Goal: Task Accomplishment & Management: Complete application form

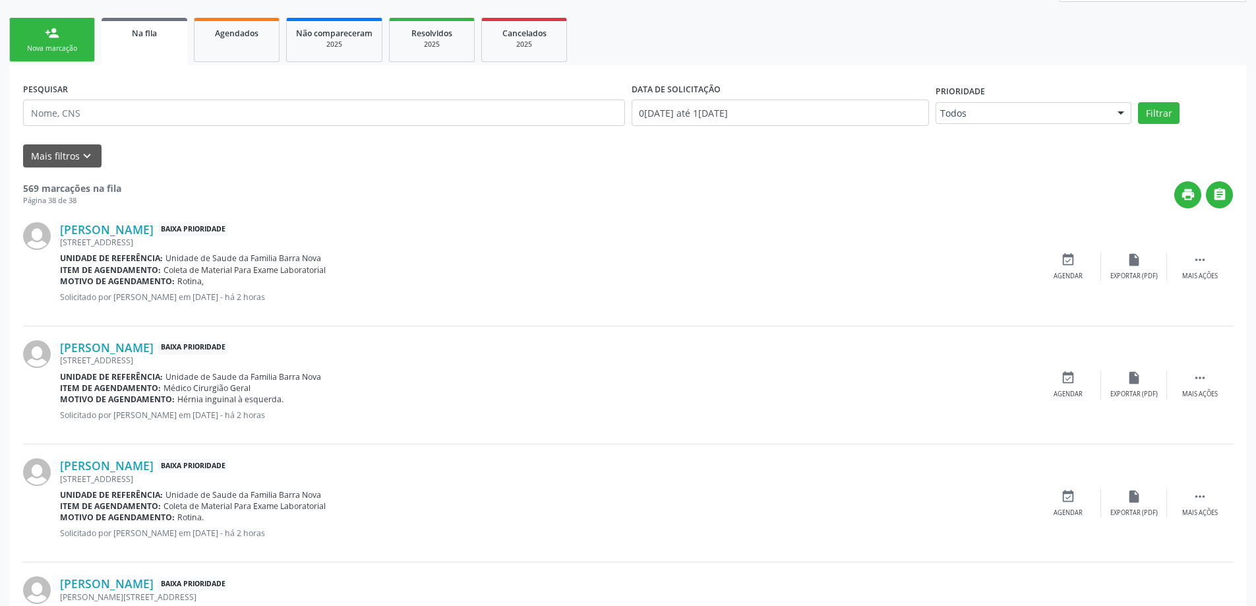
click at [62, 27] on link "person_add Nova marcação" at bounding box center [52, 40] width 86 height 44
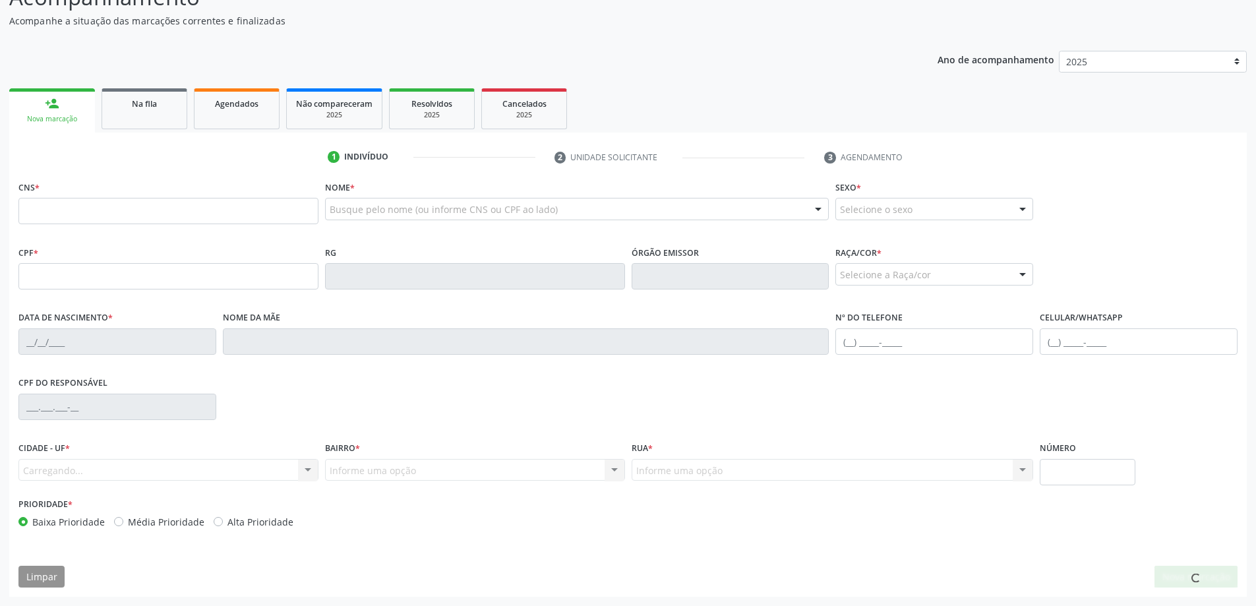
scroll to position [127, 0]
click at [111, 228] on fieldset "CNS *" at bounding box center [168, 205] width 300 height 56
click at [127, 199] on input "text" at bounding box center [168, 211] width 300 height 26
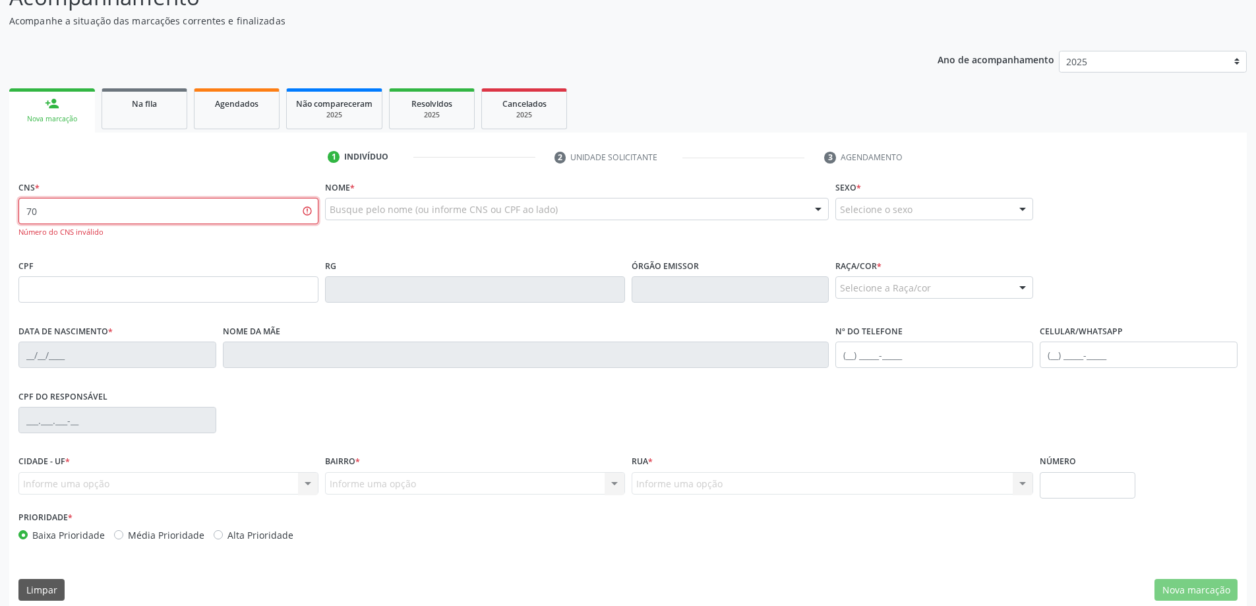
type input "7"
type input "700 3039 4880 5131"
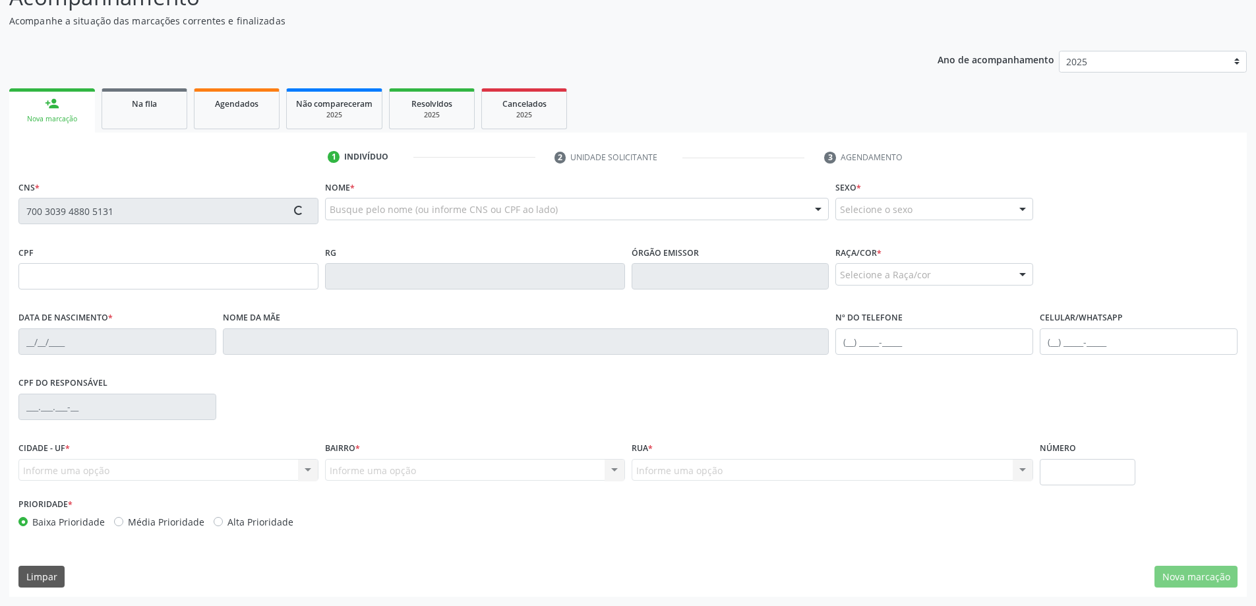
type input "123.299.454-50"
type input "13/05/2005"
type input "Maria Luciene da Conceicao"
type input "(82) 99935-0402"
type input "144"
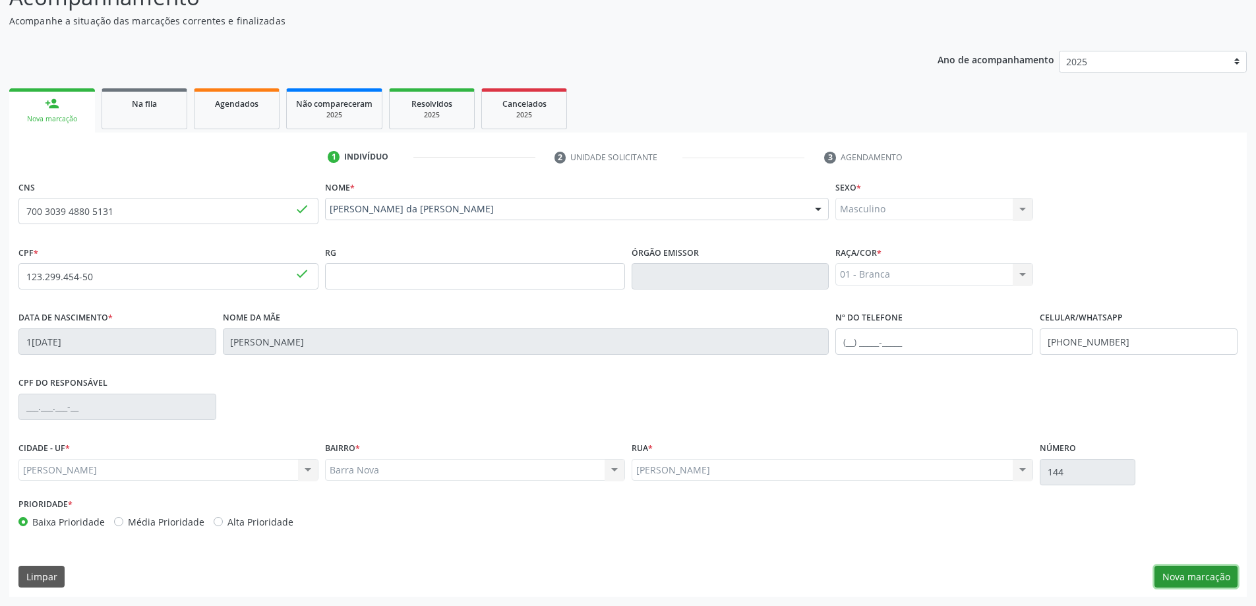
click at [1192, 586] on button "Nova marcação" at bounding box center [1196, 577] width 83 height 22
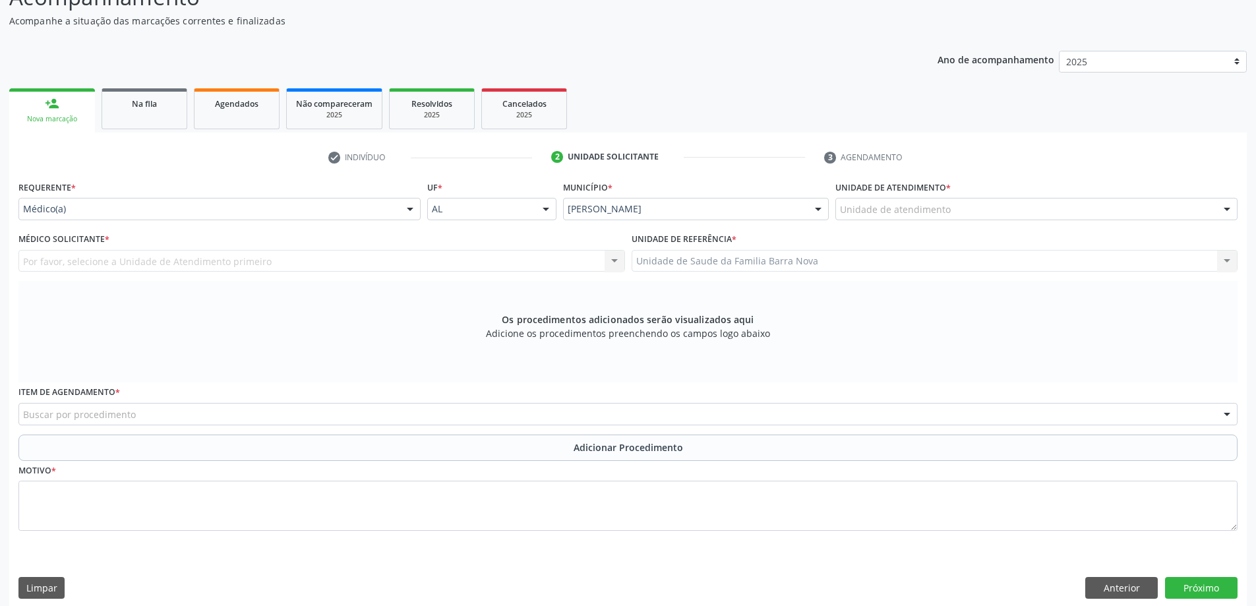
click at [1060, 208] on div "Unidade de atendimento" at bounding box center [1037, 209] width 402 height 22
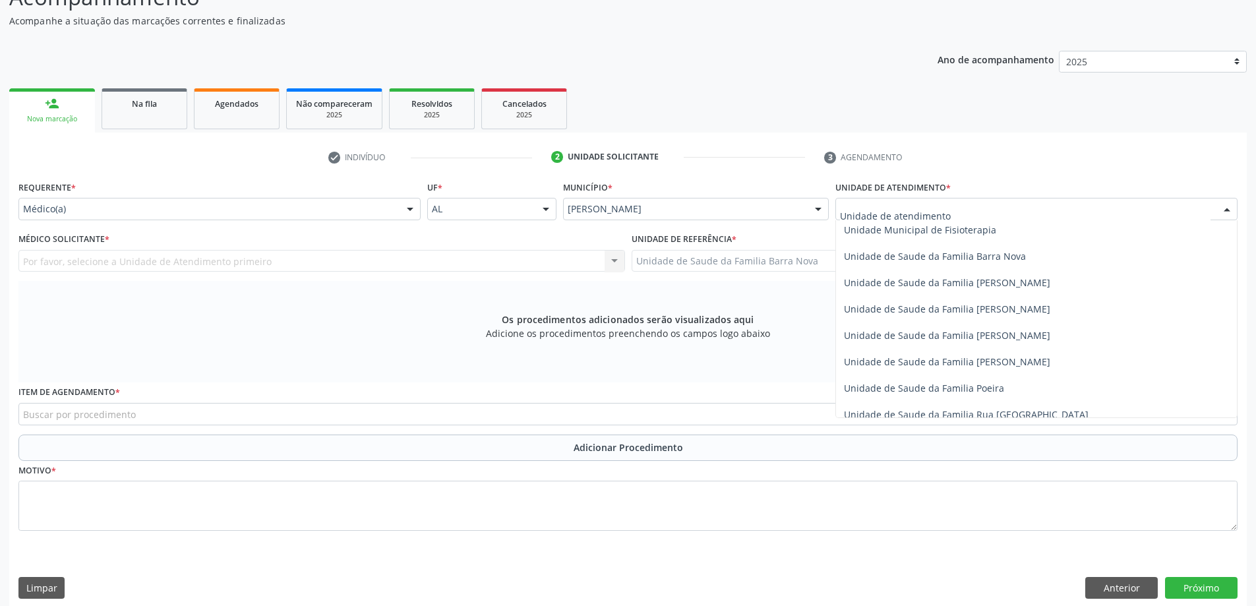
scroll to position [659, 0]
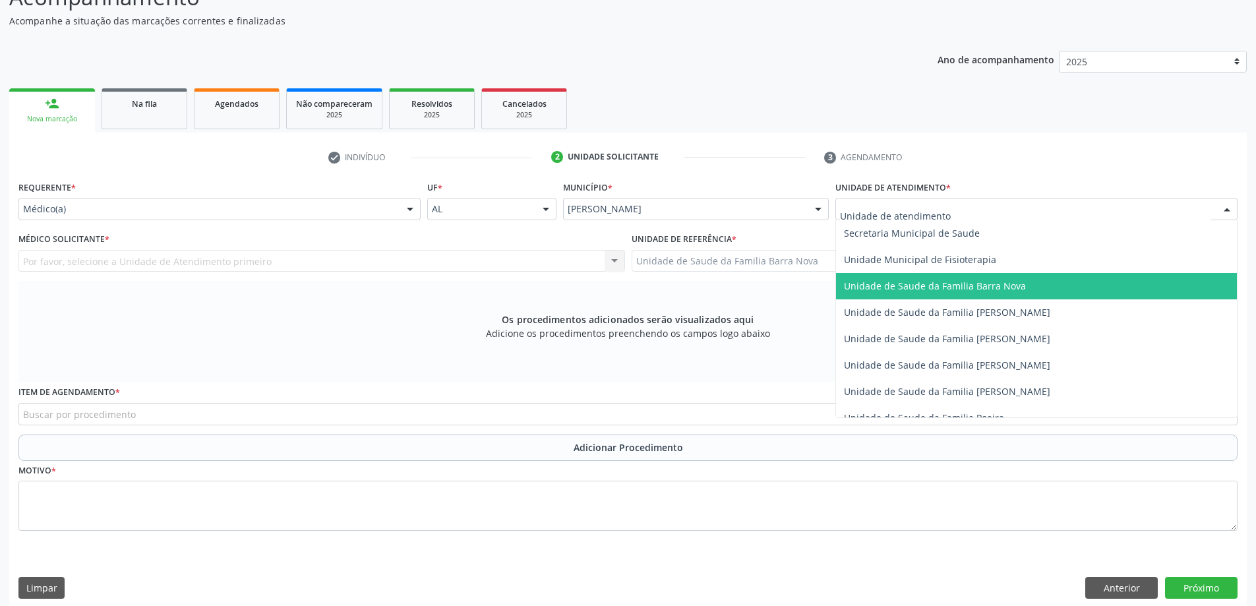
click at [1070, 290] on span "Unidade de Saude da Familia Barra Nova" at bounding box center [1036, 286] width 401 height 26
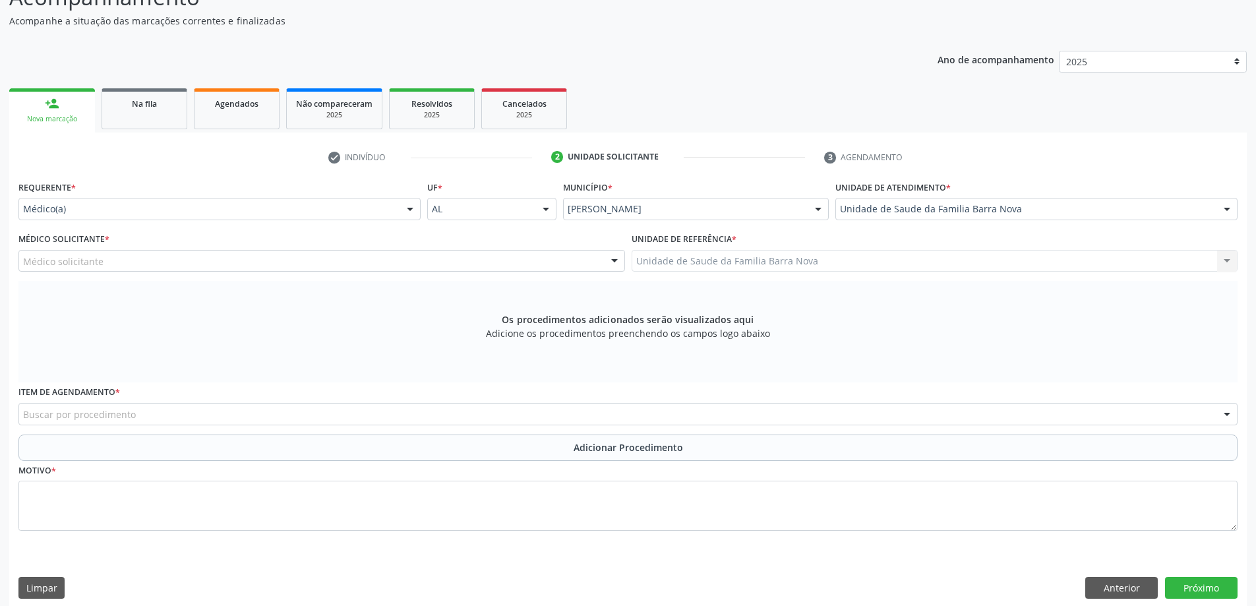
click at [410, 266] on div "Médico solicitante" at bounding box center [321, 261] width 607 height 22
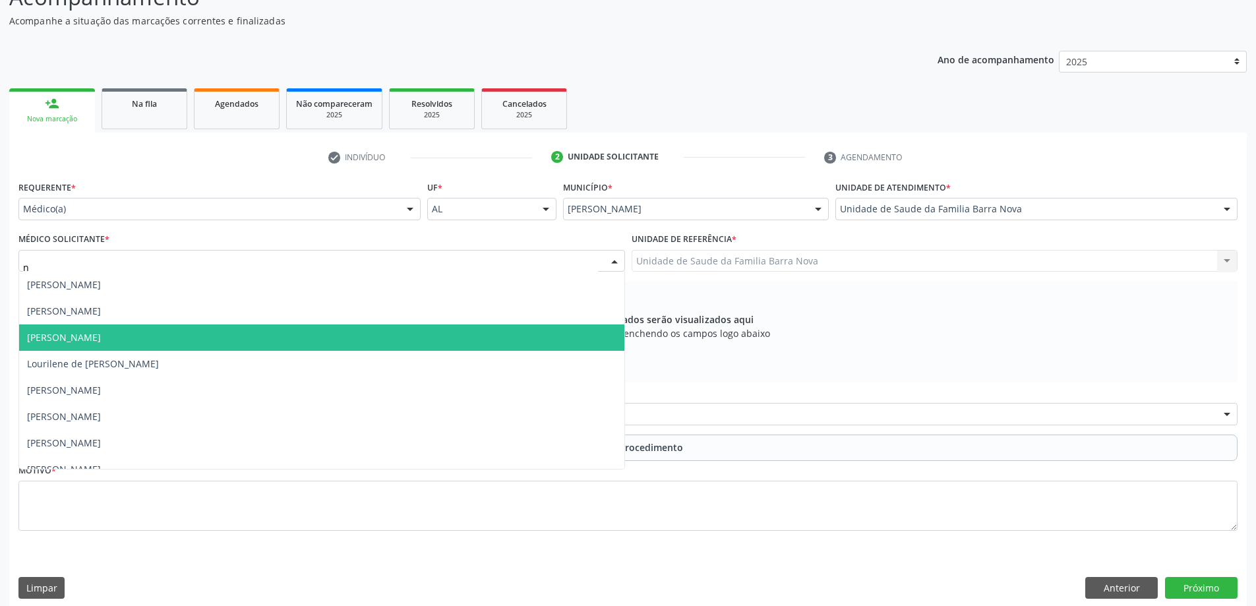
type input "na"
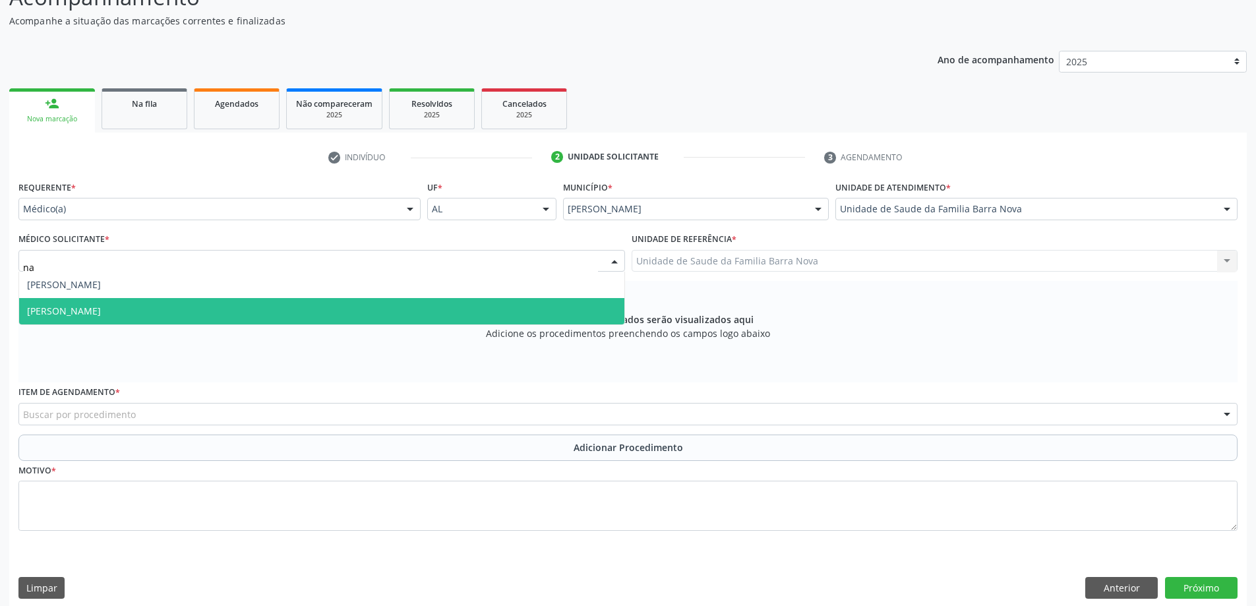
click at [140, 305] on span "[PERSON_NAME]" at bounding box center [321, 311] width 605 height 26
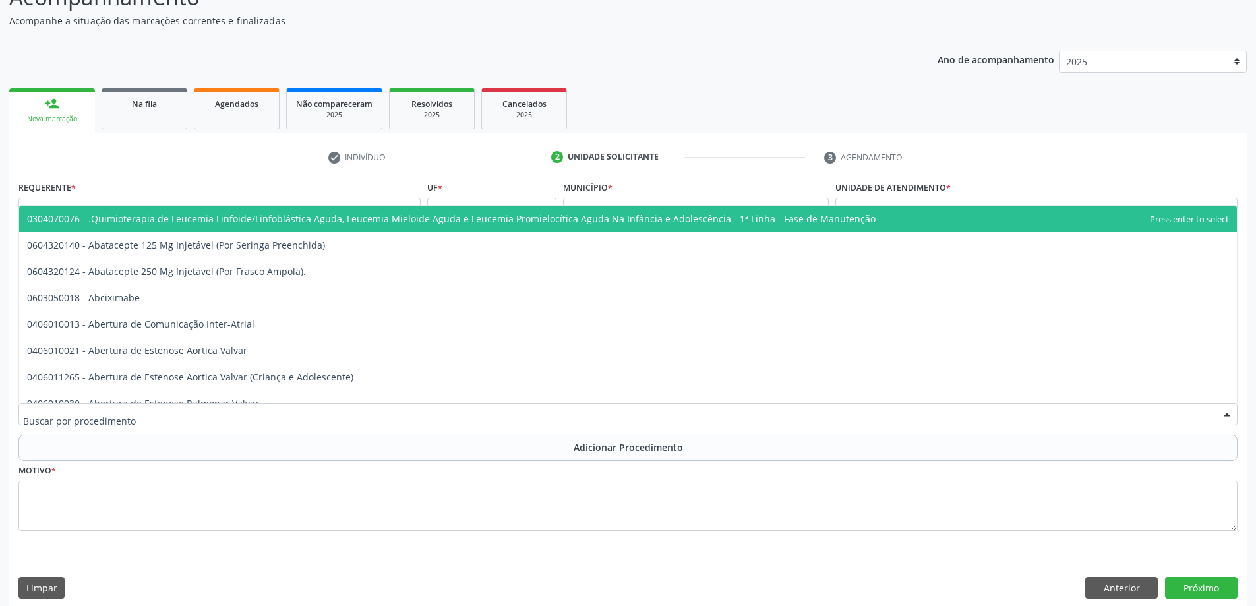
click at [456, 415] on div at bounding box center [627, 414] width 1219 height 22
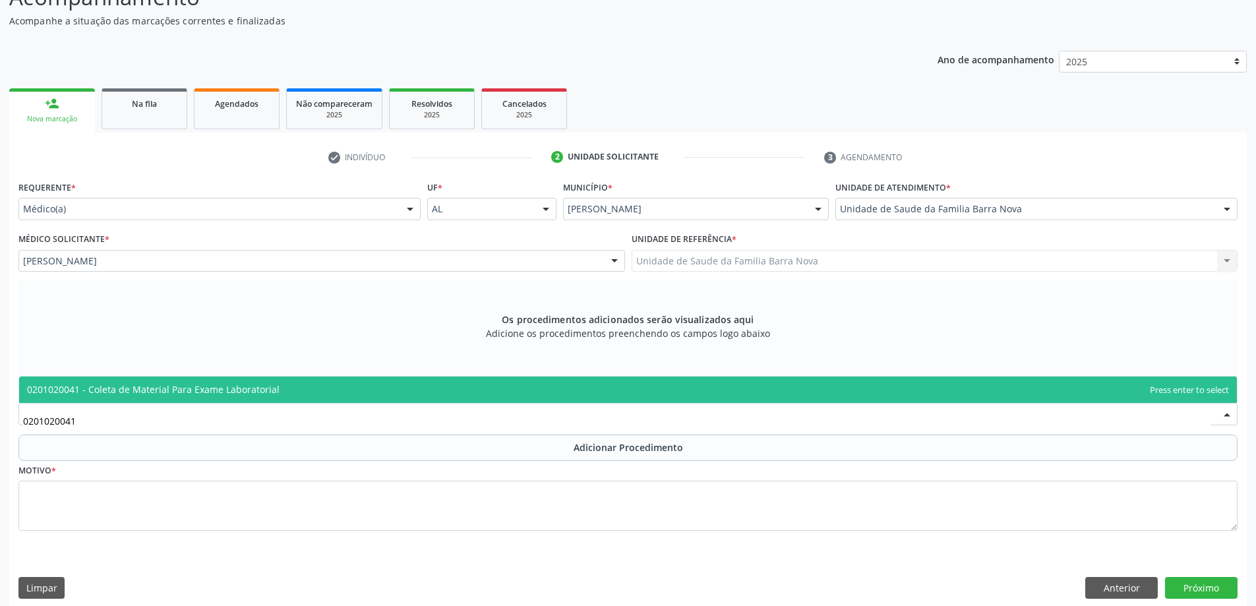
type input "0201020041"
click at [212, 406] on div at bounding box center [627, 414] width 1219 height 22
type input "0201020041"
click at [224, 381] on span "0201020041 - Coleta de Material Para Exame Laboratorial" at bounding box center [628, 390] width 1218 height 26
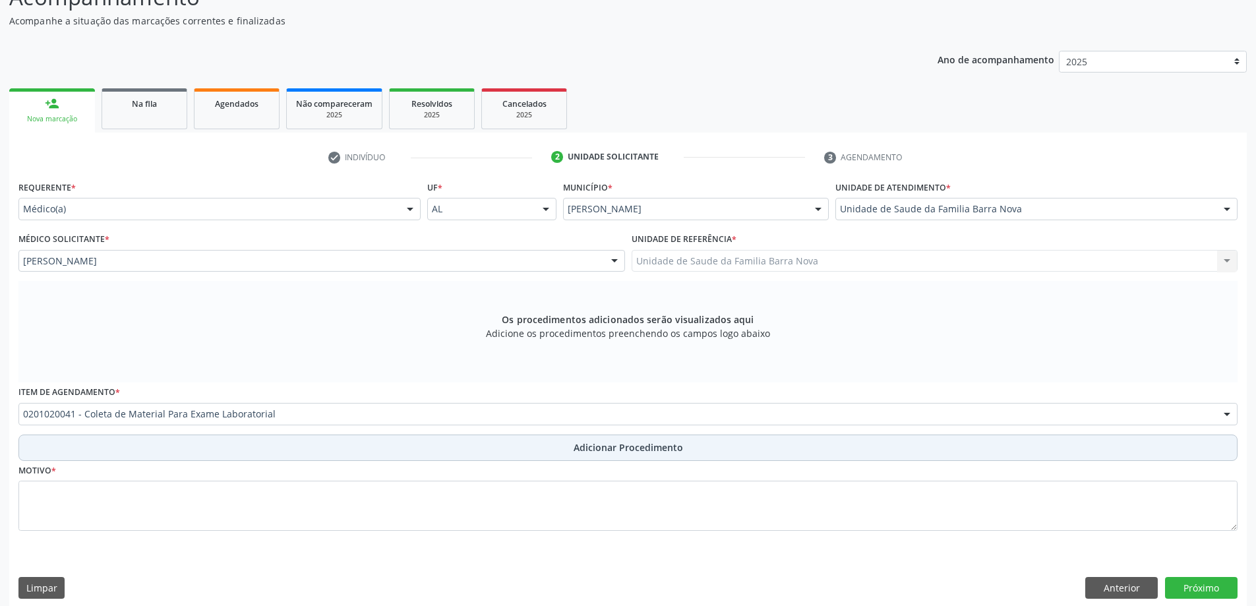
click at [196, 452] on button "Adicionar Procedimento" at bounding box center [627, 448] width 1219 height 26
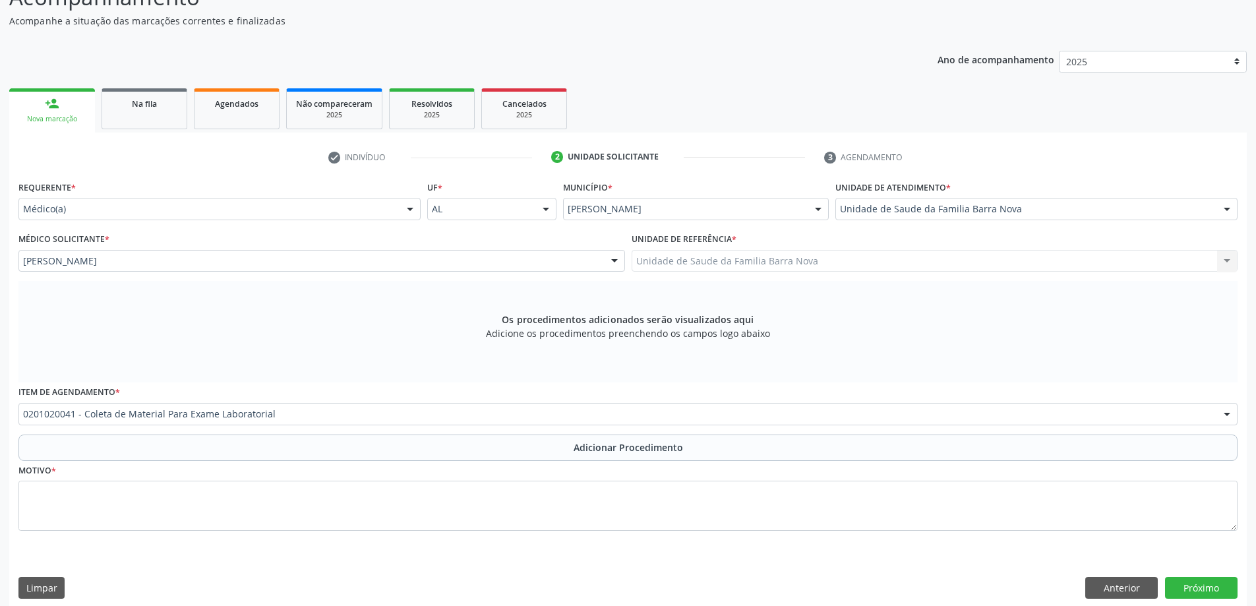
scroll to position [88, 0]
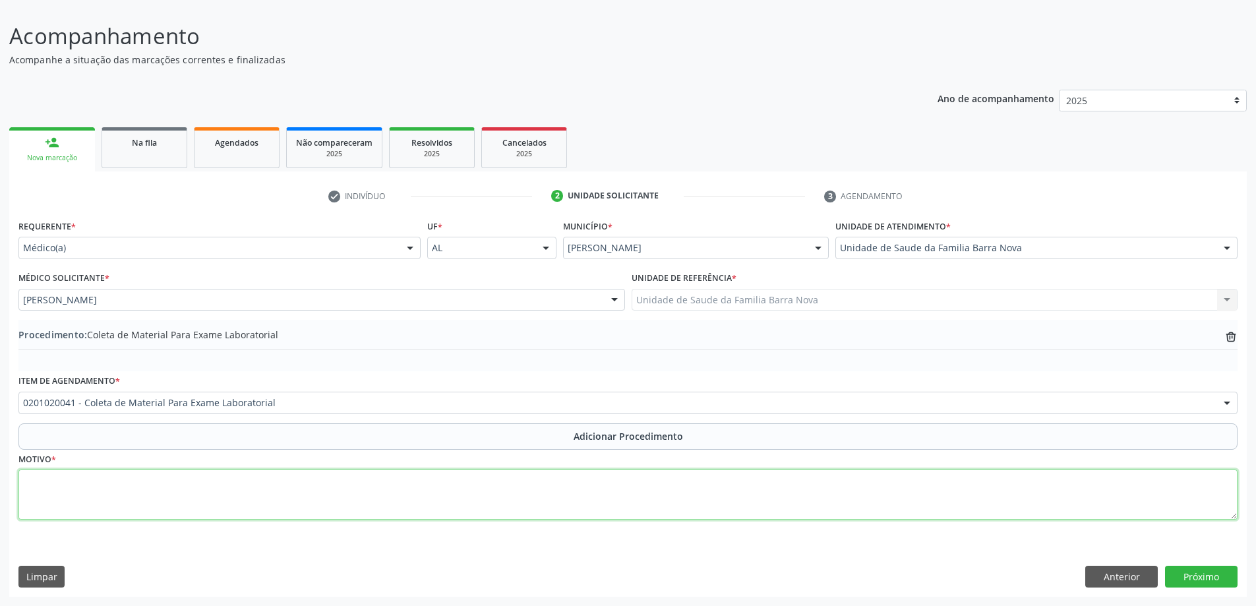
click at [152, 485] on textarea at bounding box center [627, 495] width 1219 height 50
type textarea "r"
type textarea "RISCO CARDIOVASCULAR."
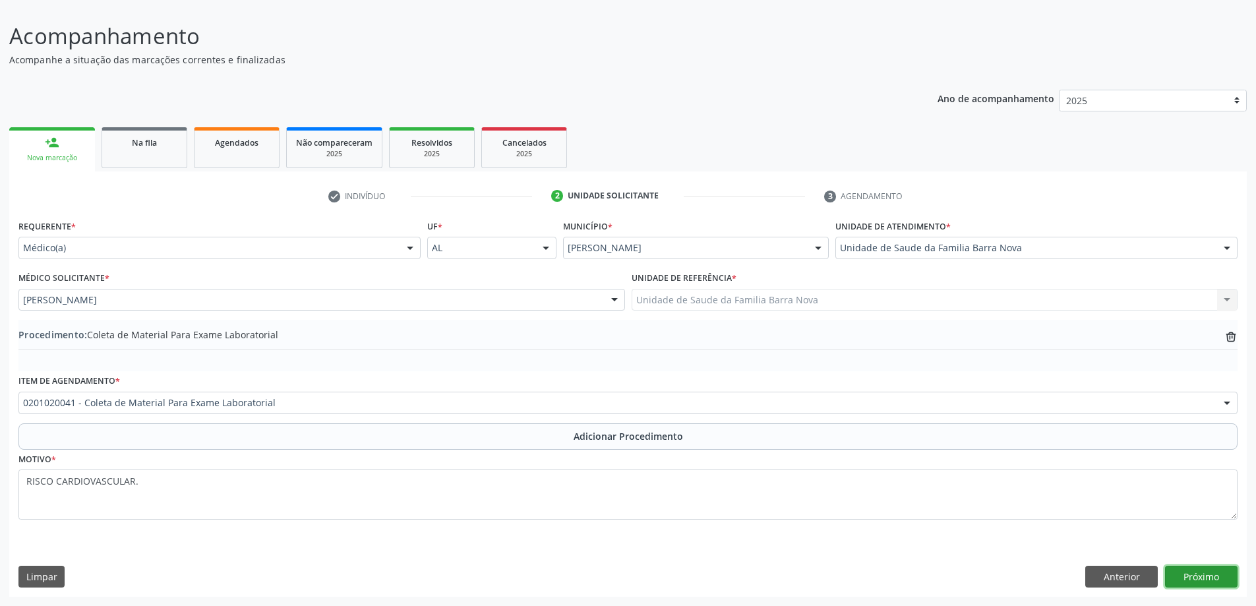
click at [1228, 576] on button "Próximo" at bounding box center [1201, 577] width 73 height 22
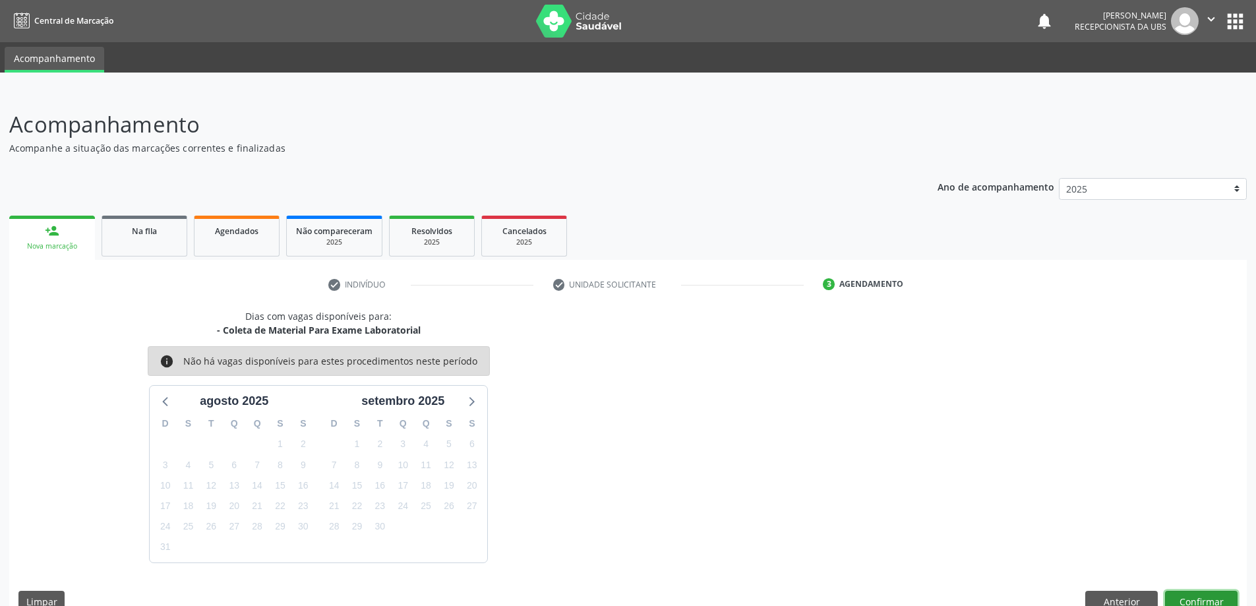
click at [1204, 593] on button "Confirmar" at bounding box center [1201, 602] width 73 height 22
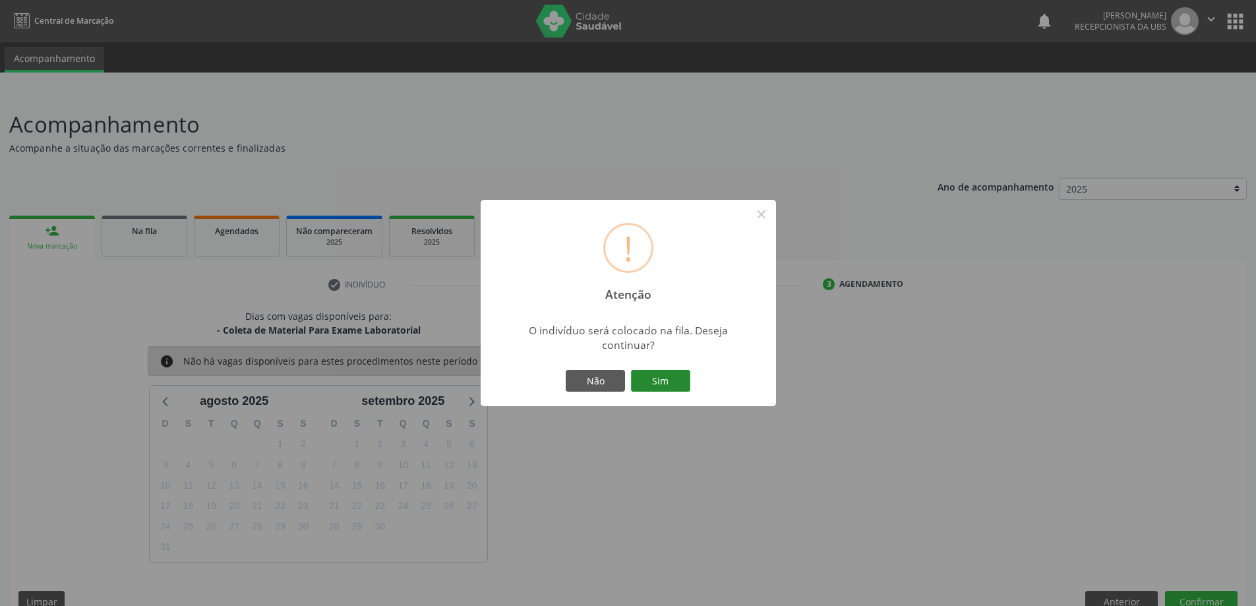
click at [677, 371] on button "Sim" at bounding box center [660, 381] width 59 height 22
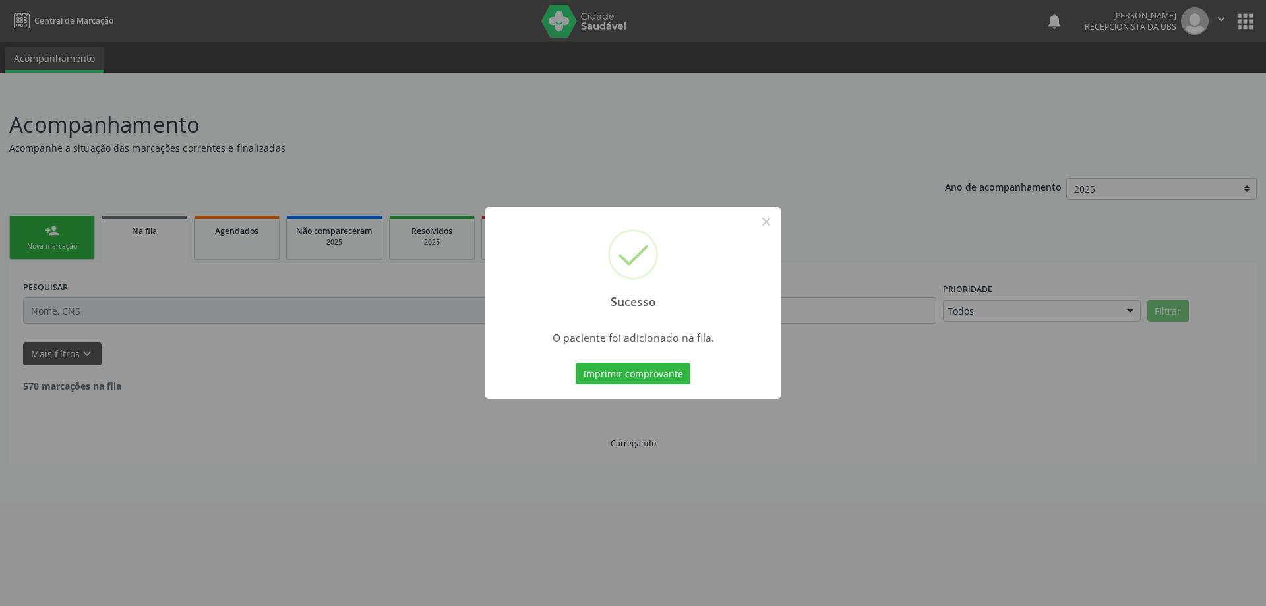
click at [58, 227] on div "Sucesso × O paciente foi adicionado na fila. Imprimir comprovante Cancel" at bounding box center [633, 303] width 1266 height 606
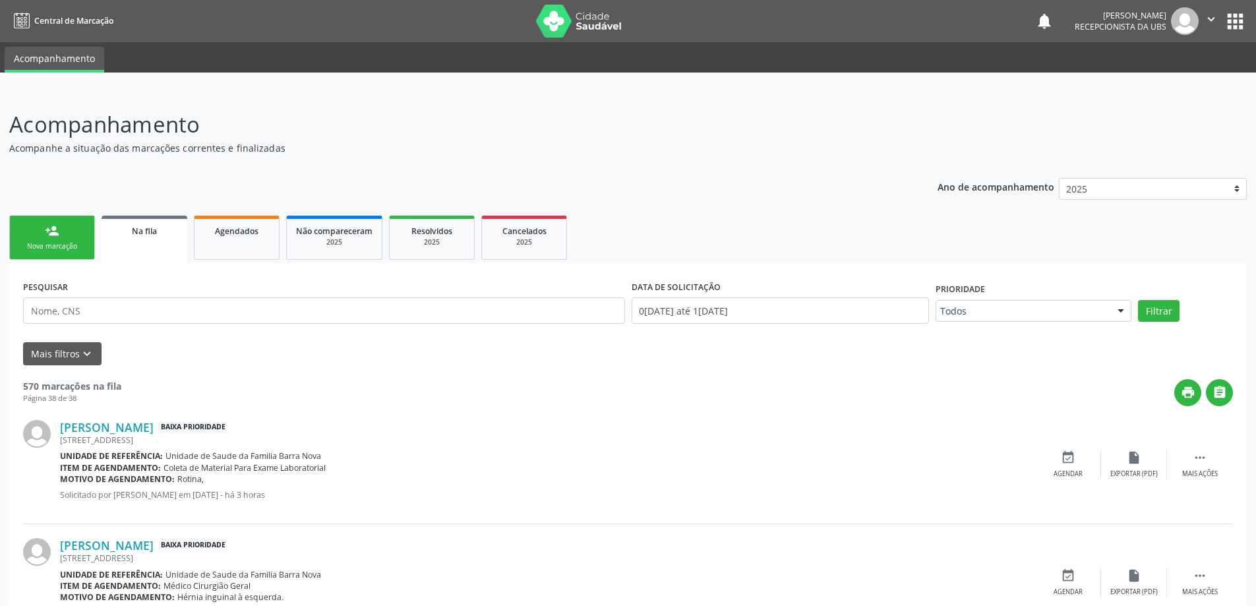
click at [50, 247] on div "Nova marcação" at bounding box center [52, 246] width 66 height 10
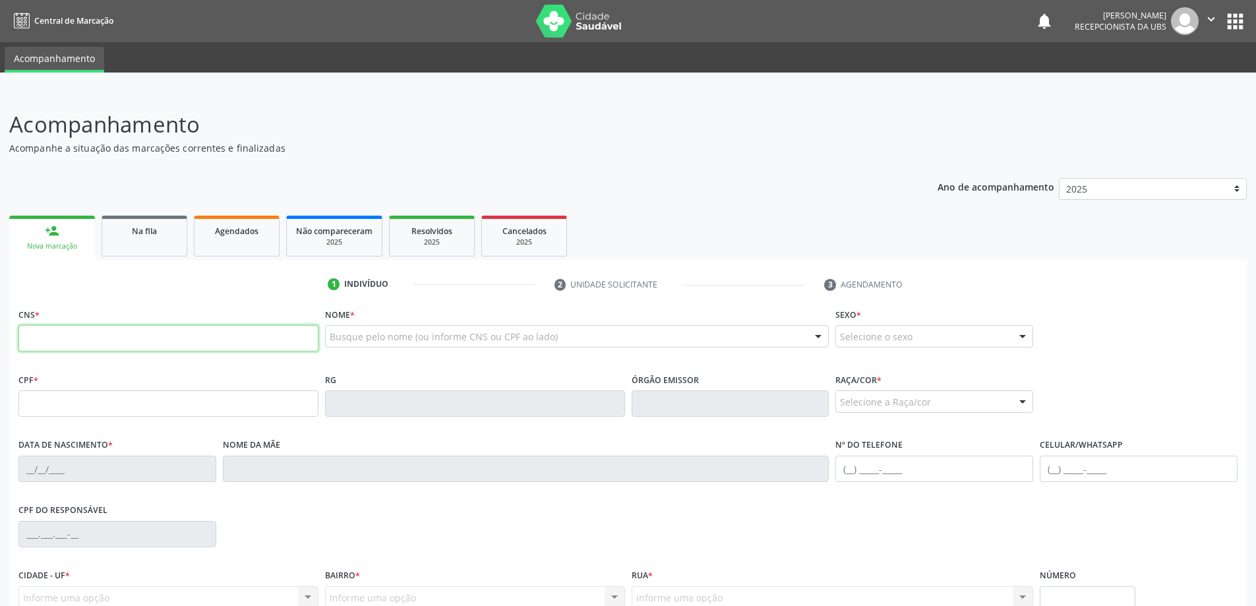
click at [49, 328] on input "text" at bounding box center [168, 338] width 300 height 26
type input "709 2072 3131 1535"
type input "741.322.614-68"
type input "20/04/1967"
type input "Dagmar Maria dos Santos"
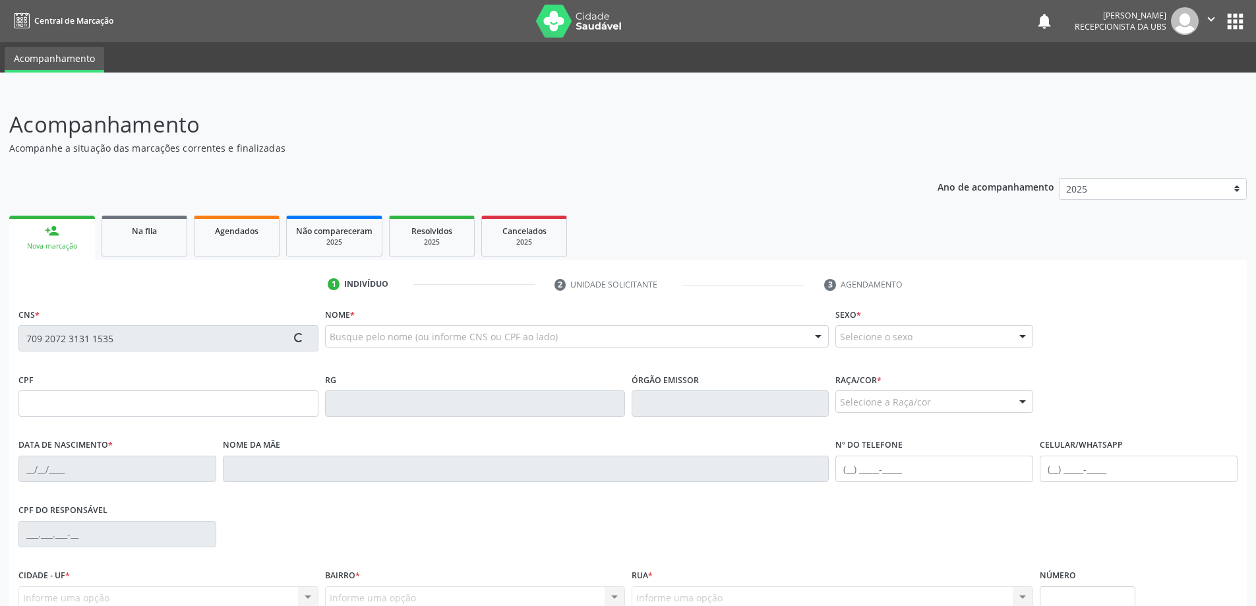
type input "(82) 98849-3904"
type input "35"
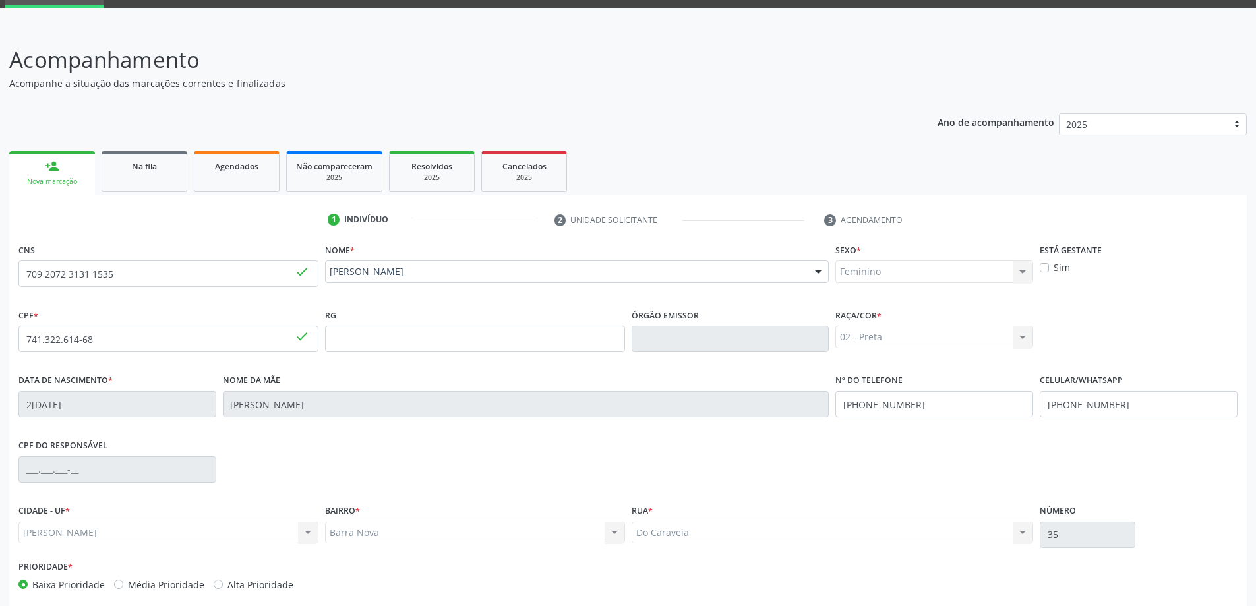
scroll to position [127, 0]
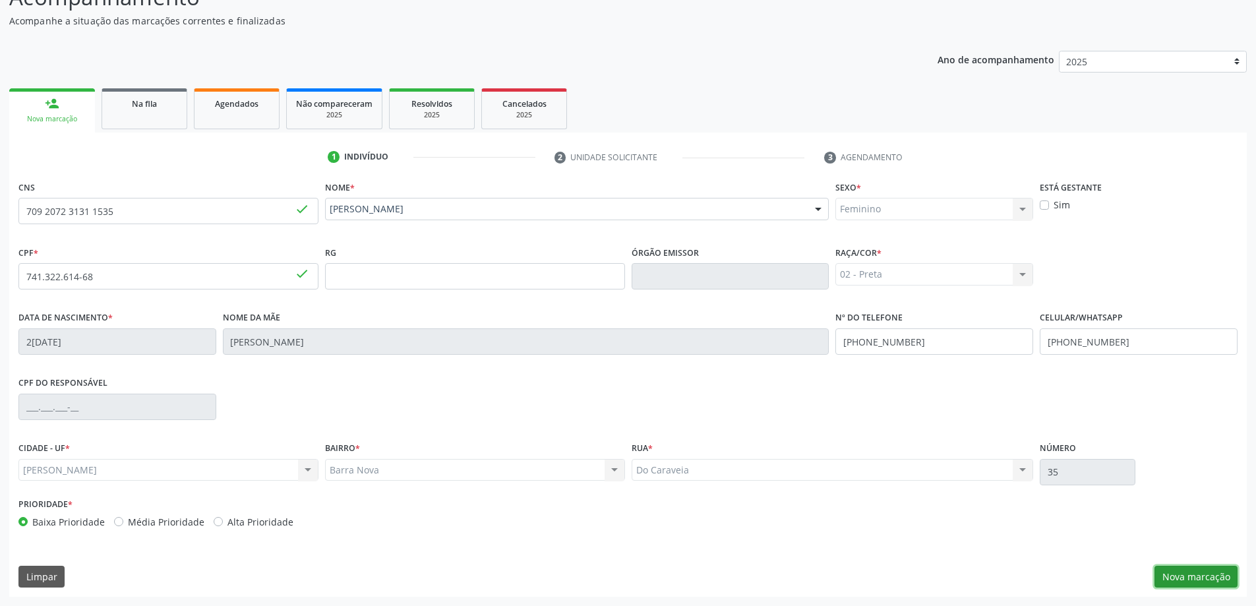
click at [1200, 576] on button "Nova marcação" at bounding box center [1196, 577] width 83 height 22
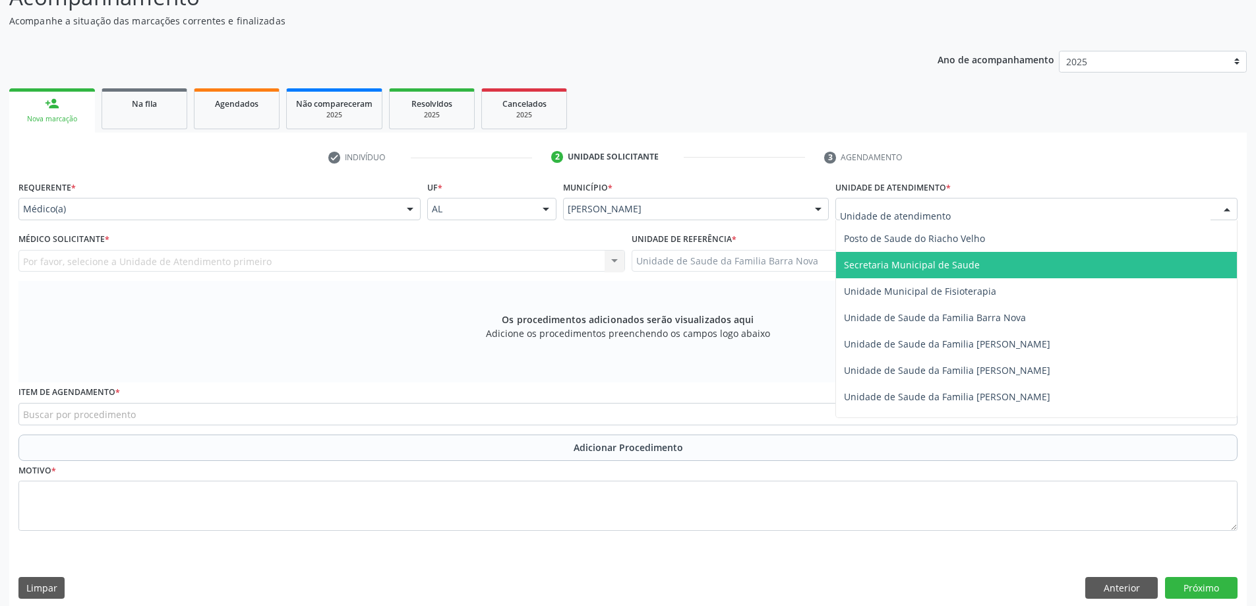
scroll to position [659, 0]
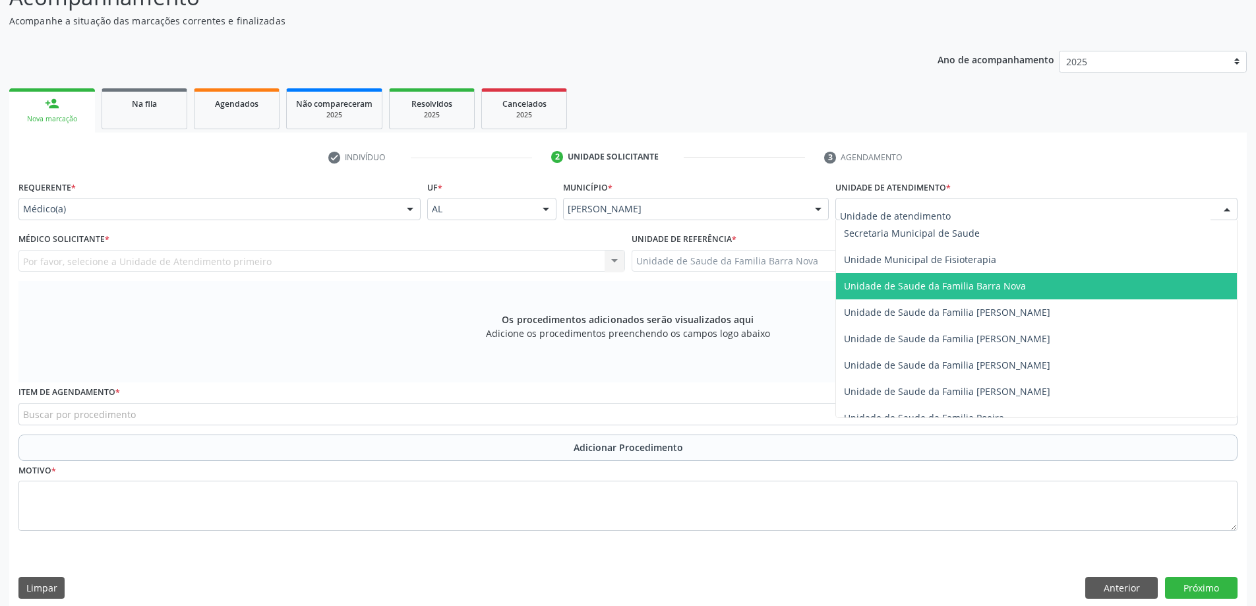
click at [988, 292] on span "Unidade de Saude da Familia Barra Nova" at bounding box center [1036, 286] width 401 height 26
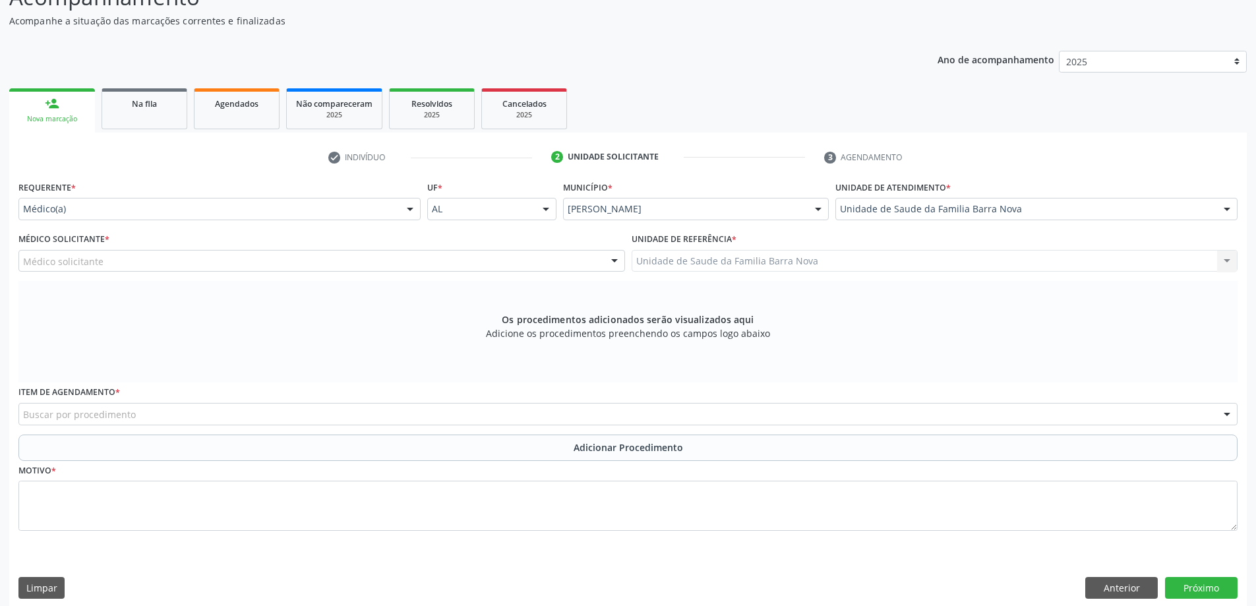
click at [255, 262] on div "Médico solicitante" at bounding box center [321, 261] width 607 height 22
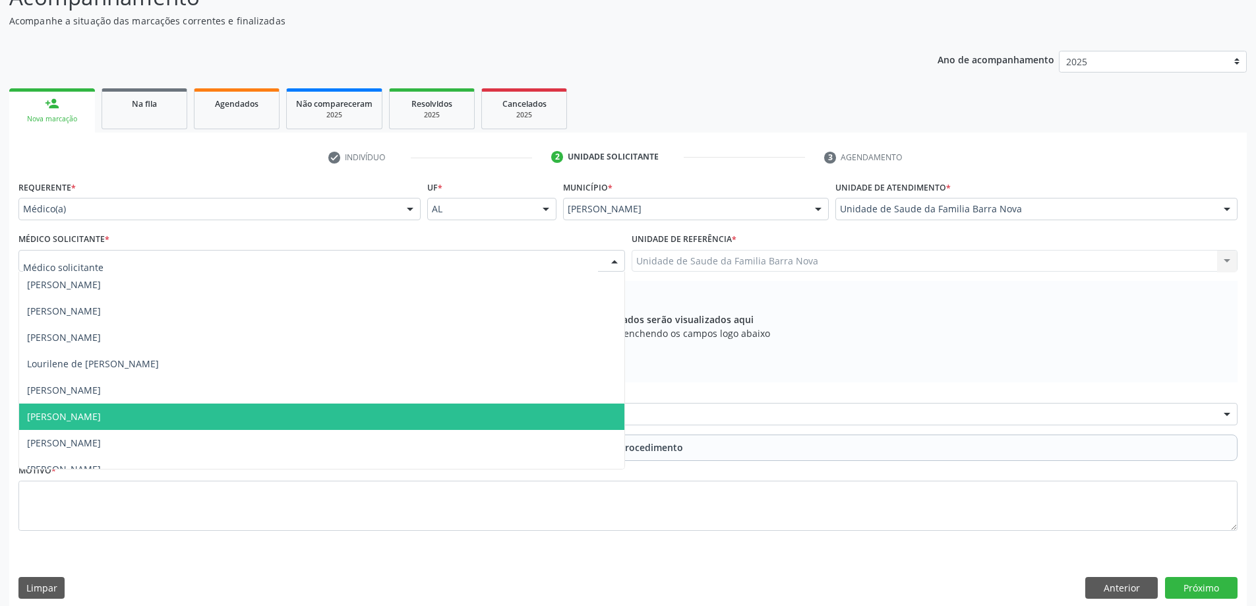
click at [101, 421] on span "[PERSON_NAME]" at bounding box center [64, 416] width 74 height 13
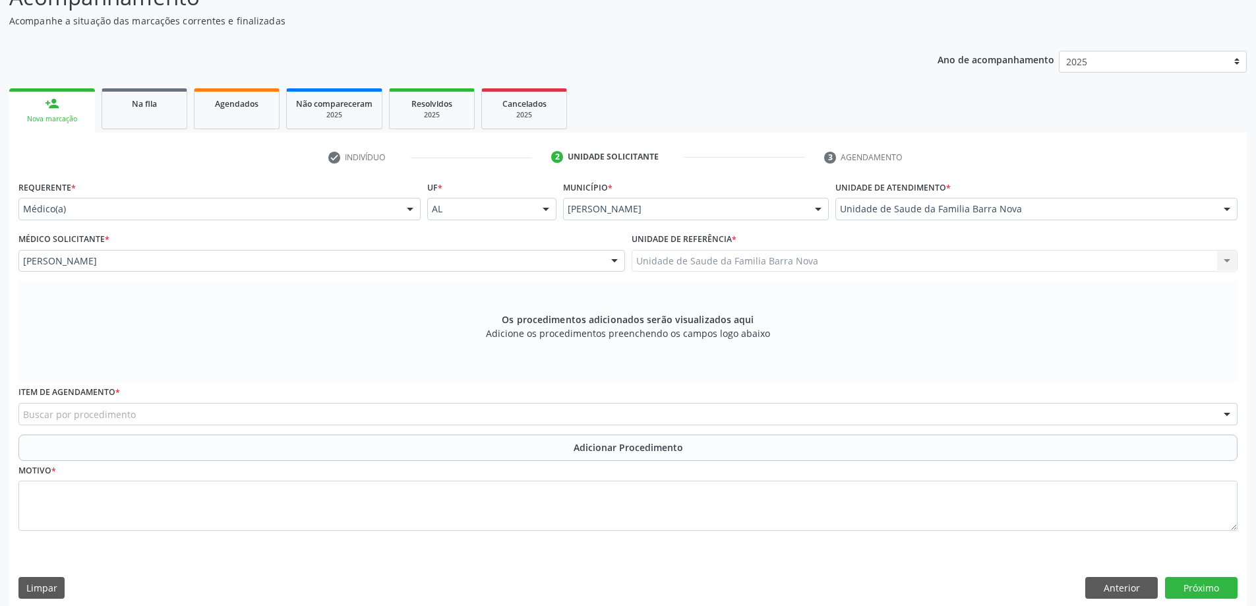
click at [160, 415] on div "Buscar por procedimento" at bounding box center [627, 414] width 1219 height 22
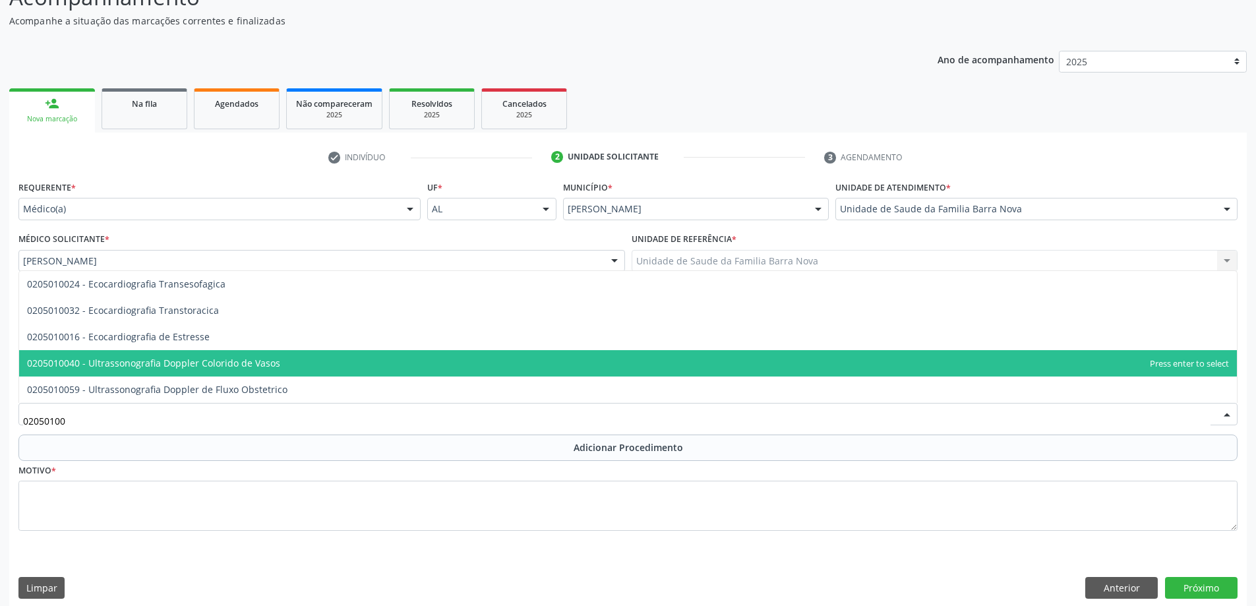
type input "020501004"
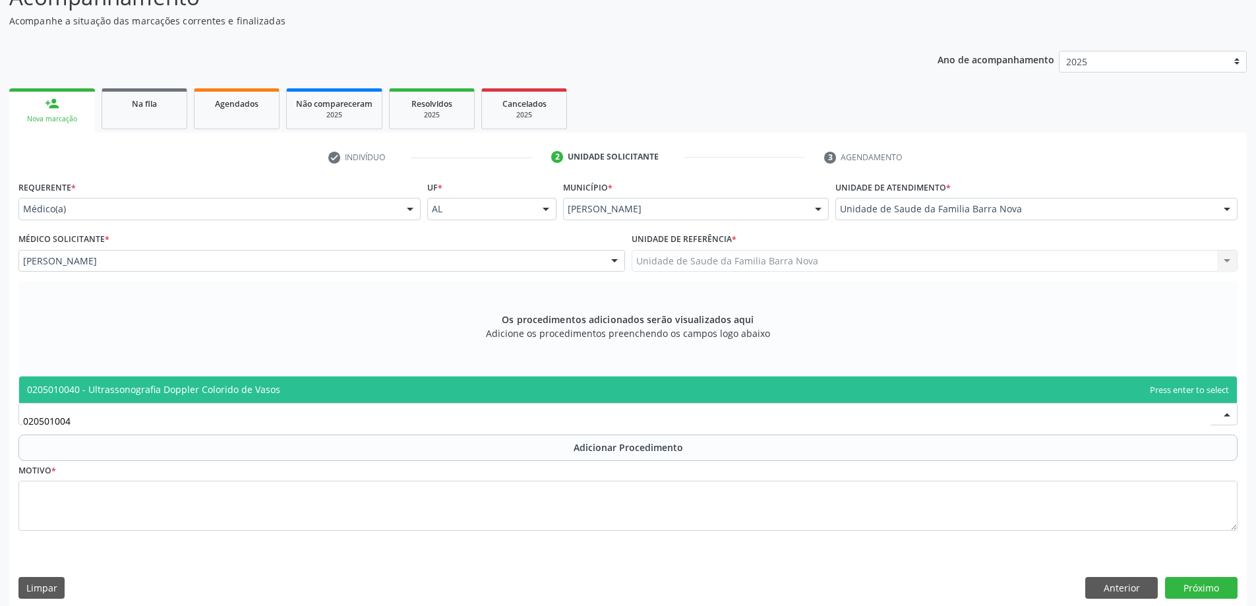
click at [290, 389] on span "0205010040 - Ultrassonografia Doppler Colorido de Vasos" at bounding box center [628, 390] width 1218 height 26
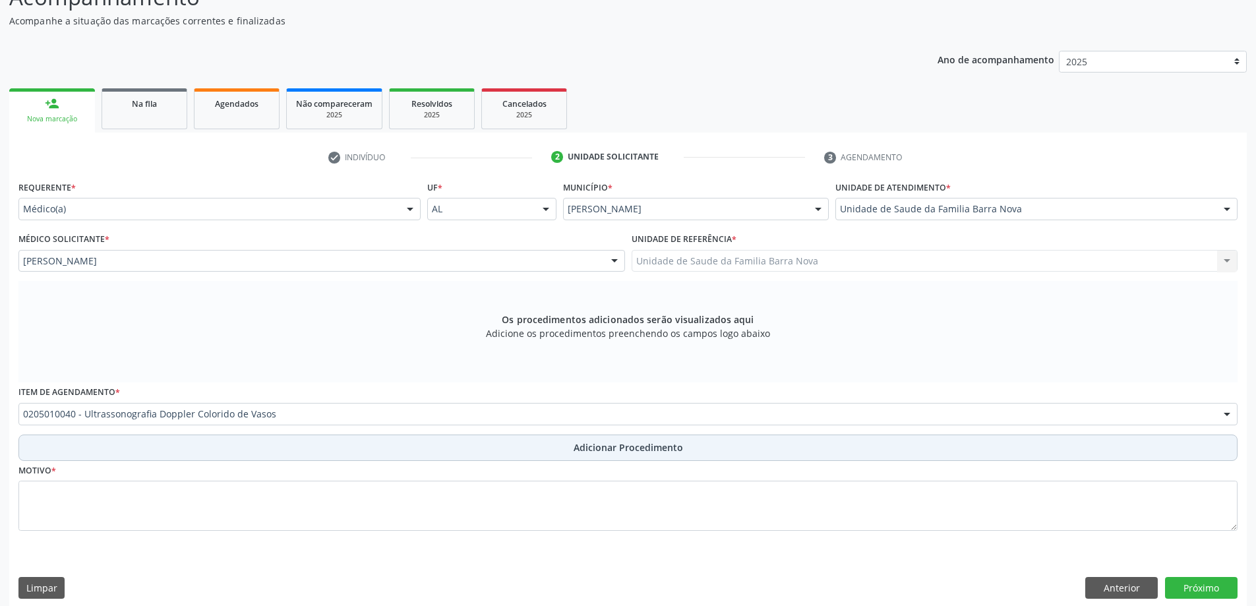
click at [296, 446] on button "Adicionar Procedimento" at bounding box center [627, 448] width 1219 height 26
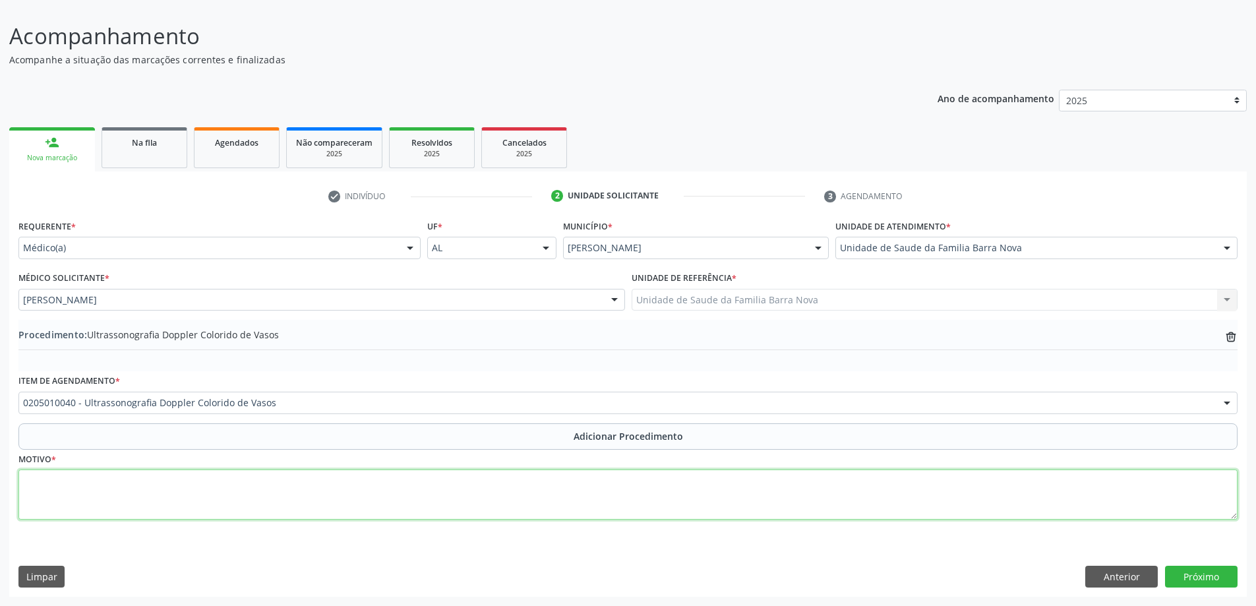
click at [267, 481] on textarea at bounding box center [627, 495] width 1219 height 50
type textarea "PACIENTE COM EDEMA E DOR EM MEMBROS INFERIORES BILATERIALMENTE. VENENOSO."
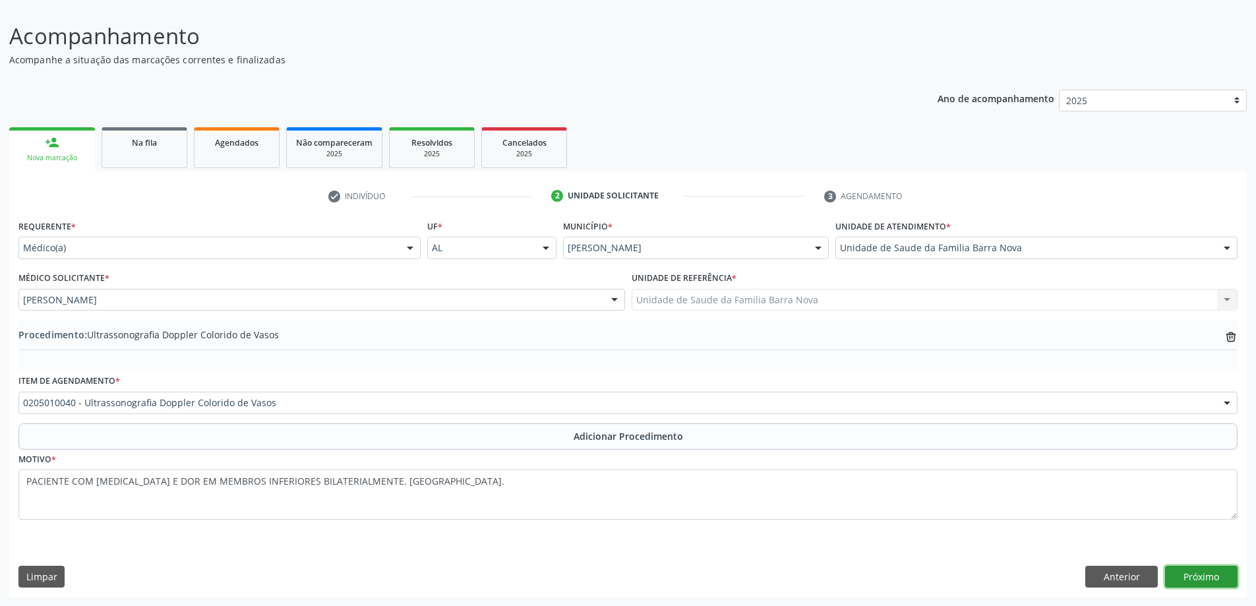
click at [1200, 582] on button "Próximo" at bounding box center [1201, 577] width 73 height 22
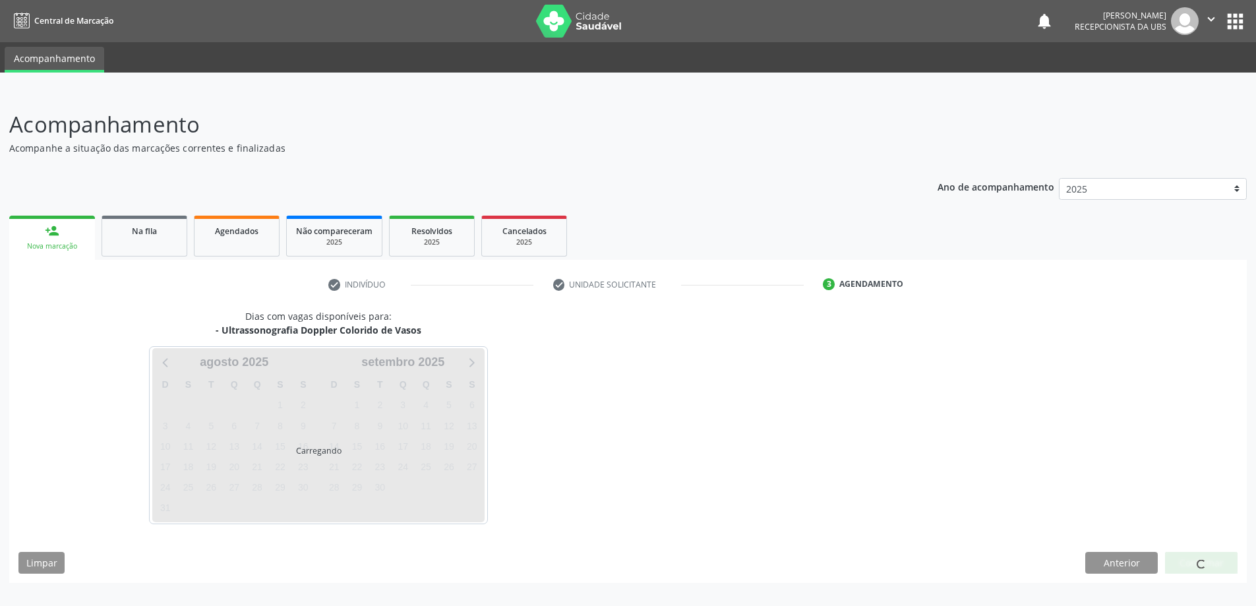
scroll to position [0, 0]
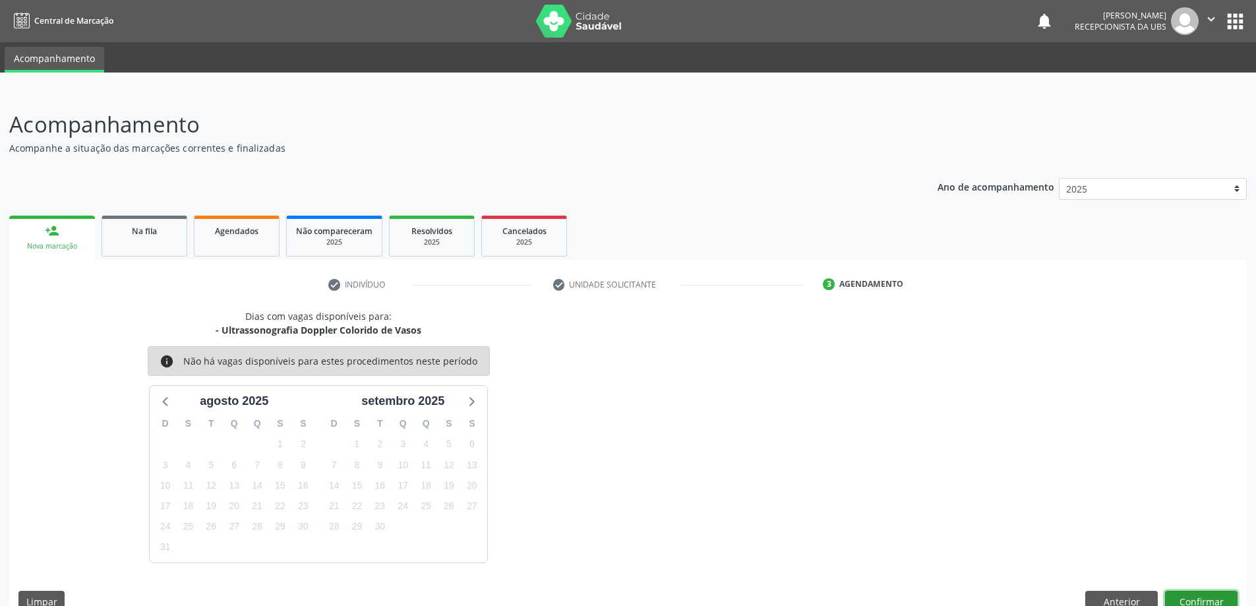
click at [1204, 601] on button "Confirmar" at bounding box center [1201, 602] width 73 height 22
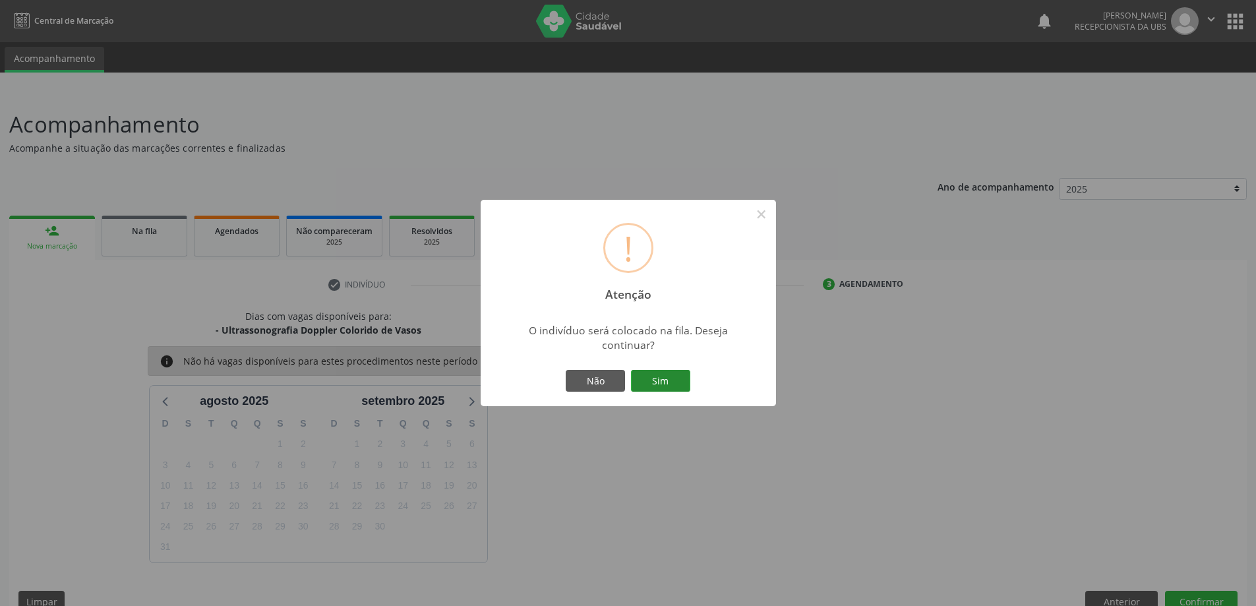
click at [679, 377] on button "Sim" at bounding box center [660, 381] width 59 height 22
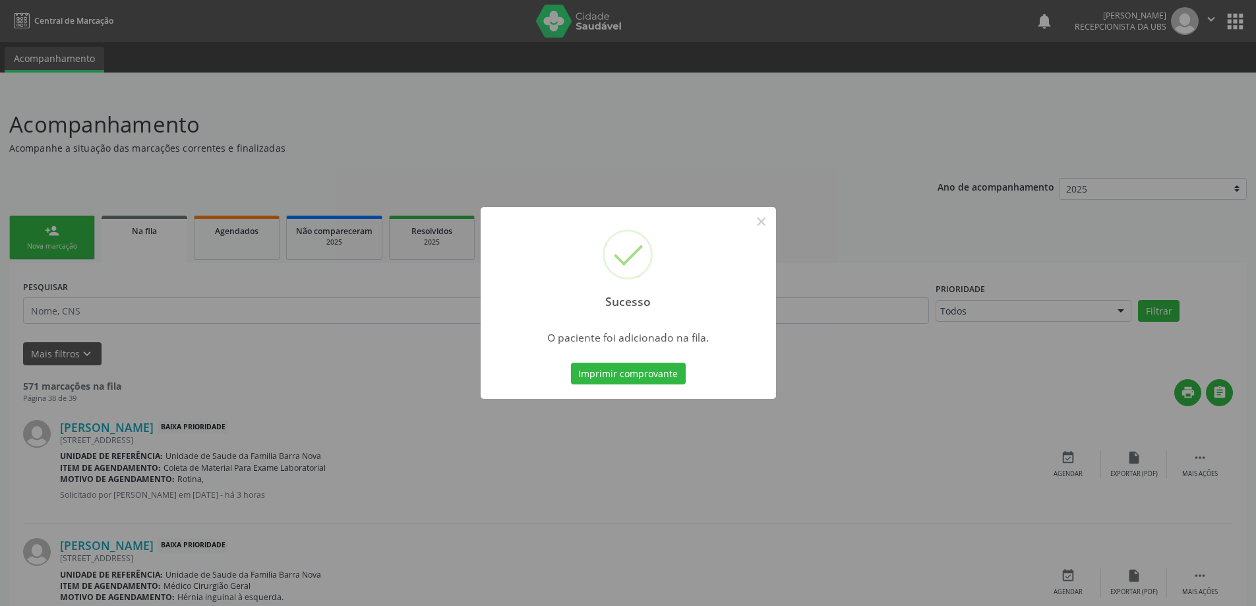
click at [749, 218] on div "Sucesso ×" at bounding box center [628, 263] width 295 height 113
click at [762, 226] on button "×" at bounding box center [762, 221] width 22 height 22
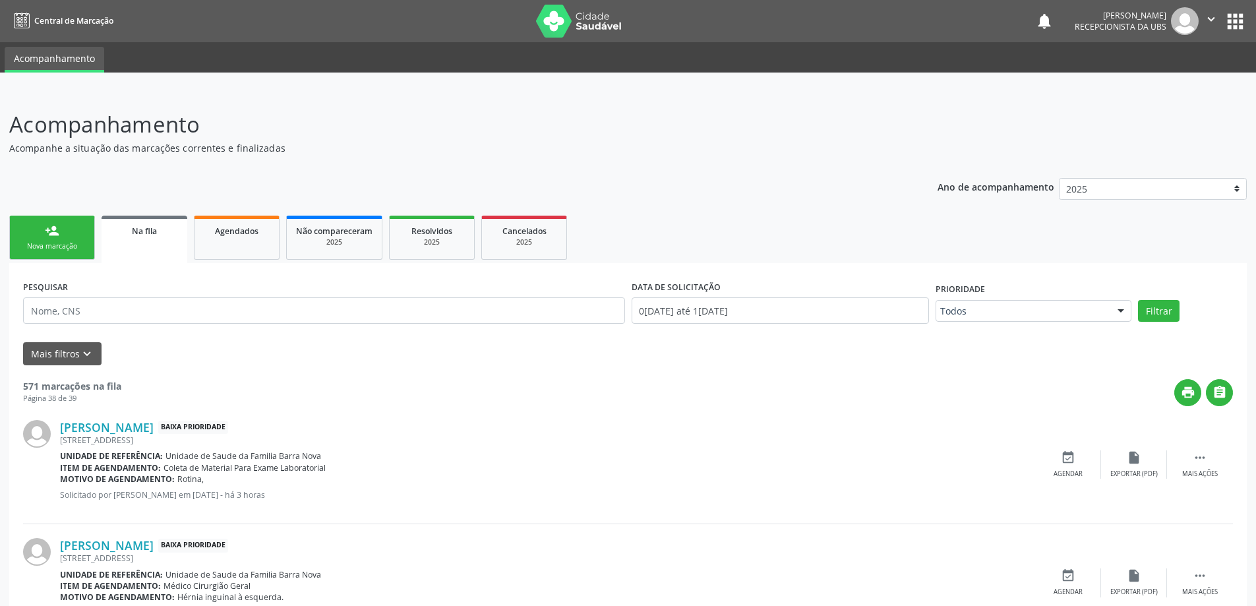
click at [56, 230] on div "person_add" at bounding box center [52, 231] width 15 height 15
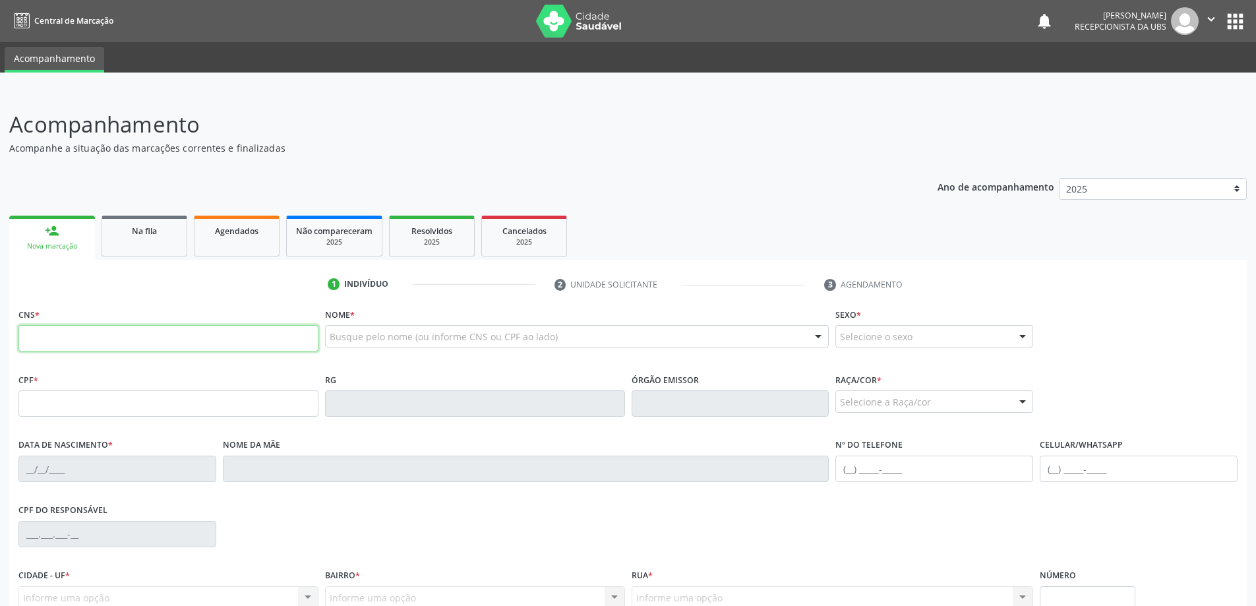
click at [100, 329] on input "text" at bounding box center [168, 338] width 300 height 26
type input "706 2007 9959 5170"
type input "156.091.064-00"
type input "31/05/2018"
type input "Leonita Alves do Nascimento Neta"
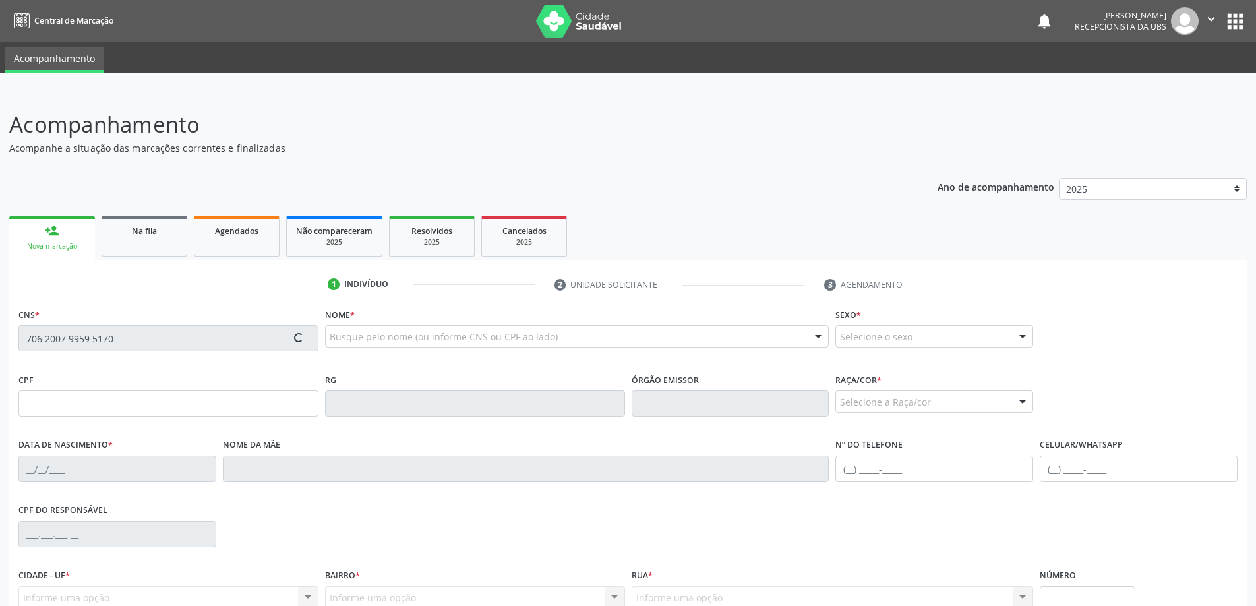
type input "(82) 99640-3177"
type input "S/N"
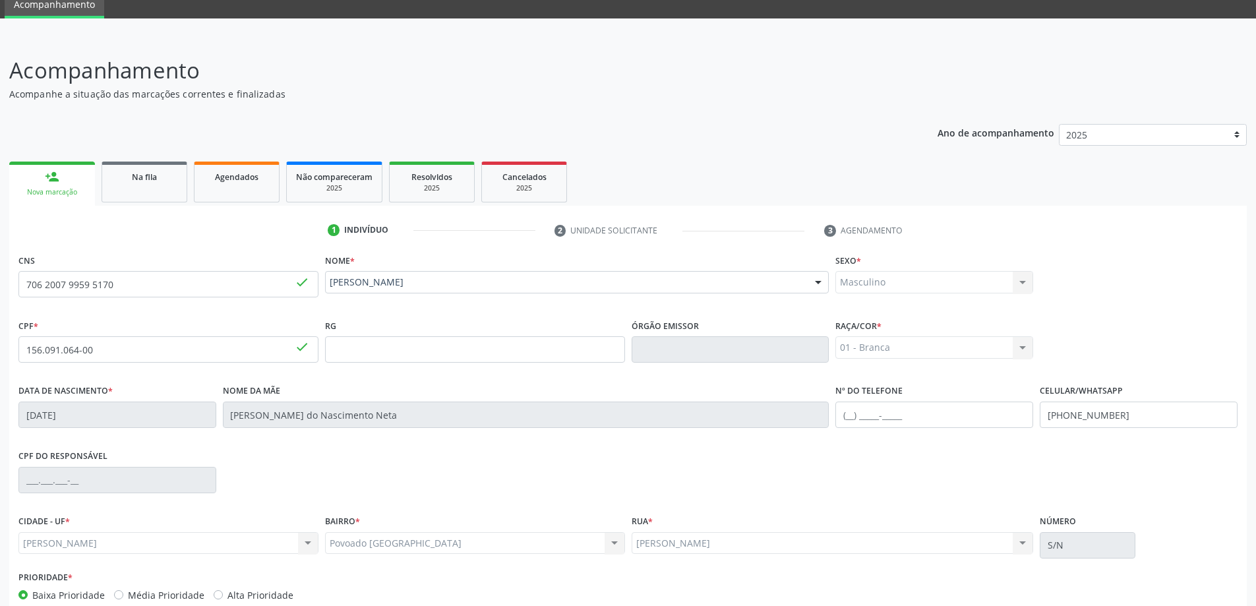
scroll to position [127, 0]
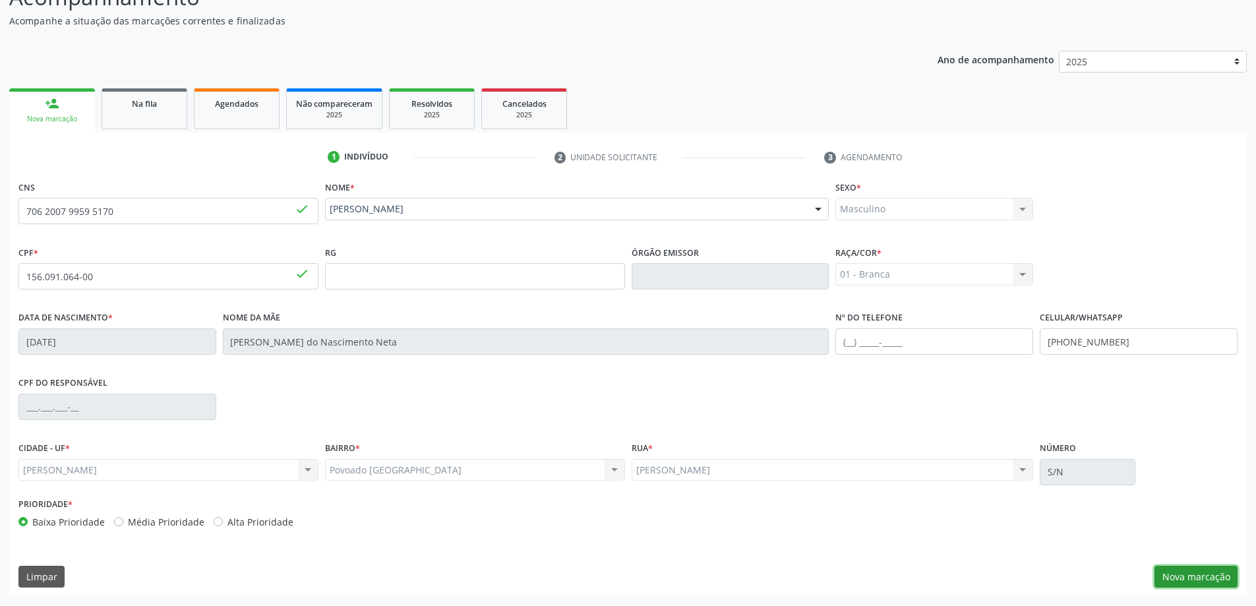
click at [1194, 581] on button "Nova marcação" at bounding box center [1196, 577] width 83 height 22
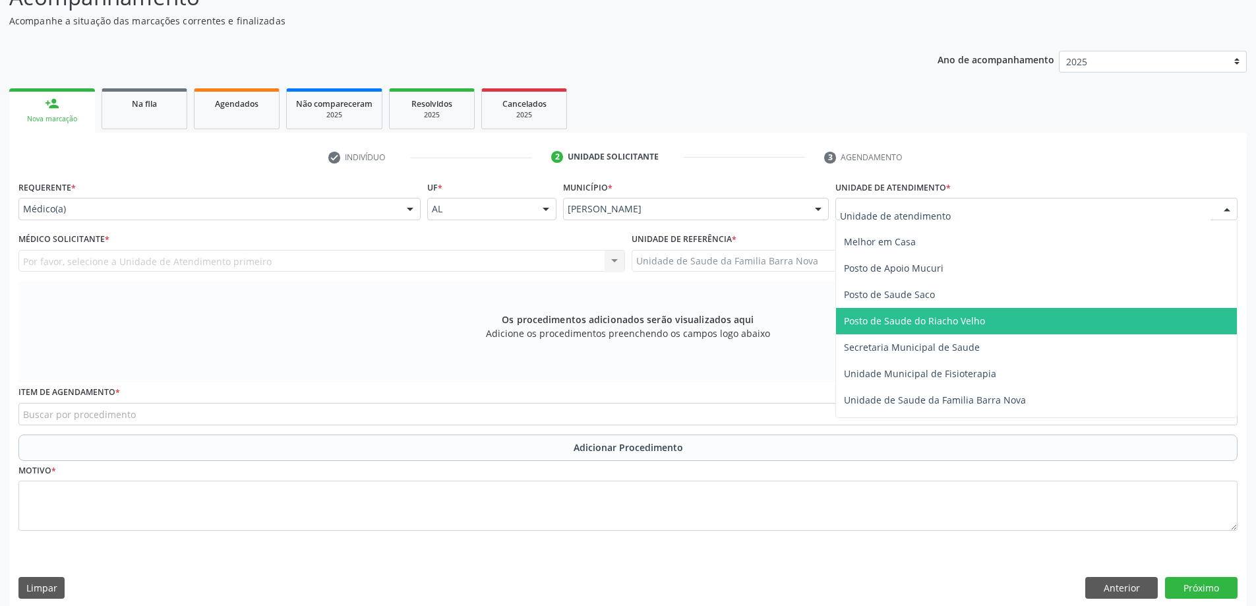
scroll to position [659, 0]
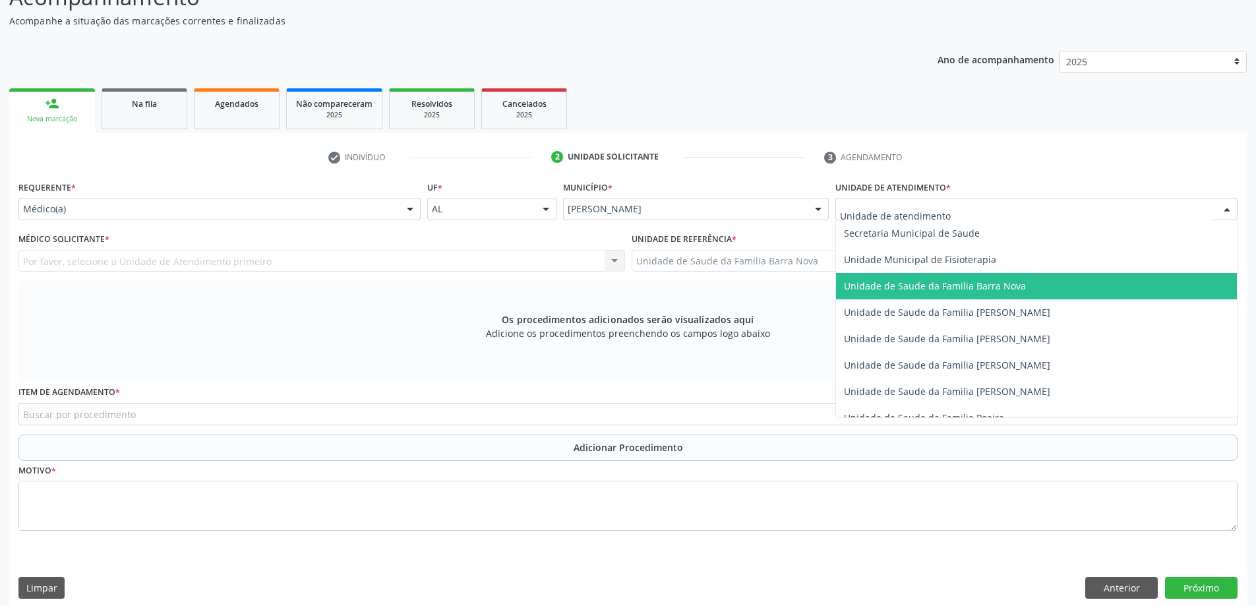
click at [938, 282] on span "Unidade de Saude da Familia Barra Nova" at bounding box center [935, 286] width 182 height 13
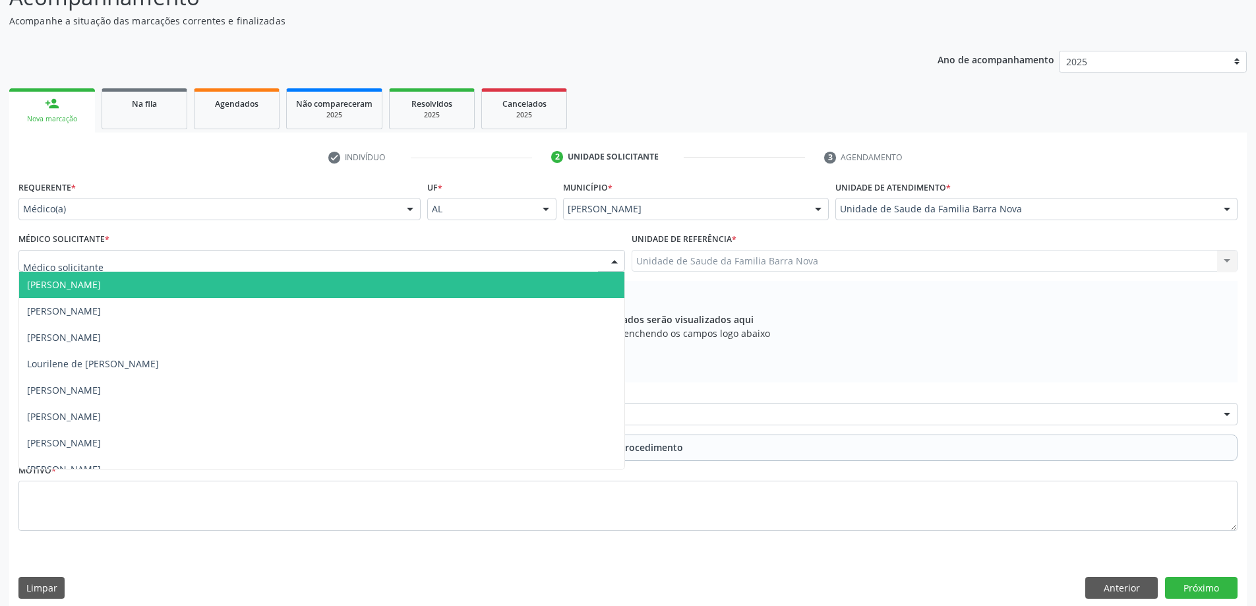
click at [213, 260] on div at bounding box center [321, 261] width 607 height 22
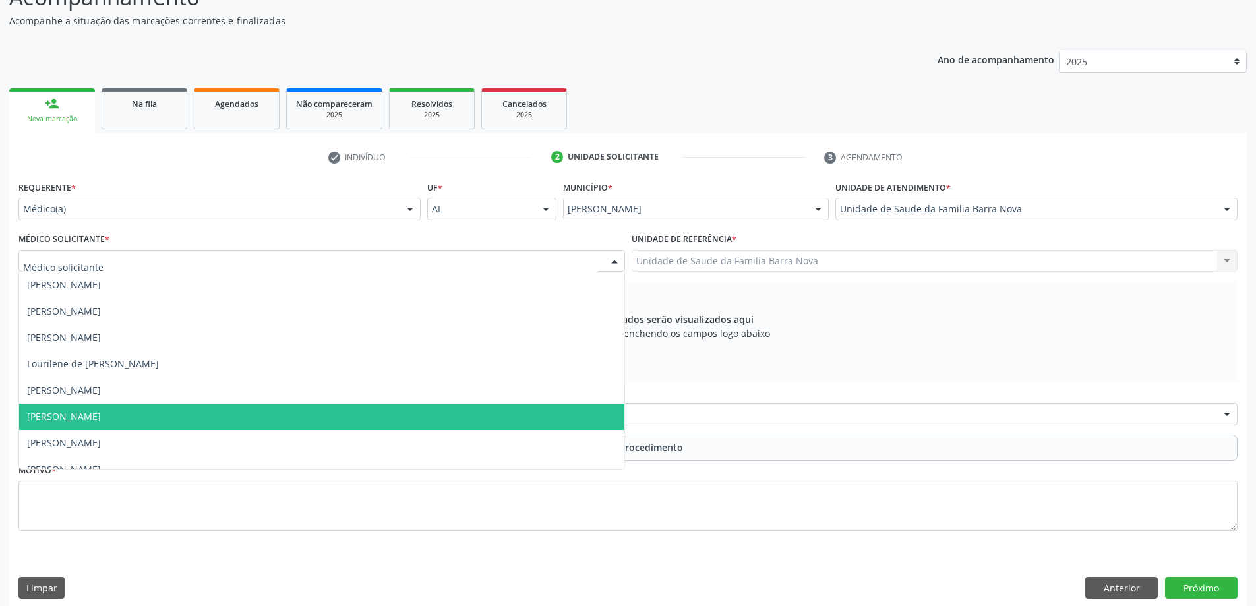
click at [202, 417] on span "[PERSON_NAME]" at bounding box center [321, 417] width 605 height 26
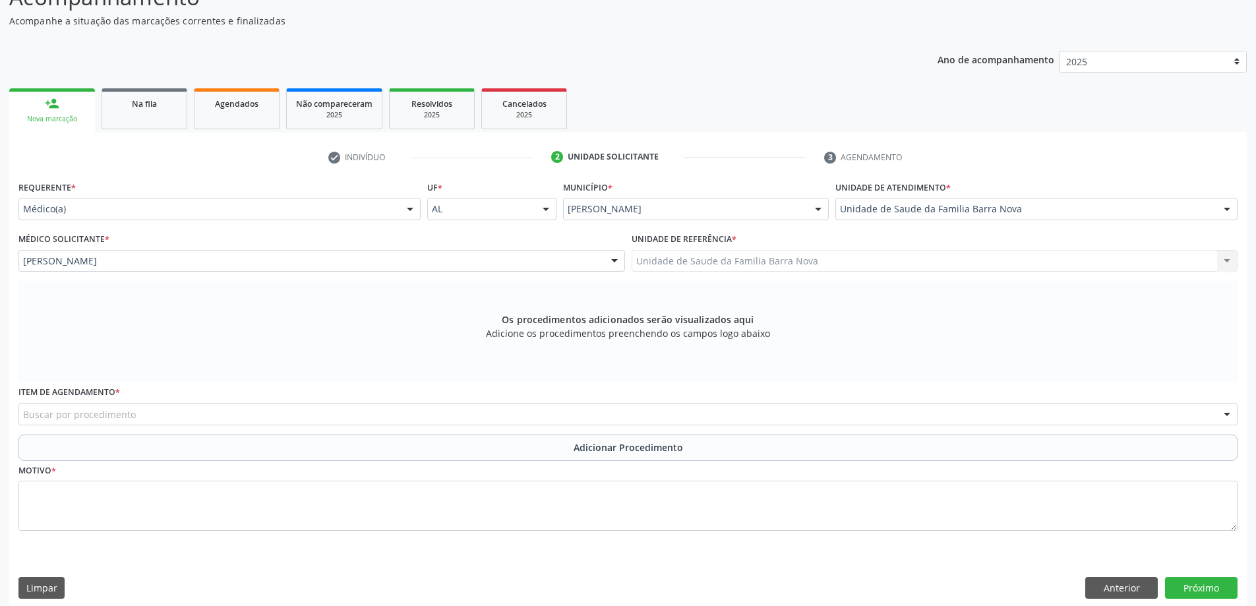
click at [458, 411] on div "Buscar por procedimento" at bounding box center [627, 414] width 1219 height 22
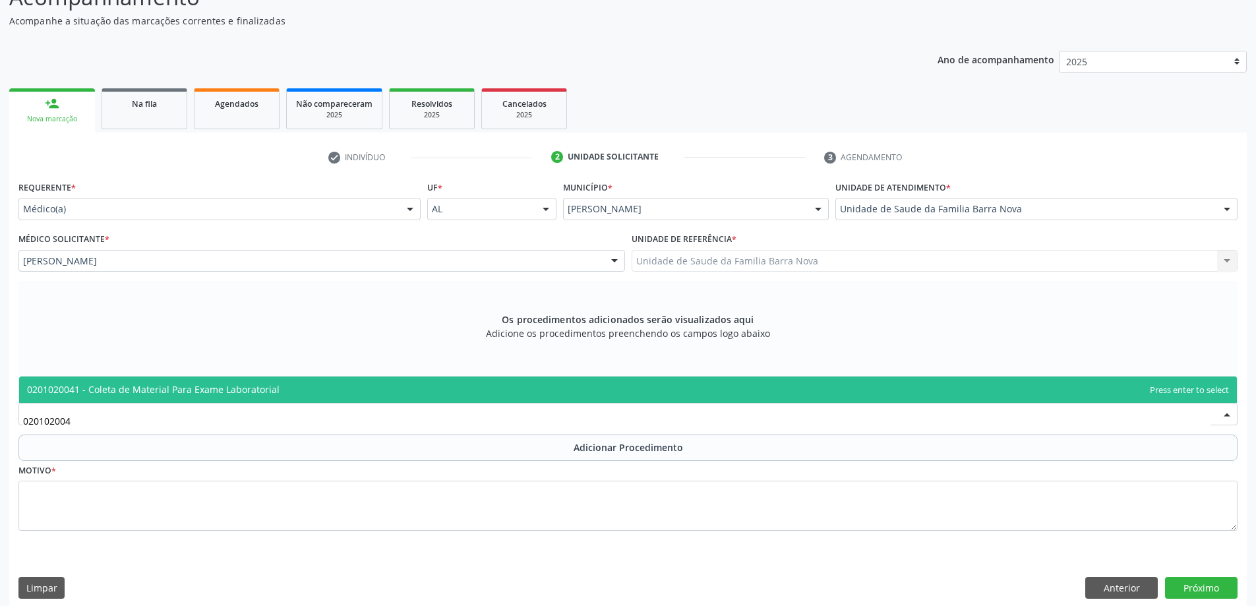
type input "0201020041"
click at [390, 394] on span "0201020041 - Coleta de Material Para Exame Laboratorial" at bounding box center [628, 390] width 1218 height 26
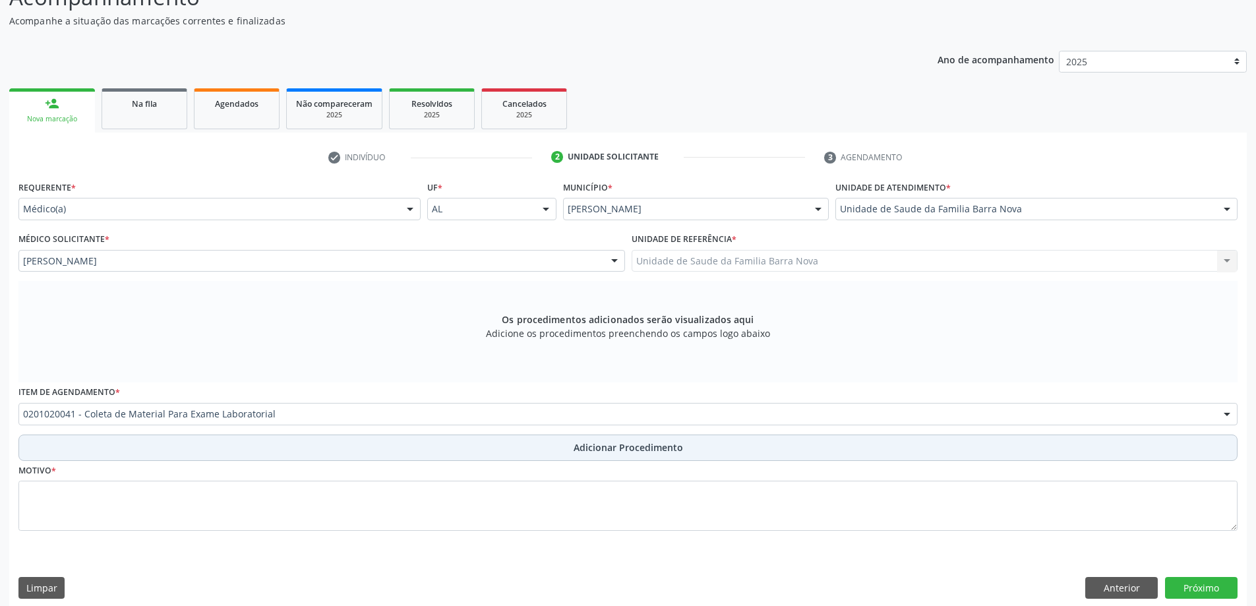
click at [536, 448] on button "Adicionar Procedimento" at bounding box center [627, 448] width 1219 height 26
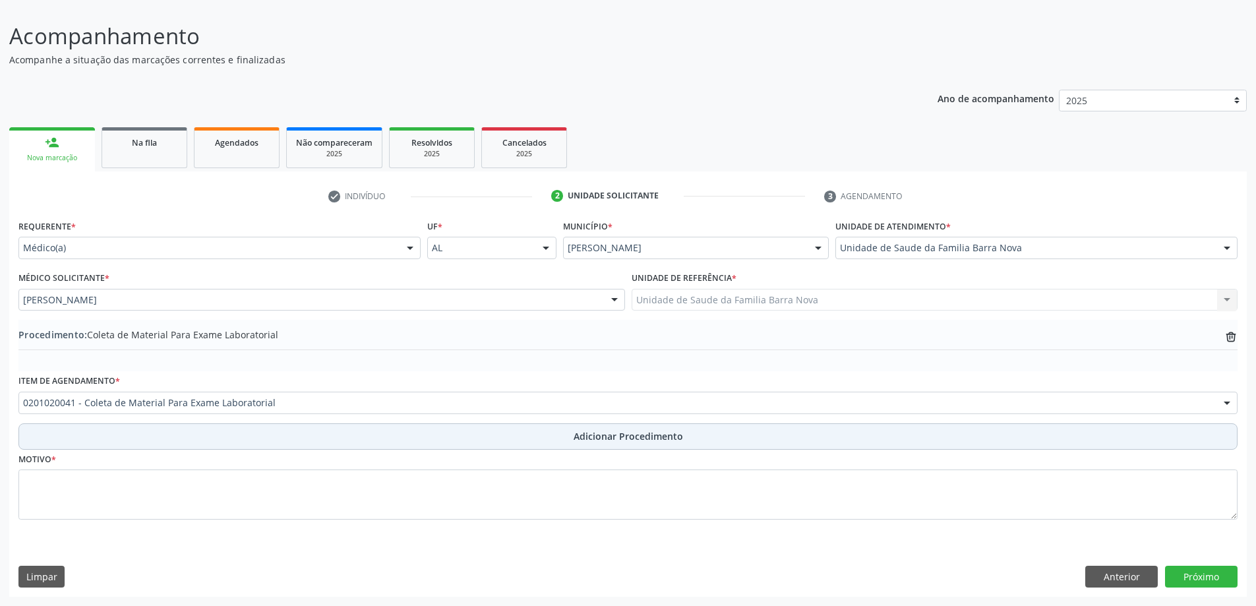
scroll to position [88, 0]
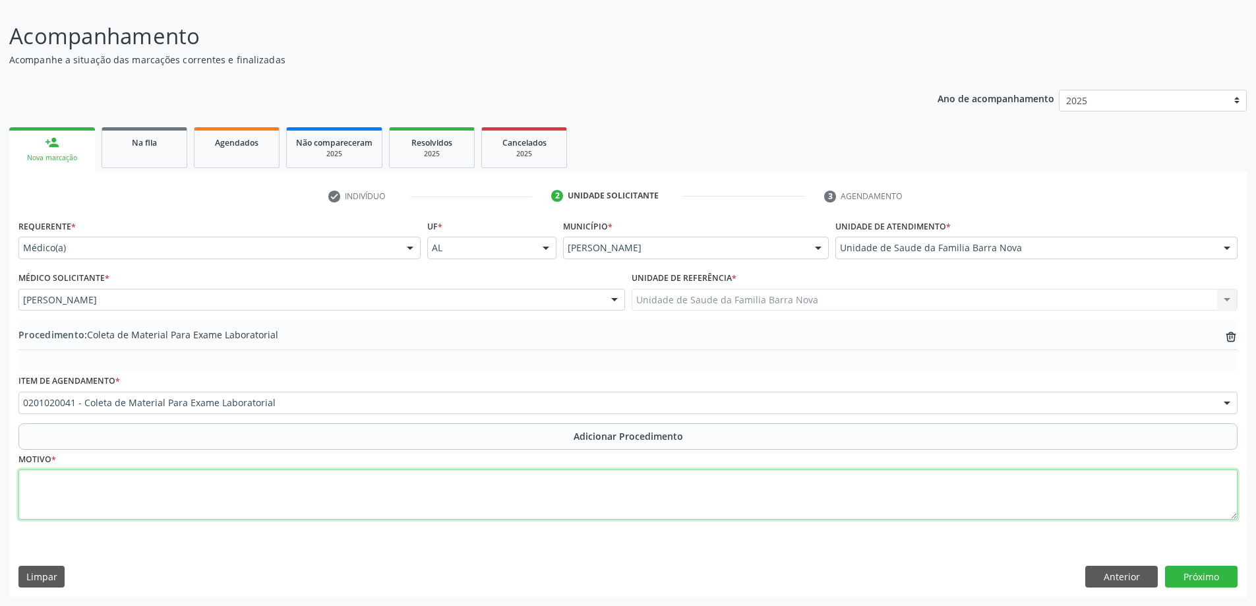
click at [367, 486] on textarea at bounding box center [627, 495] width 1219 height 50
type textarea "p"
click at [93, 489] on textarea "Palidez cutaneomucosa" at bounding box center [627, 495] width 1219 height 50
click at [139, 484] on textarea "Palidez cutaneo mucosa" at bounding box center [627, 495] width 1219 height 50
click at [142, 485] on textarea "Palidez cutaneo mucosa" at bounding box center [627, 495] width 1219 height 50
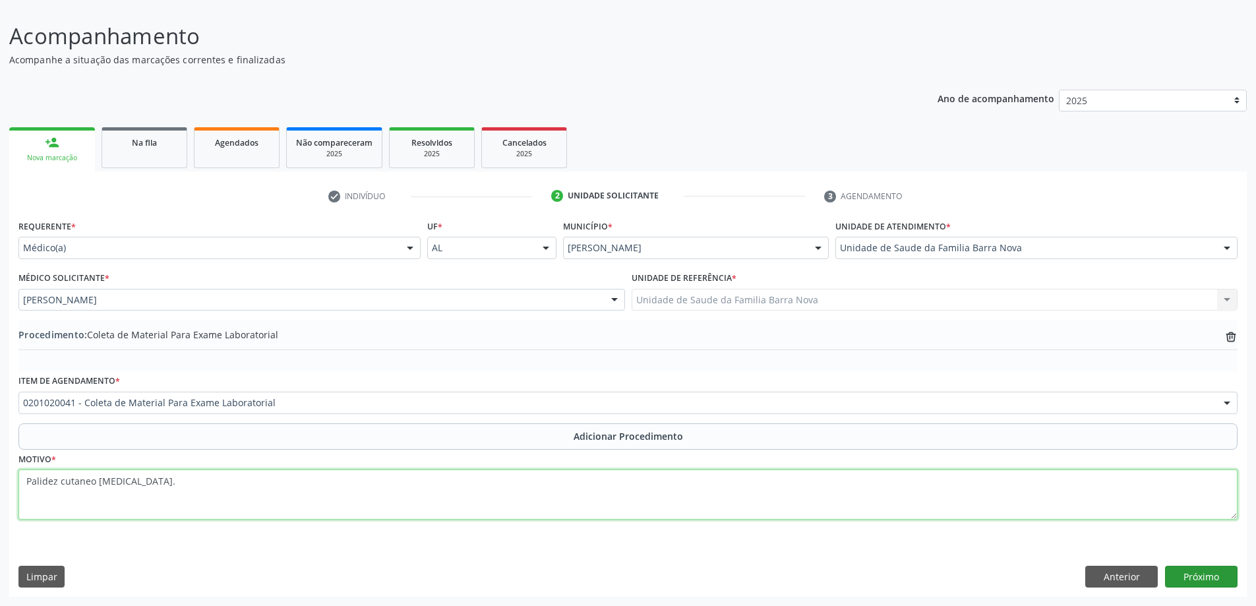
type textarea "Palidez cutaneo mucosa."
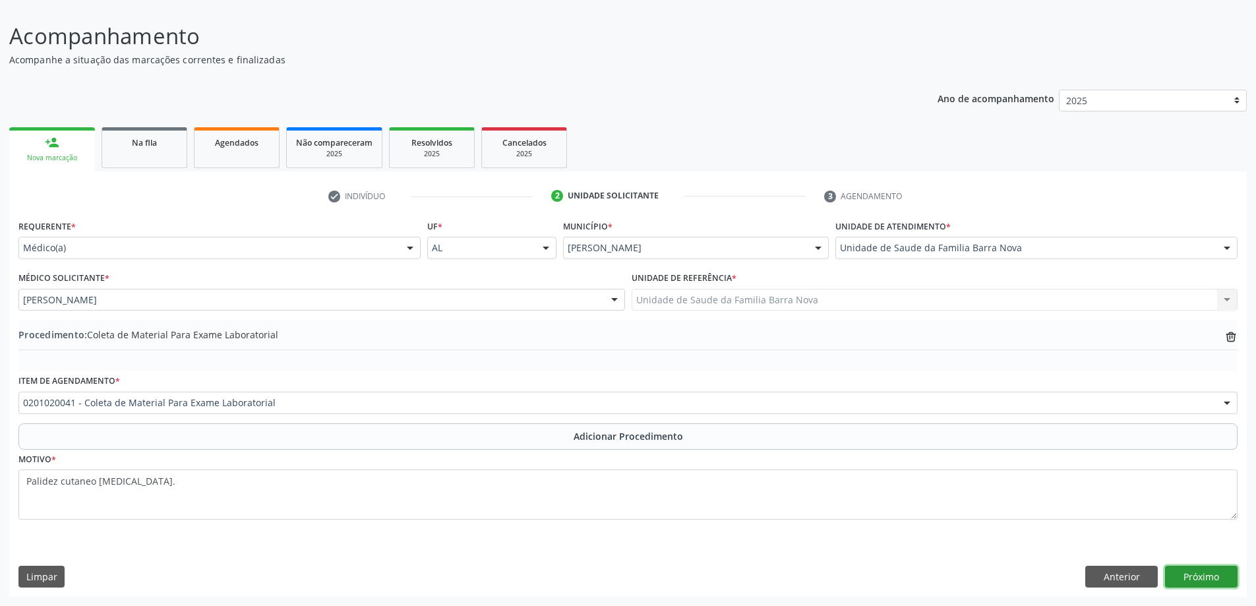
click at [1188, 577] on button "Próximo" at bounding box center [1201, 577] width 73 height 22
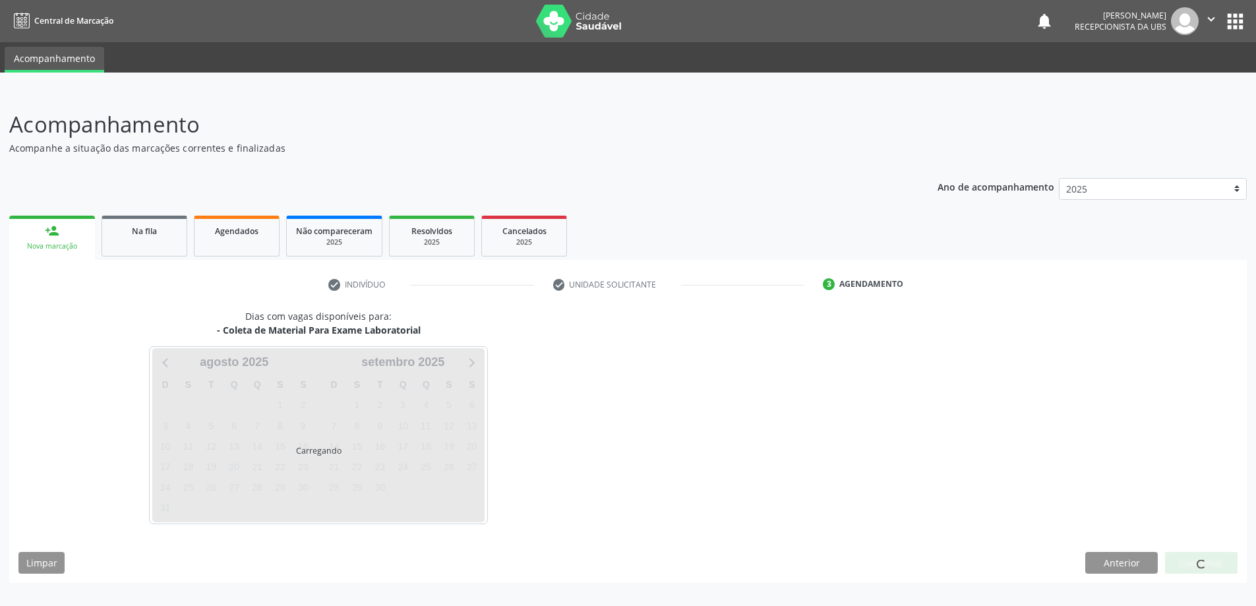
scroll to position [0, 0]
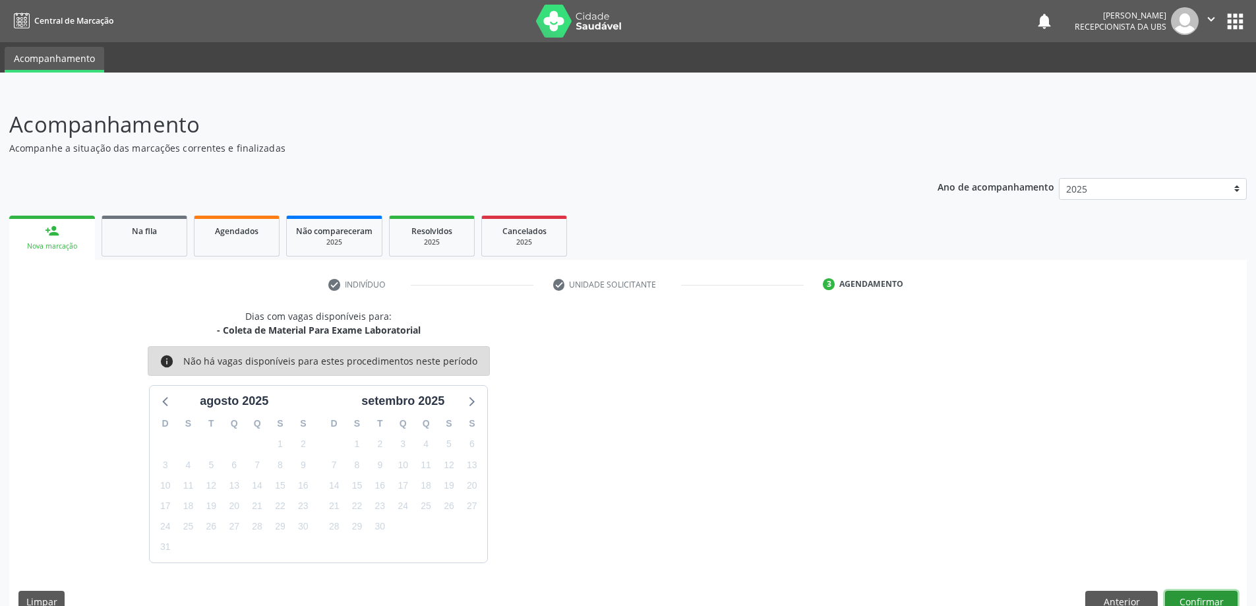
click at [1195, 596] on button "Confirmar" at bounding box center [1201, 602] width 73 height 22
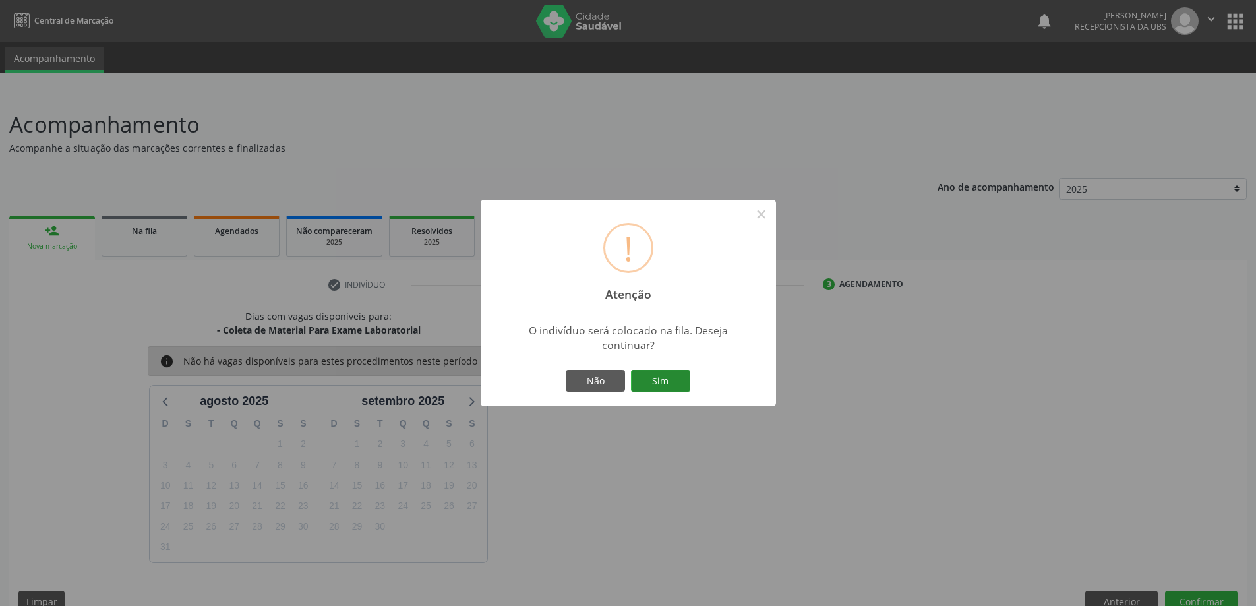
click at [666, 383] on button "Sim" at bounding box center [660, 381] width 59 height 22
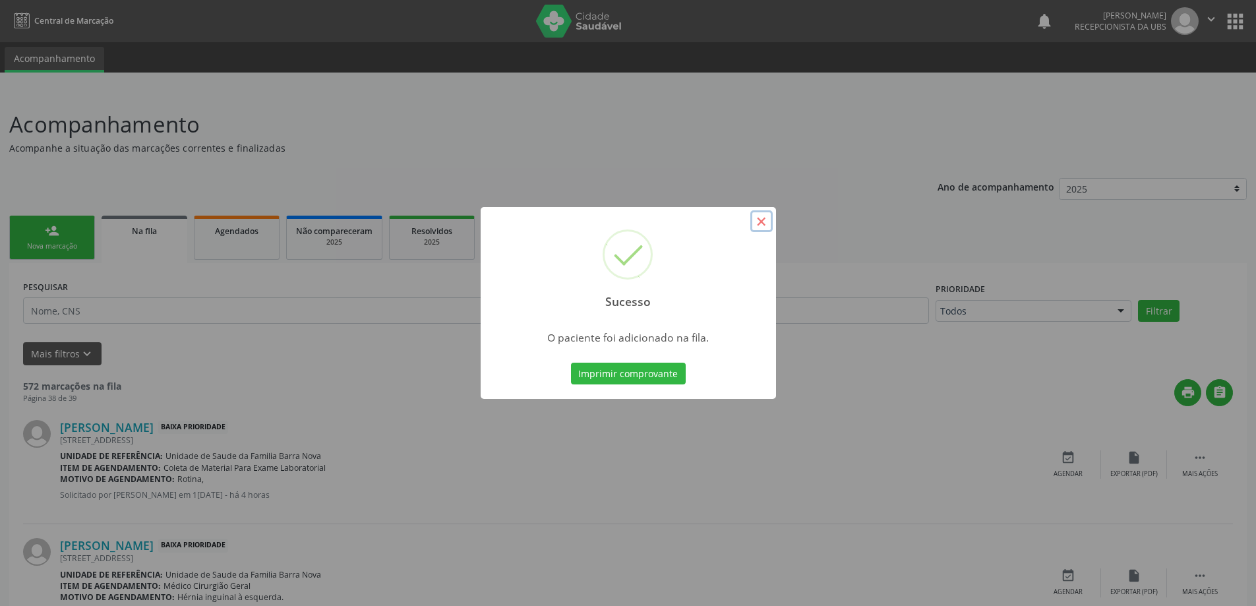
click at [758, 221] on button "×" at bounding box center [762, 221] width 22 height 22
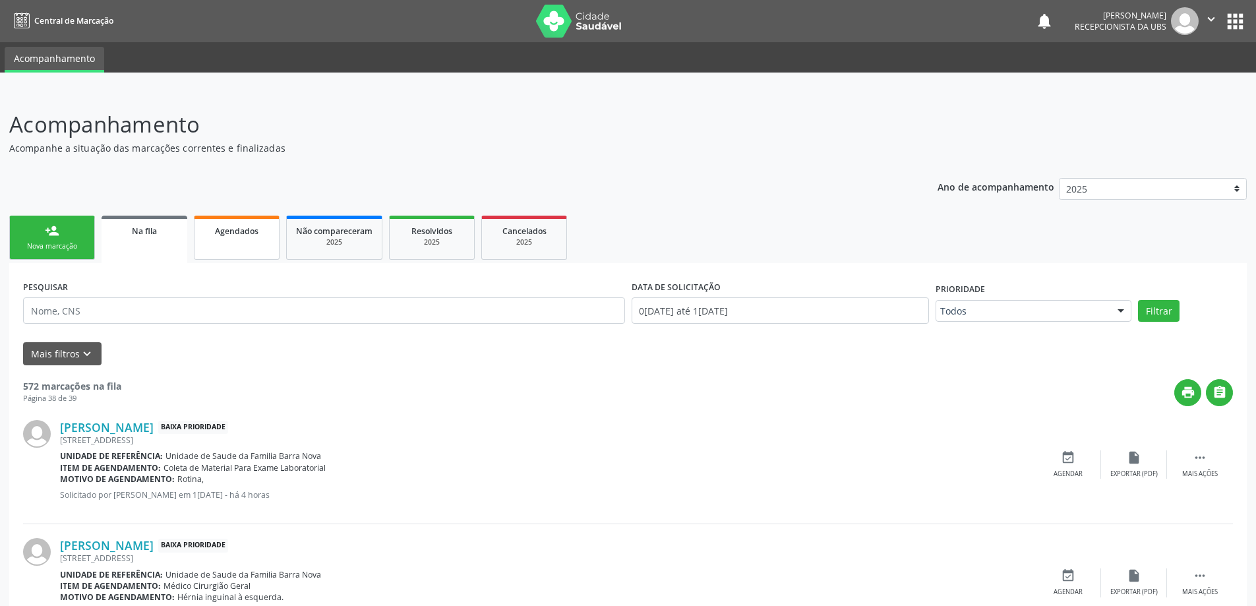
click at [238, 242] on link "Agendados" at bounding box center [237, 238] width 86 height 44
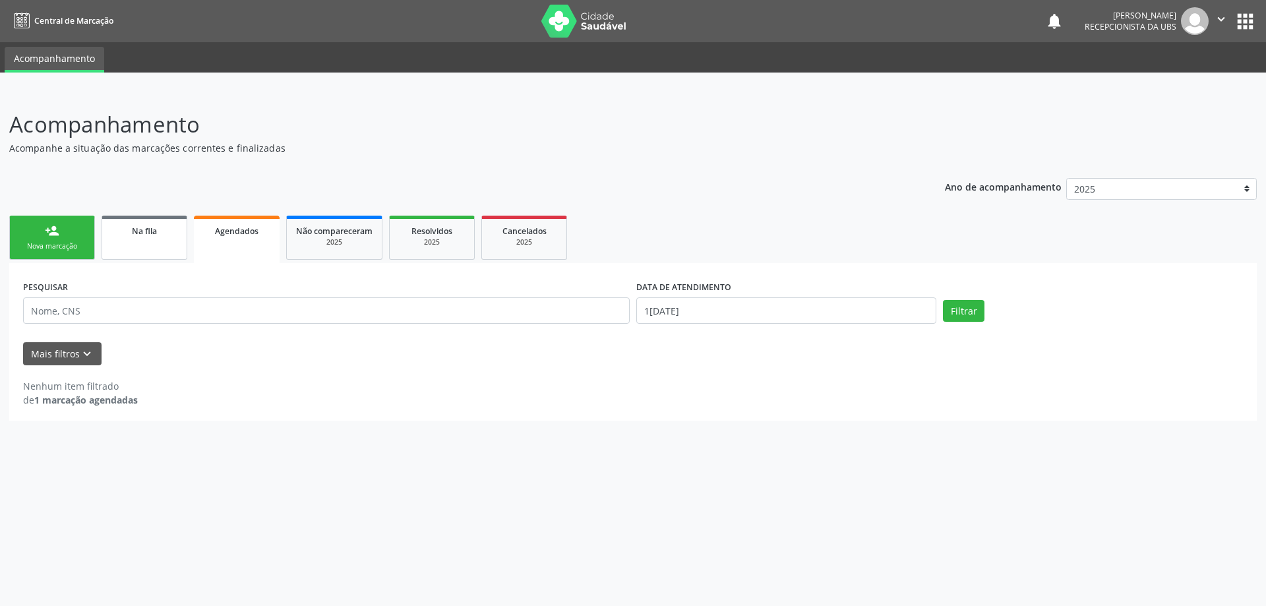
click at [145, 241] on link "Na fila" at bounding box center [145, 238] width 86 height 44
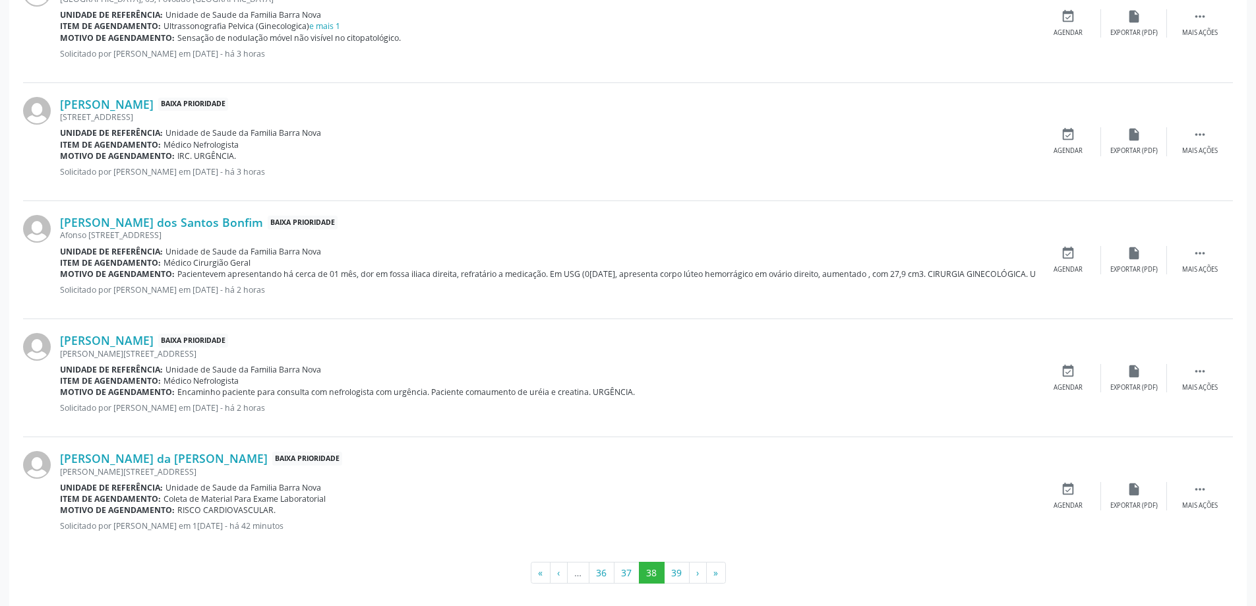
scroll to position [1633, 0]
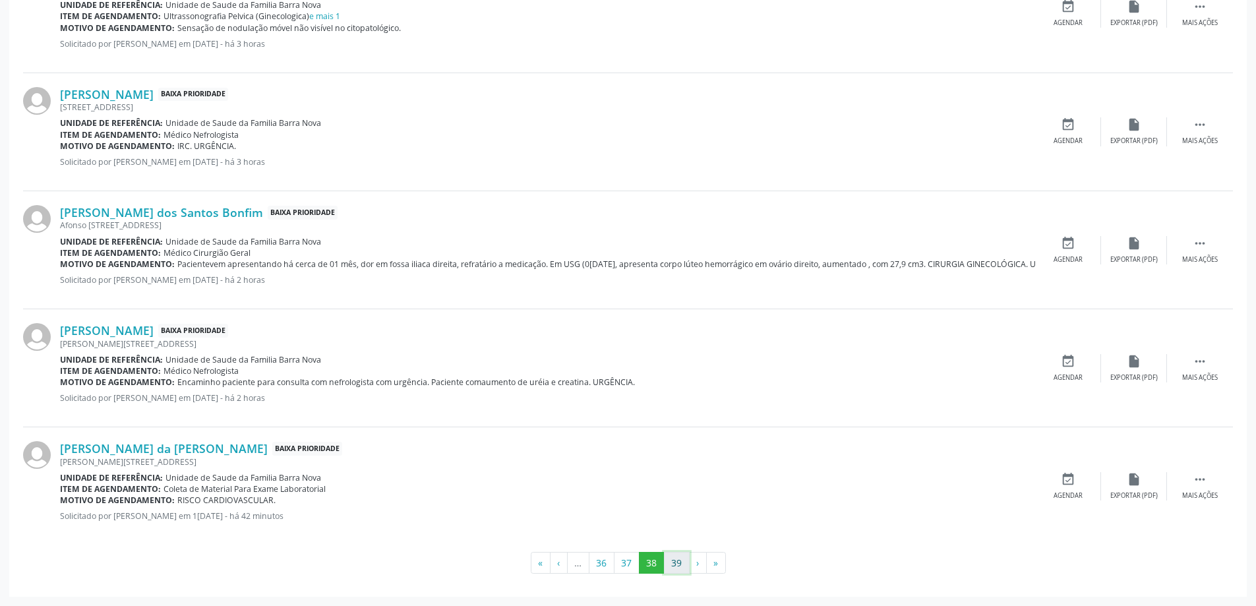
click at [678, 563] on button "39" at bounding box center [677, 563] width 26 height 22
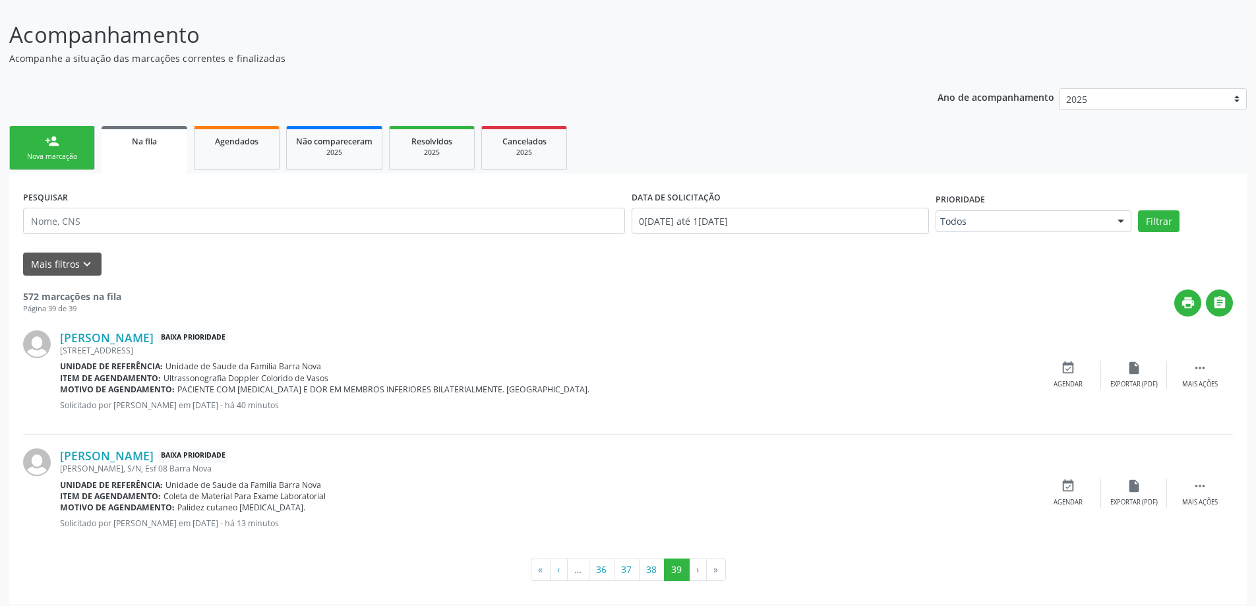
scroll to position [97, 0]
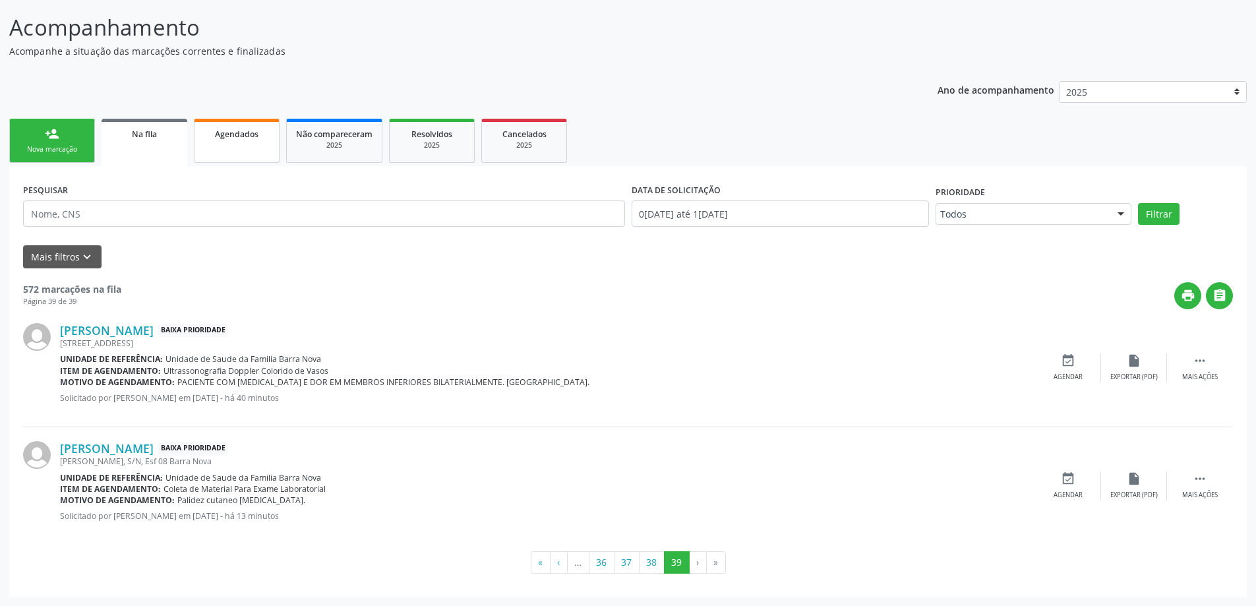
click at [253, 131] on span "Agendados" at bounding box center [237, 134] width 44 height 11
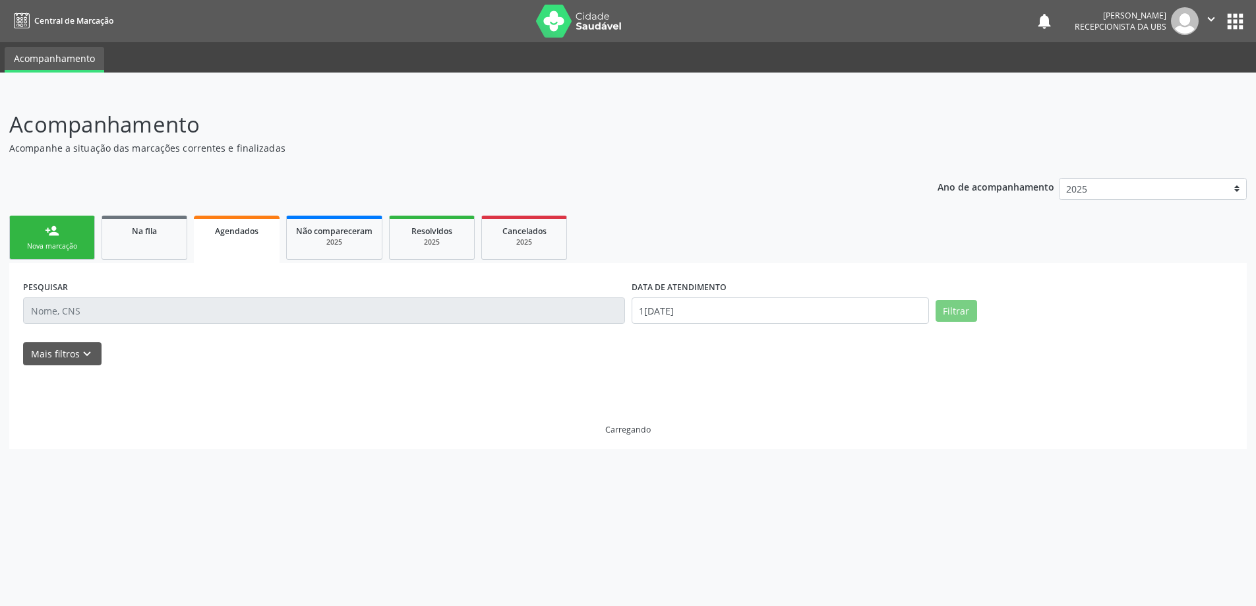
scroll to position [0, 0]
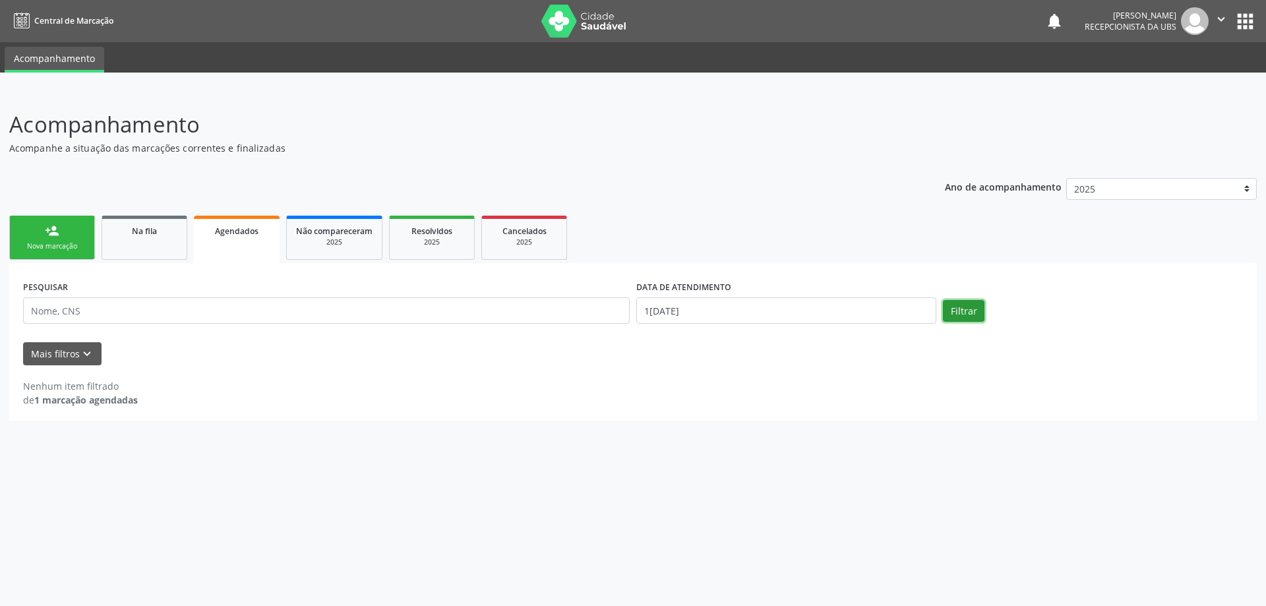
click at [977, 307] on button "Filtrar" at bounding box center [964, 311] width 42 height 22
click at [669, 314] on input "13/08/2025" at bounding box center [786, 310] width 300 height 26
click at [781, 379] on span "1" at bounding box center [791, 380] width 26 height 26
type input "01/08/2025"
click at [966, 309] on button "Filtrar" at bounding box center [964, 311] width 42 height 22
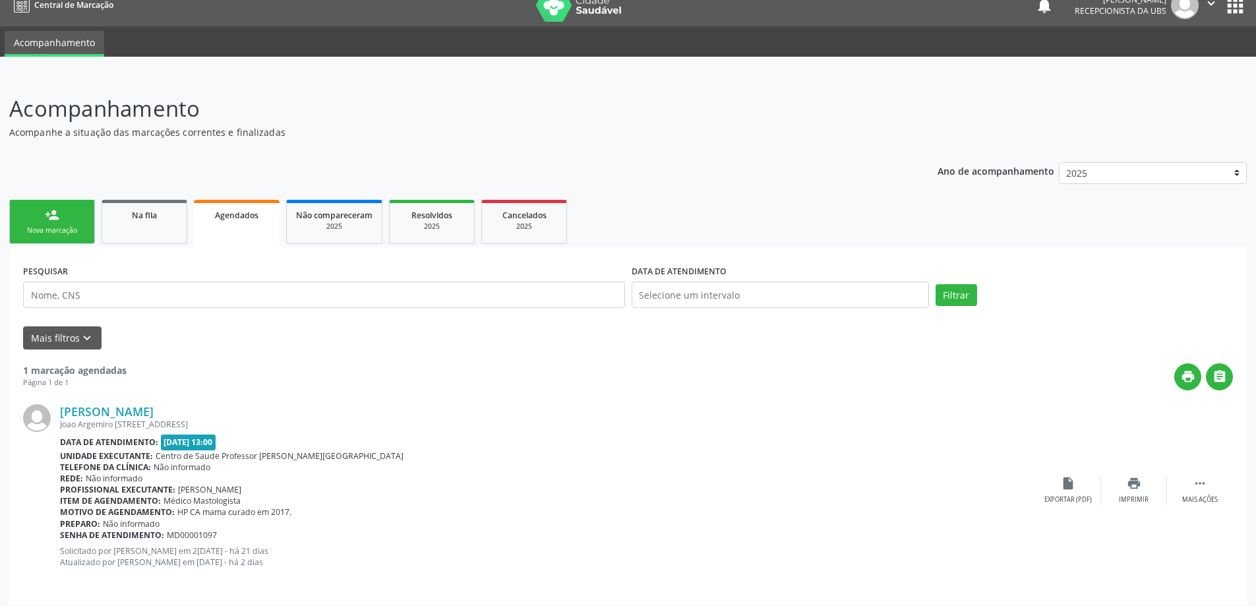
scroll to position [24, 0]
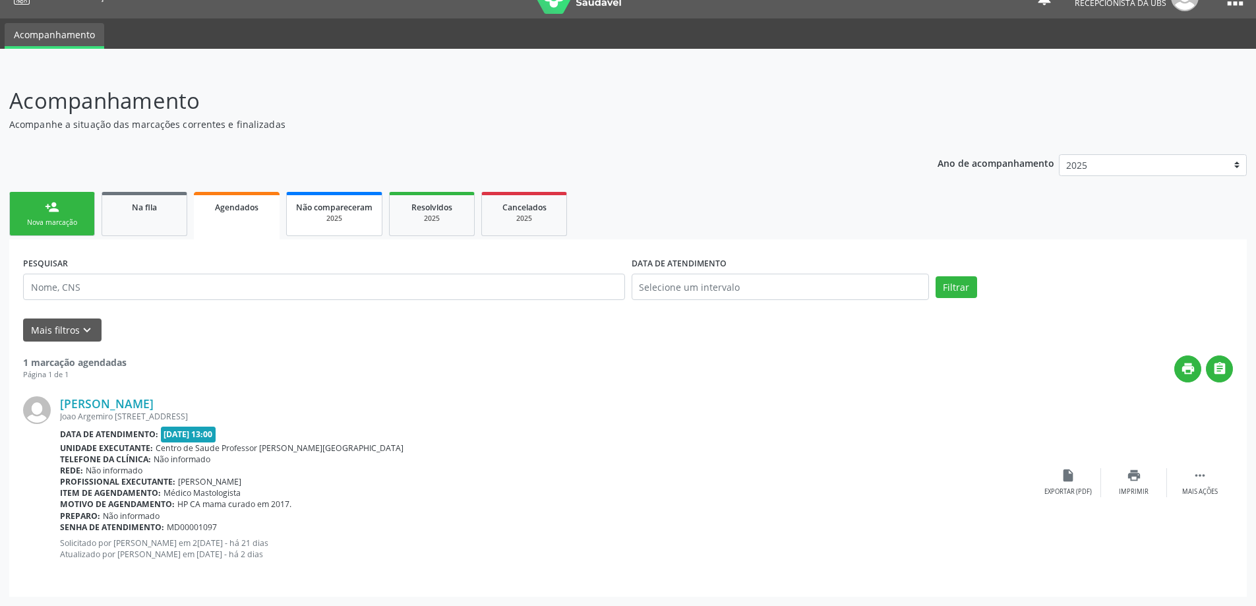
click at [340, 207] on span "Não compareceram" at bounding box center [334, 207] width 77 height 11
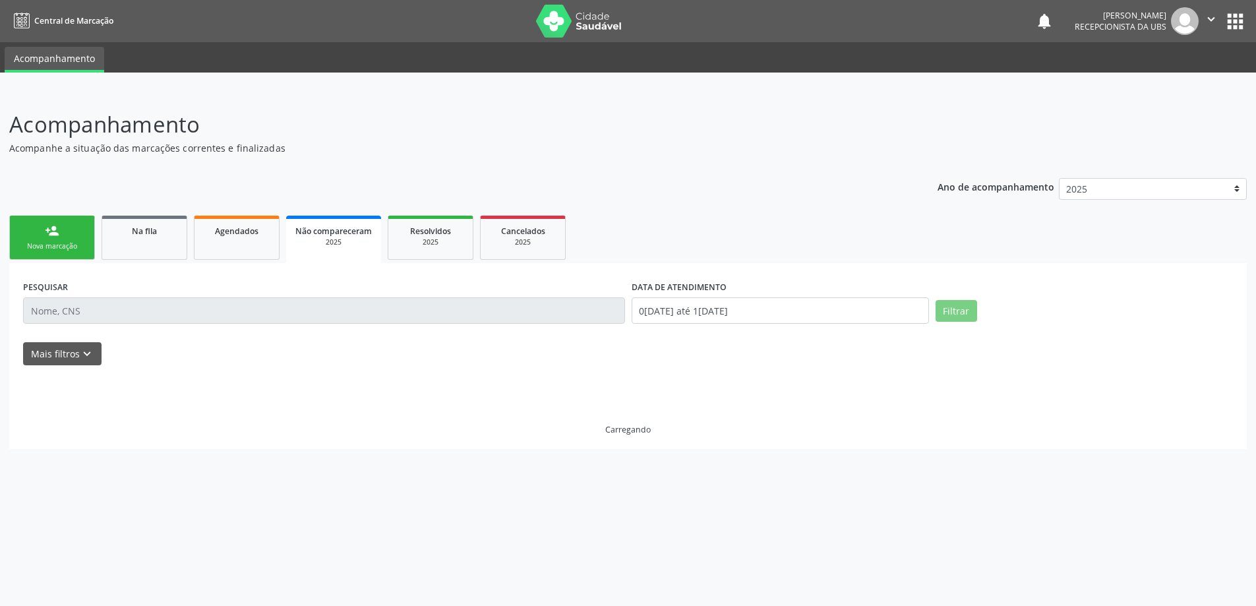
scroll to position [0, 0]
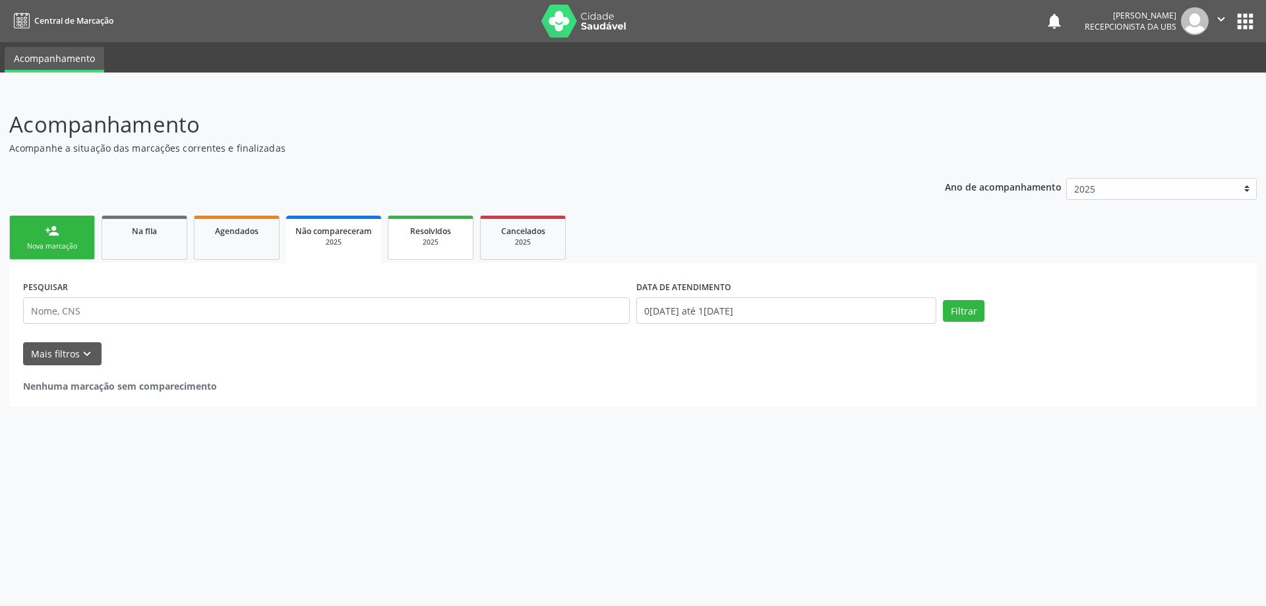
click at [423, 235] on span "Resolvidos" at bounding box center [430, 231] width 41 height 11
click at [529, 243] on div "2025" at bounding box center [524, 242] width 66 height 10
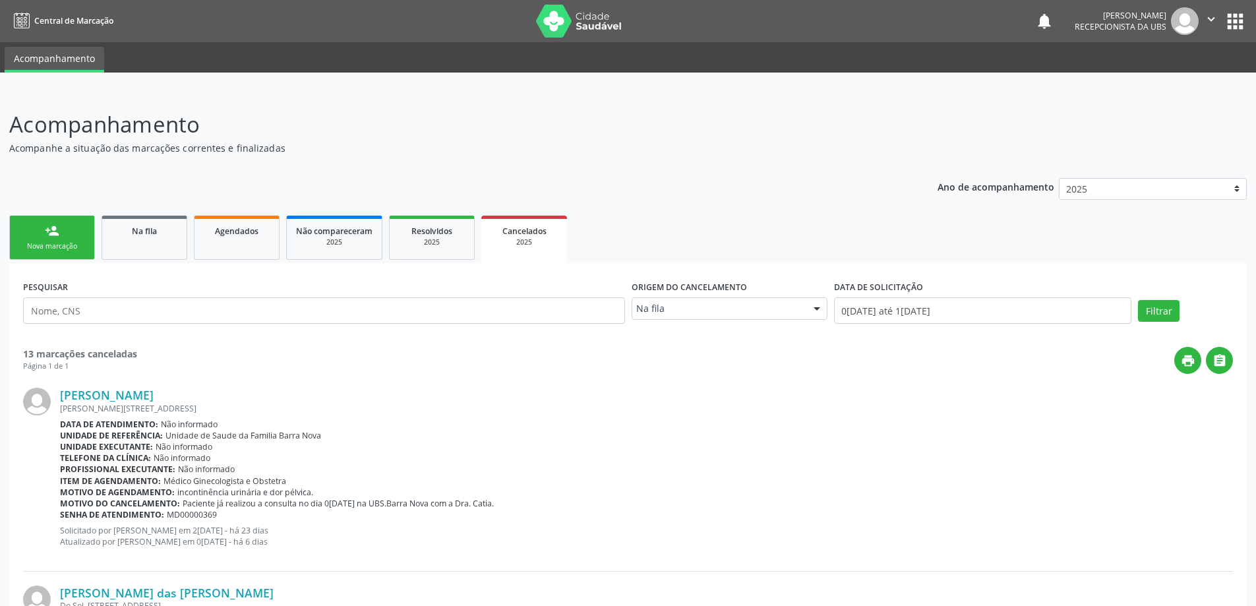
click at [44, 233] on link "person_add Nova marcação" at bounding box center [52, 238] width 86 height 44
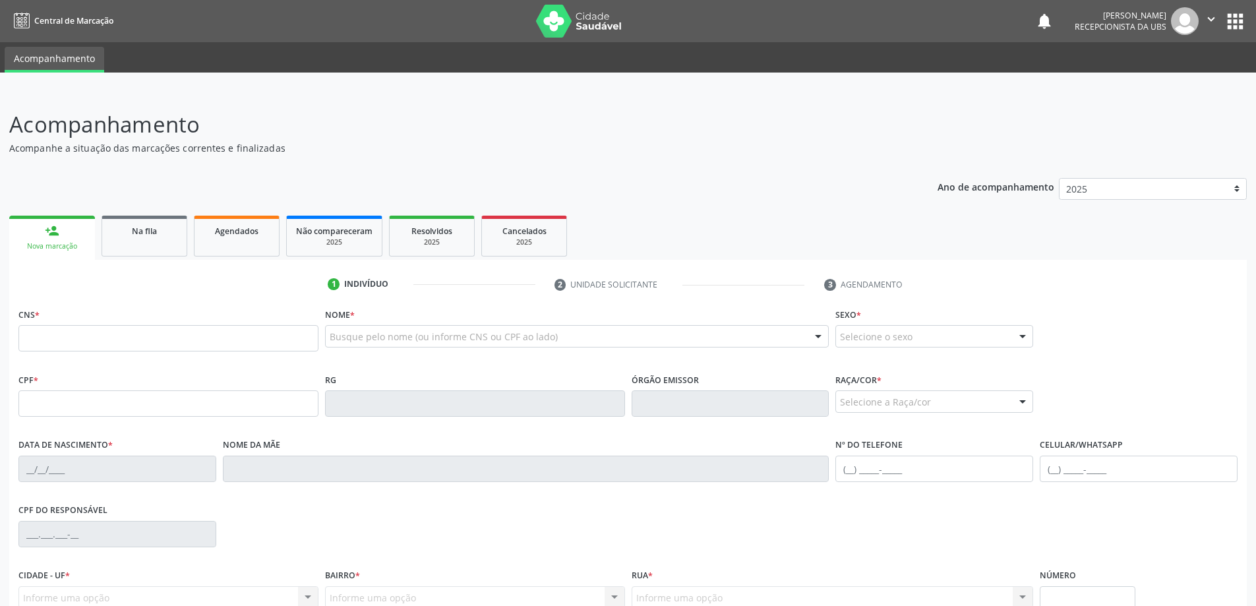
click at [9, 216] on link "person_add Nova marcação" at bounding box center [52, 238] width 86 height 44
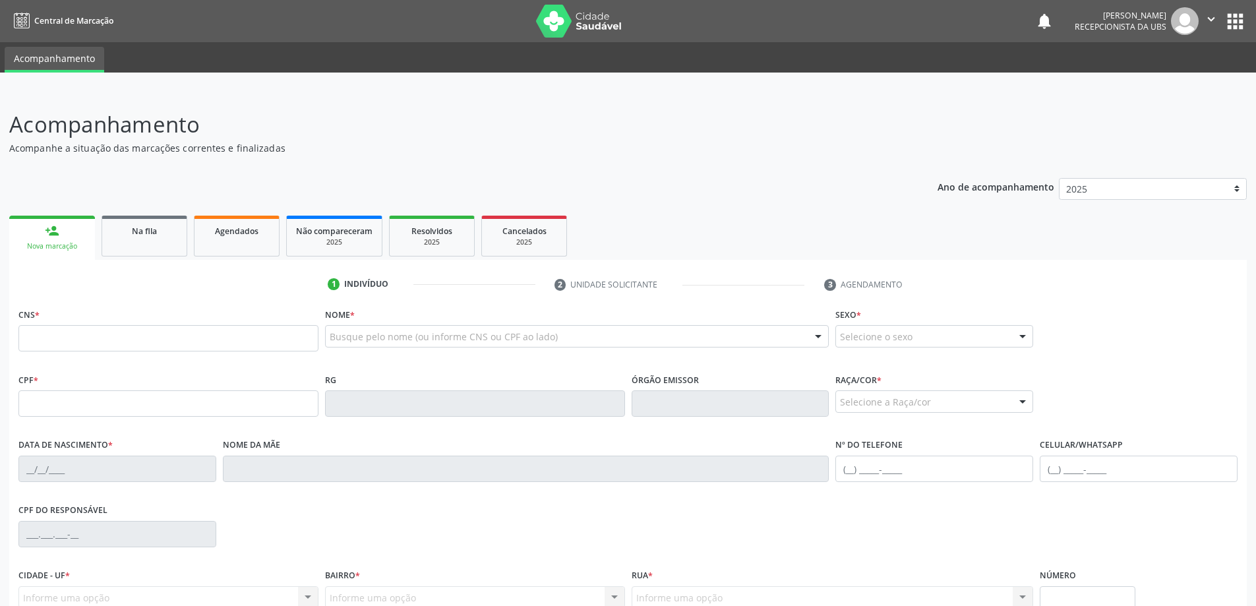
click at [9, 216] on link "person_add Nova marcação" at bounding box center [52, 238] width 86 height 44
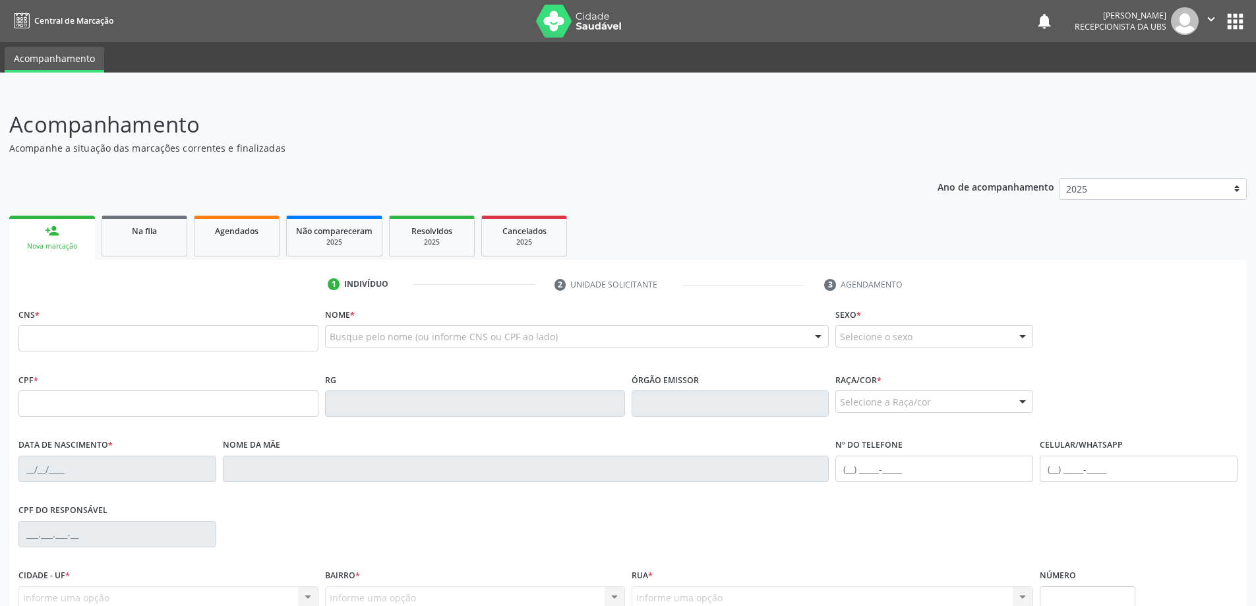
click at [9, 216] on link "person_add Nova marcação" at bounding box center [52, 238] width 86 height 44
click at [811, 420] on fieldset "Órgão emissor" at bounding box center [731, 398] width 198 height 56
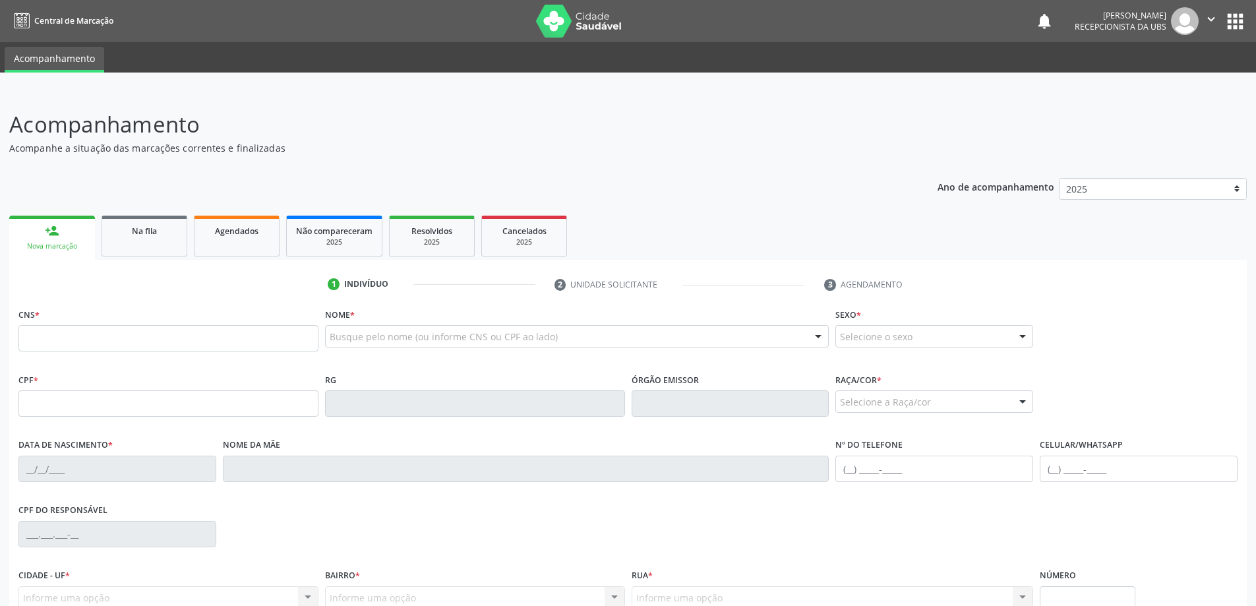
click at [811, 420] on fieldset "Órgão emissor" at bounding box center [731, 398] width 198 height 56
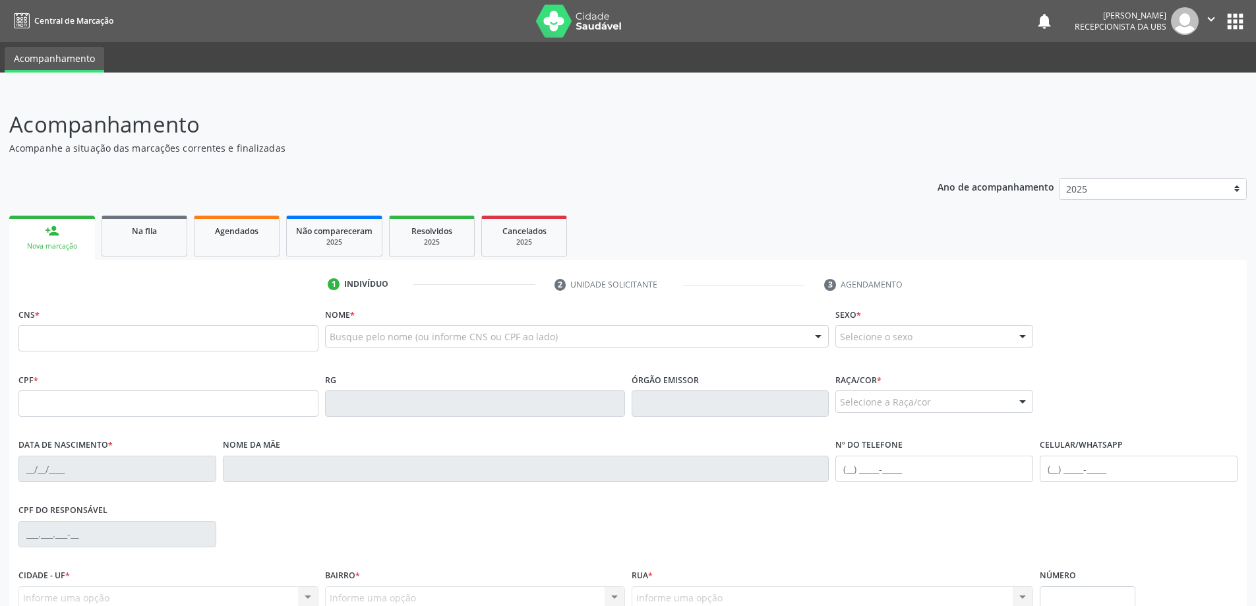
click at [811, 420] on fieldset "Órgão emissor" at bounding box center [731, 398] width 198 height 56
click at [451, 330] on input "text" at bounding box center [566, 343] width 473 height 26
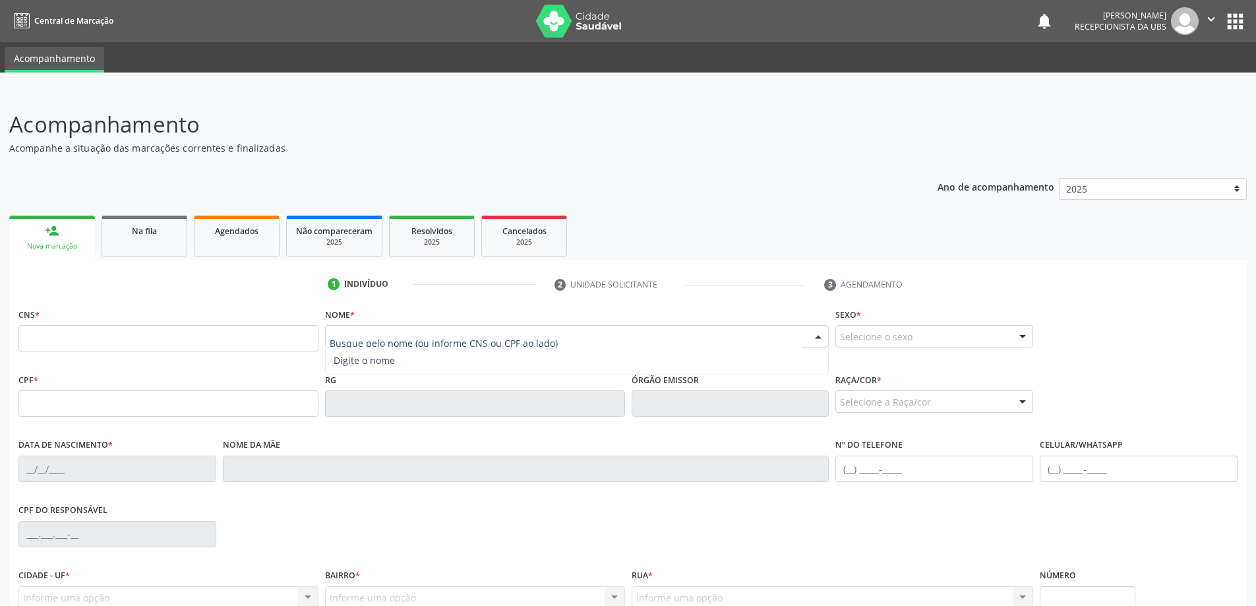
click at [451, 330] on input "text" at bounding box center [566, 343] width 473 height 26
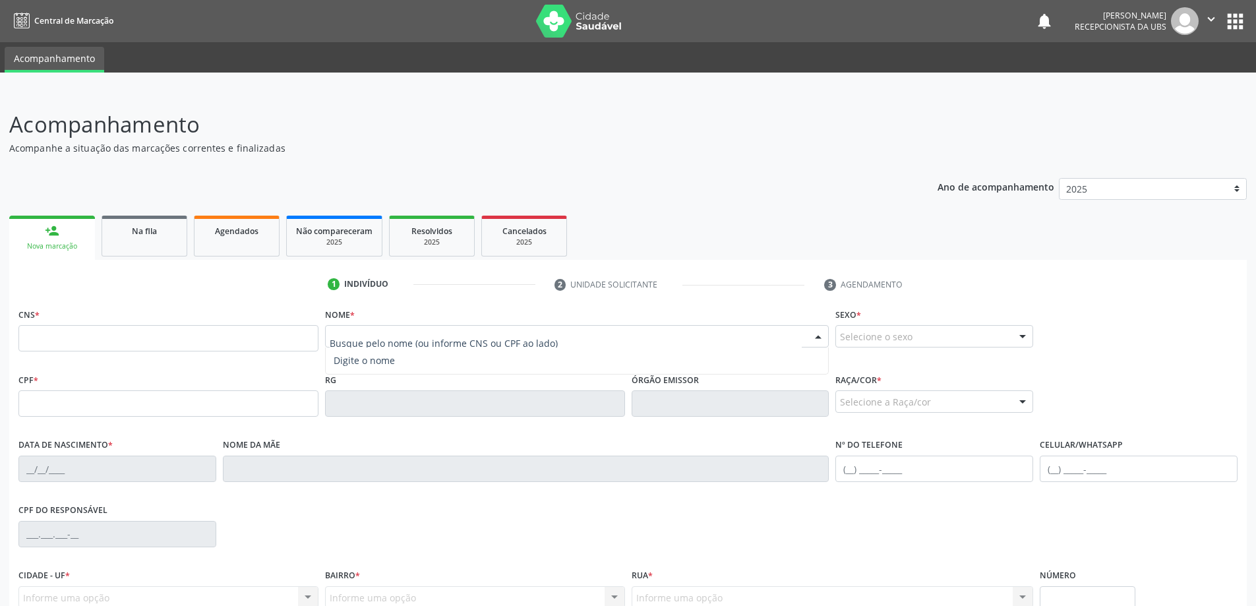
click at [451, 330] on input "text" at bounding box center [566, 343] width 473 height 26
click at [534, 216] on link "Cancelados 2025" at bounding box center [524, 236] width 86 height 41
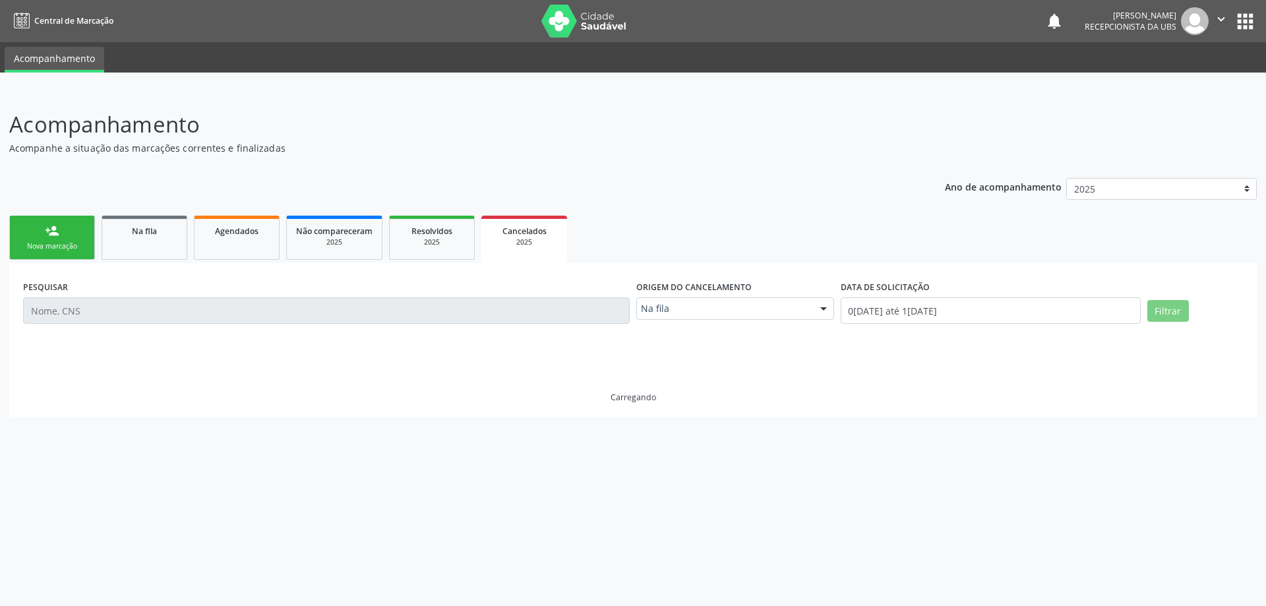
click at [526, 224] on div "Cancelados" at bounding box center [524, 231] width 67 height 14
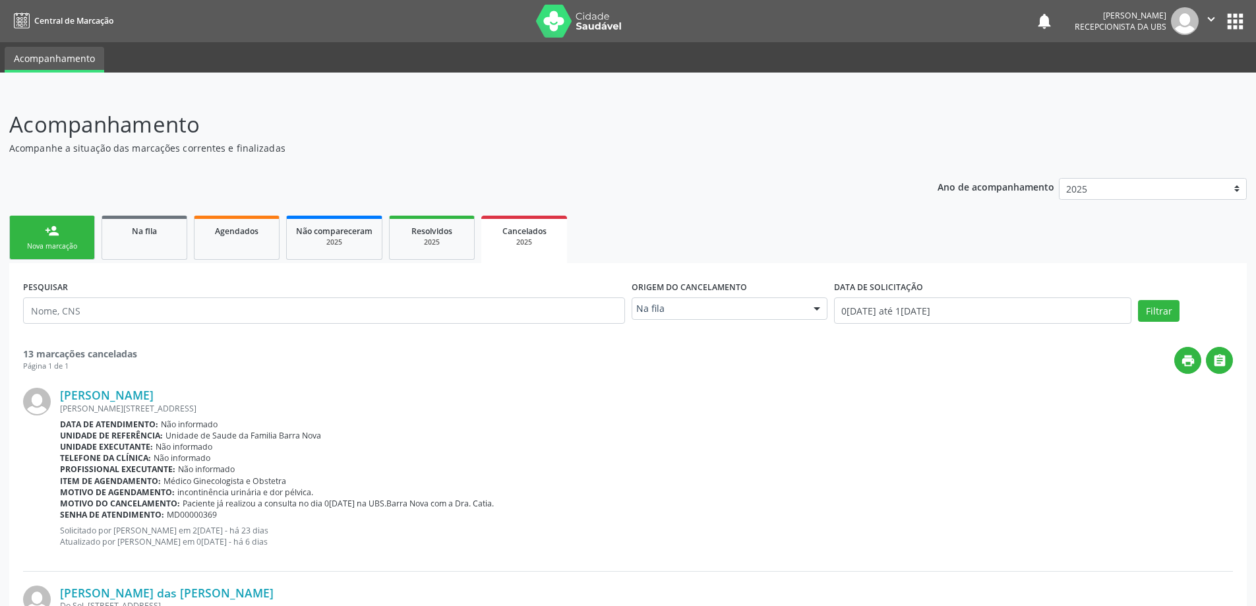
click at [481, 216] on link "Cancelados 2025" at bounding box center [524, 239] width 86 height 47
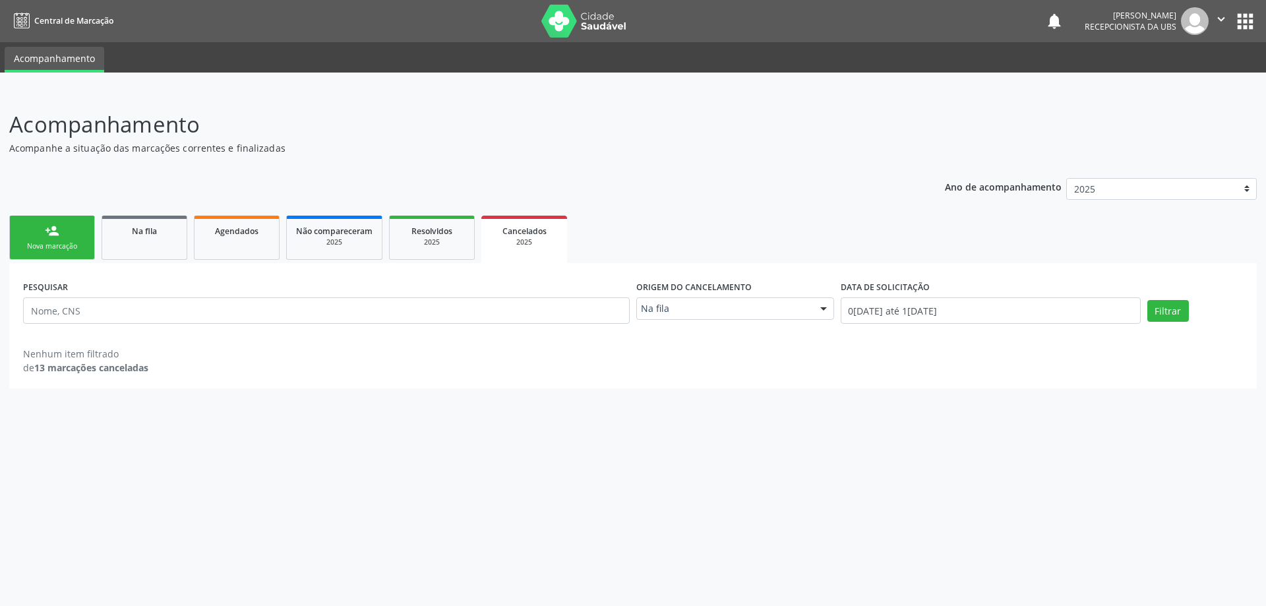
click at [481, 216] on link "Cancelados 2025" at bounding box center [524, 239] width 86 height 47
click at [45, 238] on link "person_add Nova marcação" at bounding box center [52, 238] width 86 height 44
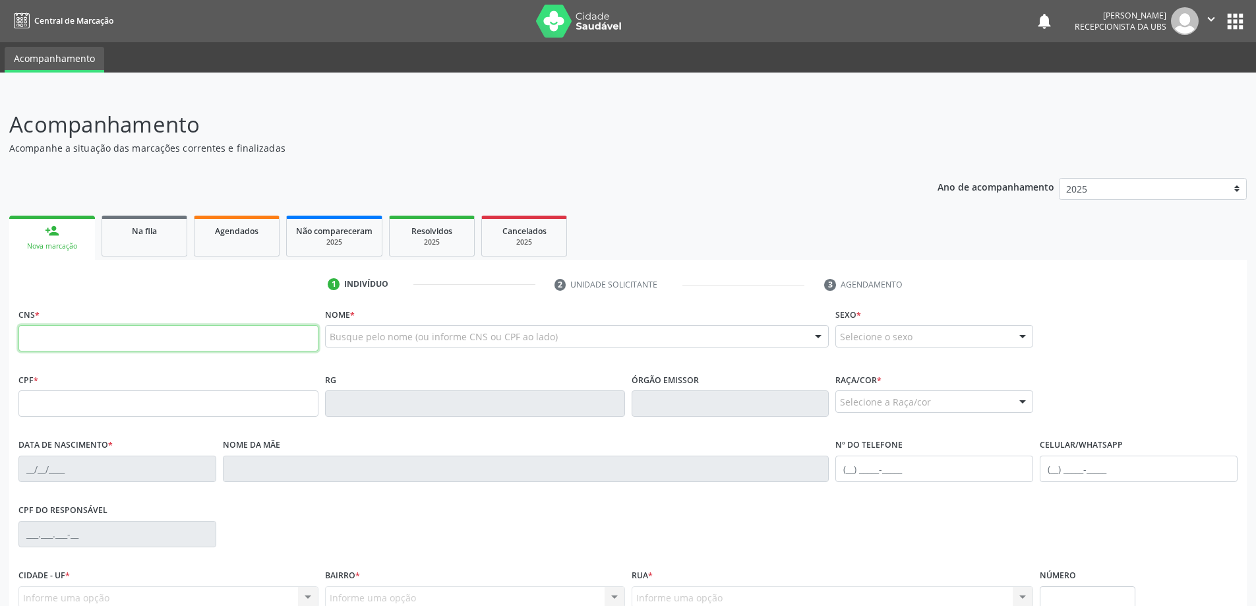
click at [54, 335] on input "text" at bounding box center [168, 338] width 300 height 26
paste input "700 0027 5286 3009"
type input "700 0027 5286 3009"
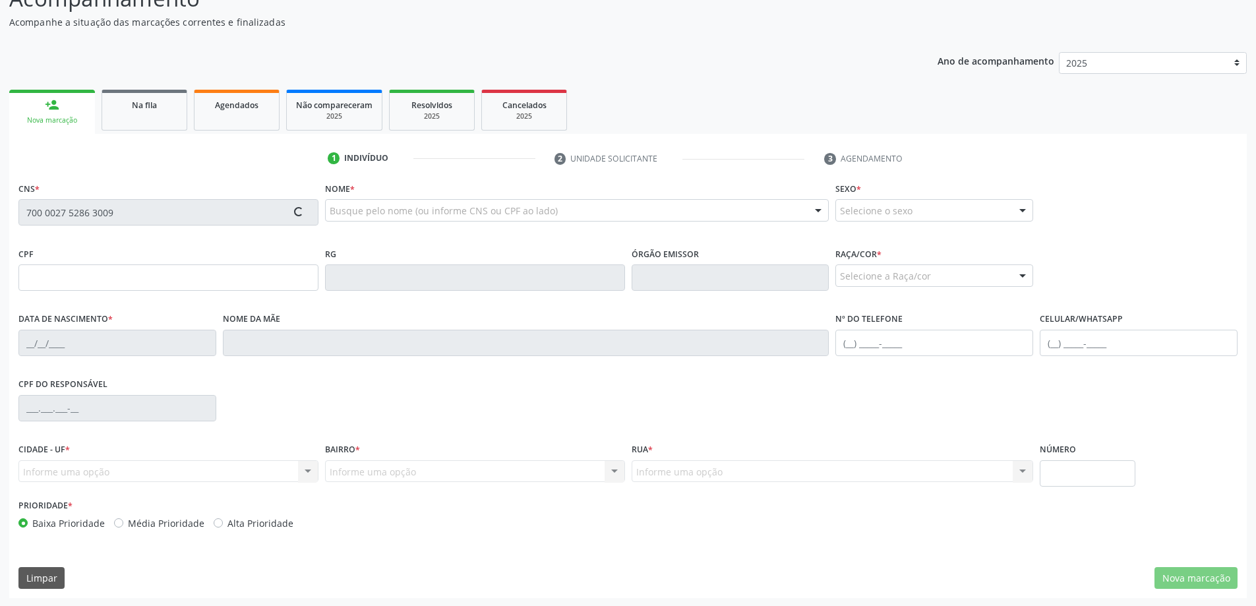
scroll to position [127, 0]
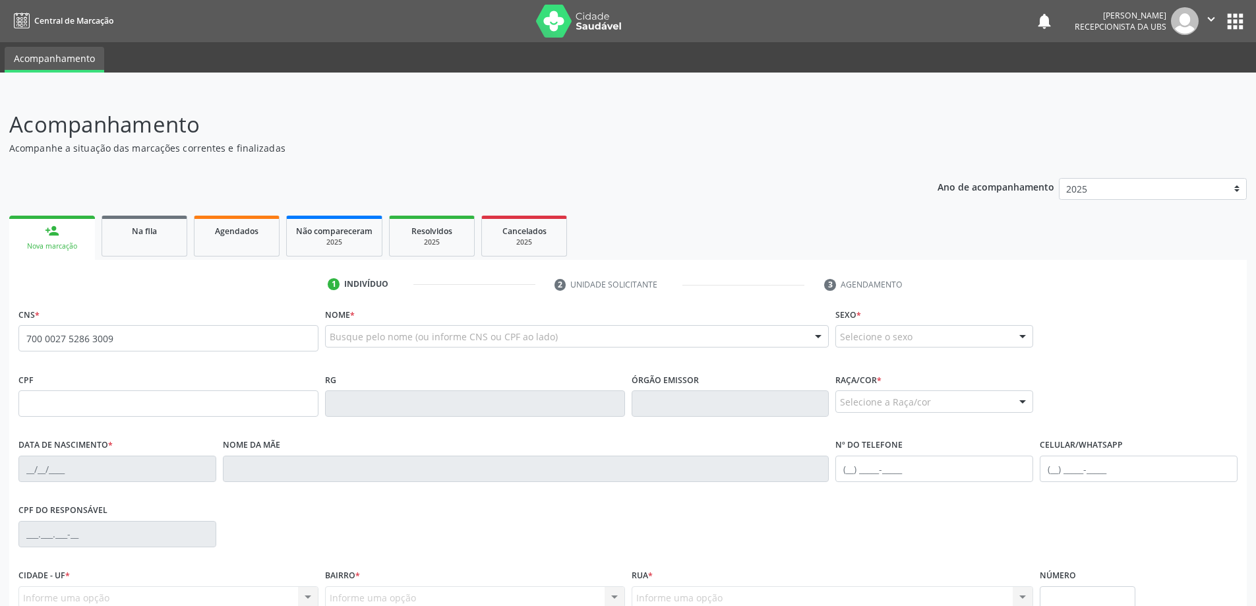
type input "700 0027 5286 3009"
type input "042.642.174-40"
type input "[DATE]"
type input "[PERSON_NAME]"
type input "[PHONE_NUMBER]"
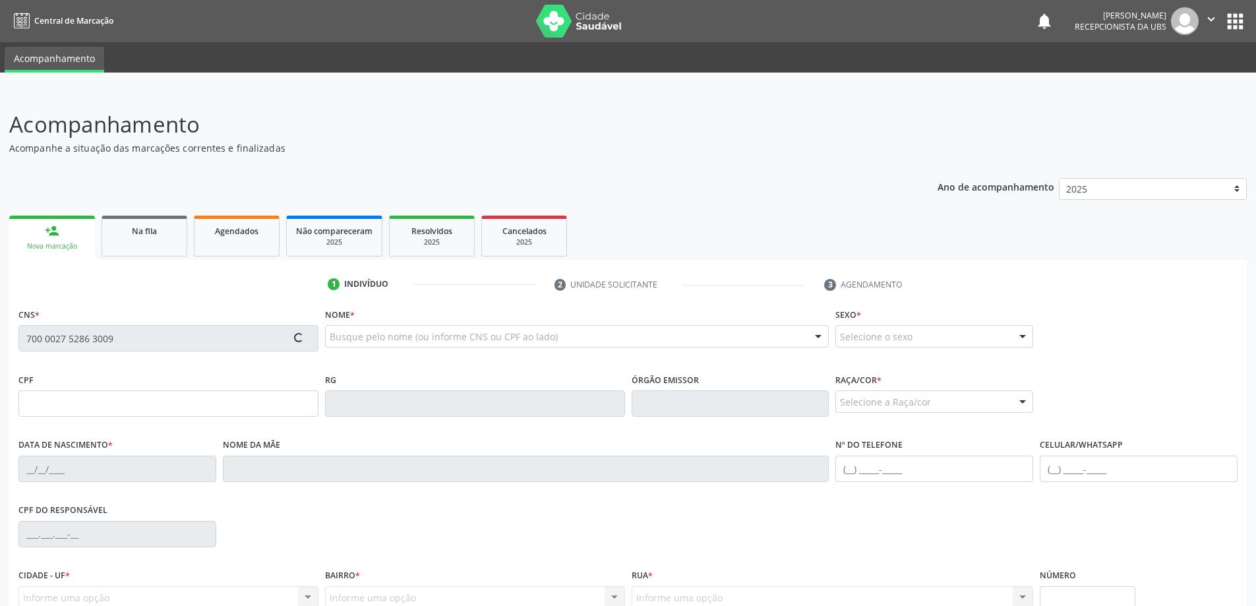
type input "06"
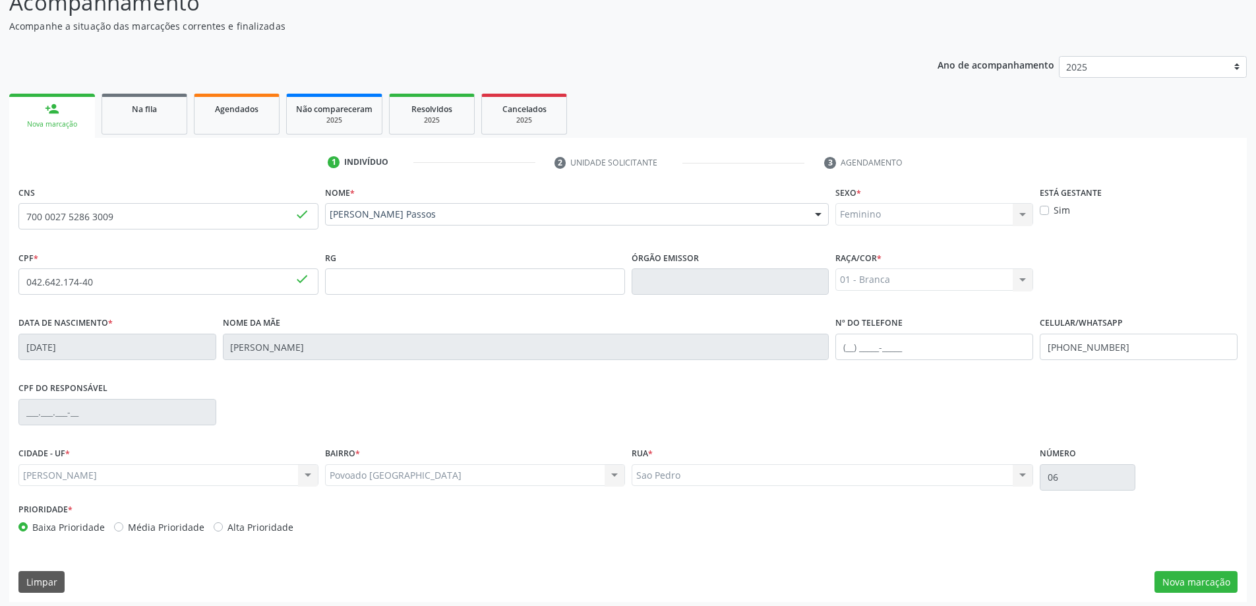
scroll to position [127, 0]
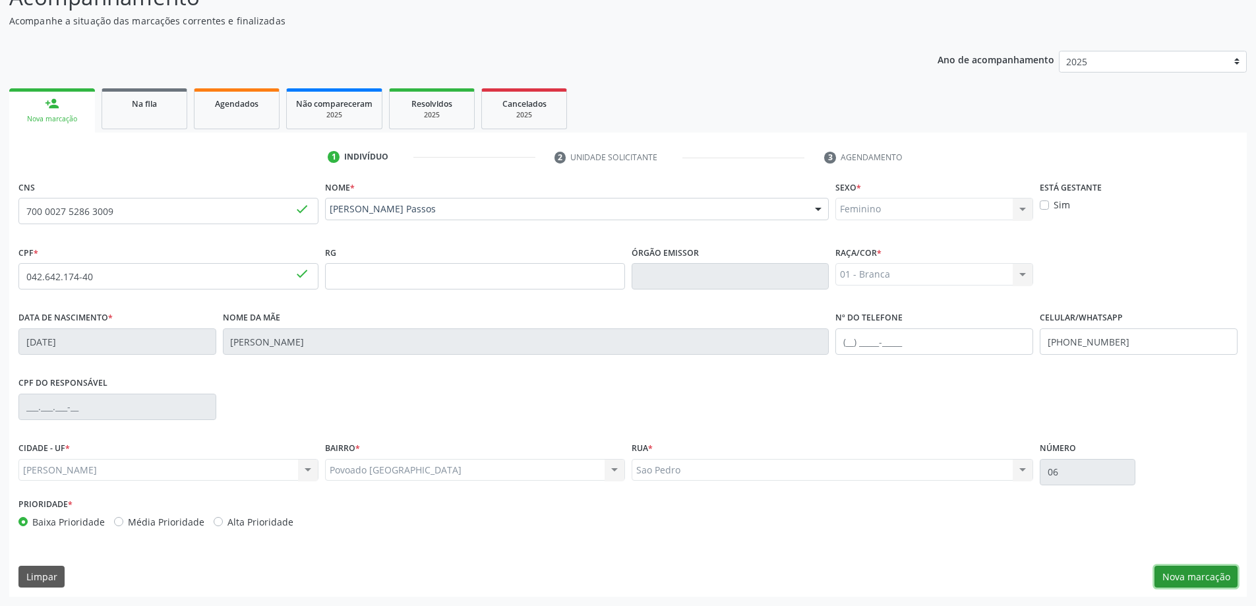
click at [1179, 574] on button "Nova marcação" at bounding box center [1196, 577] width 83 height 22
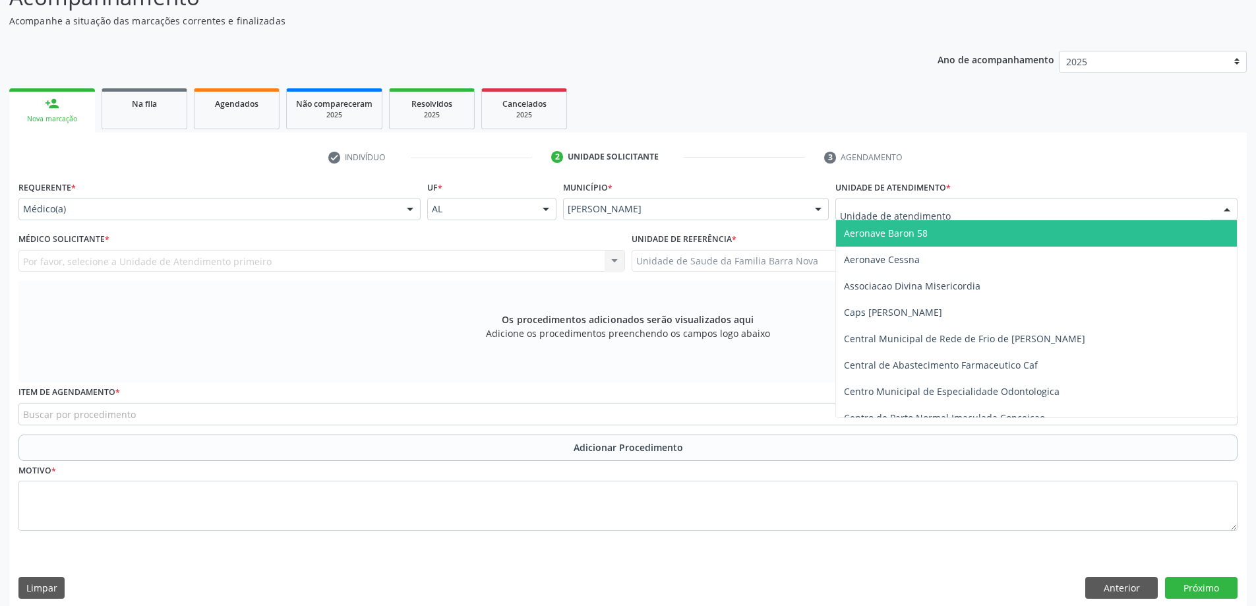
click at [1016, 214] on div at bounding box center [1037, 209] width 402 height 22
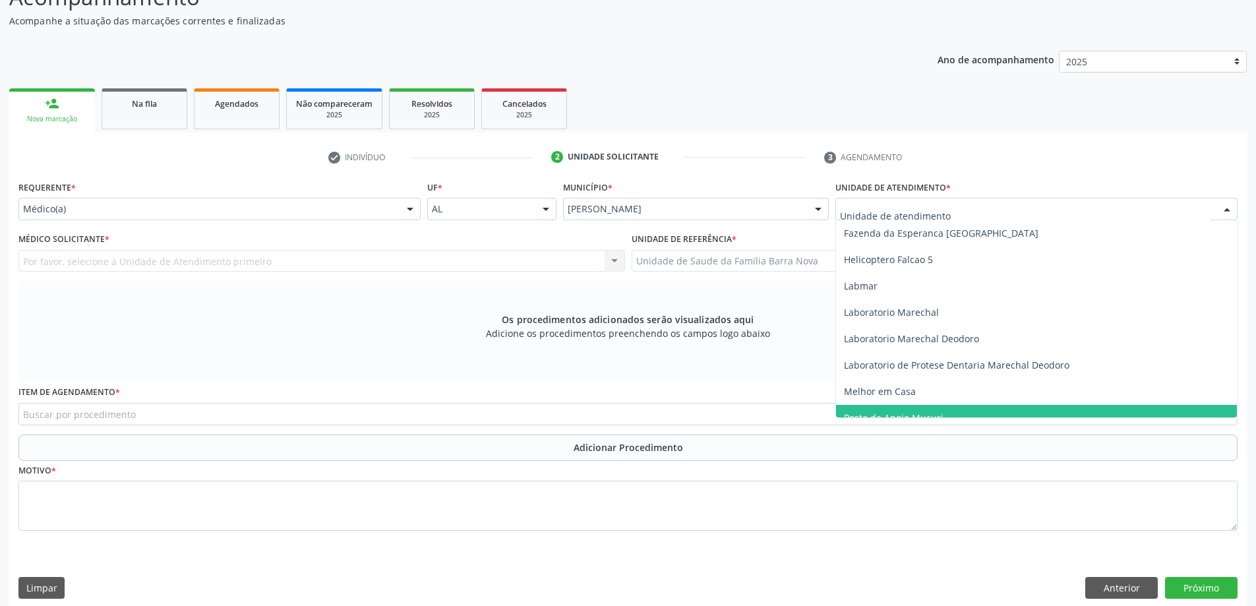
scroll to position [594, 0]
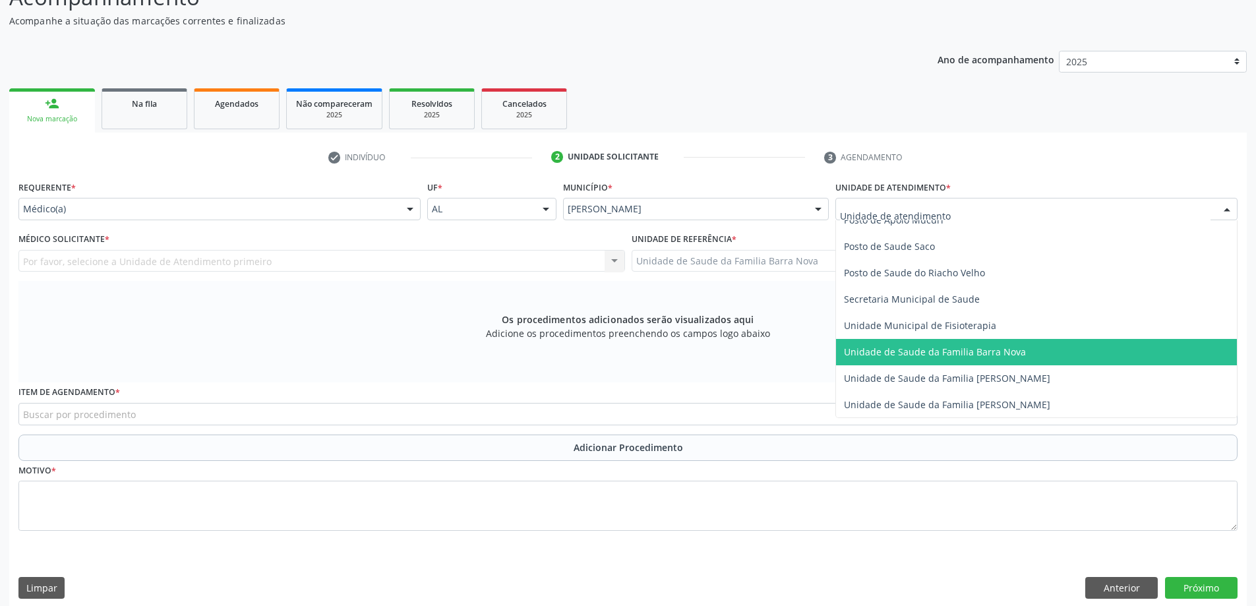
click at [977, 352] on span "Unidade de Saude da Familia Barra Nova" at bounding box center [935, 352] width 182 height 13
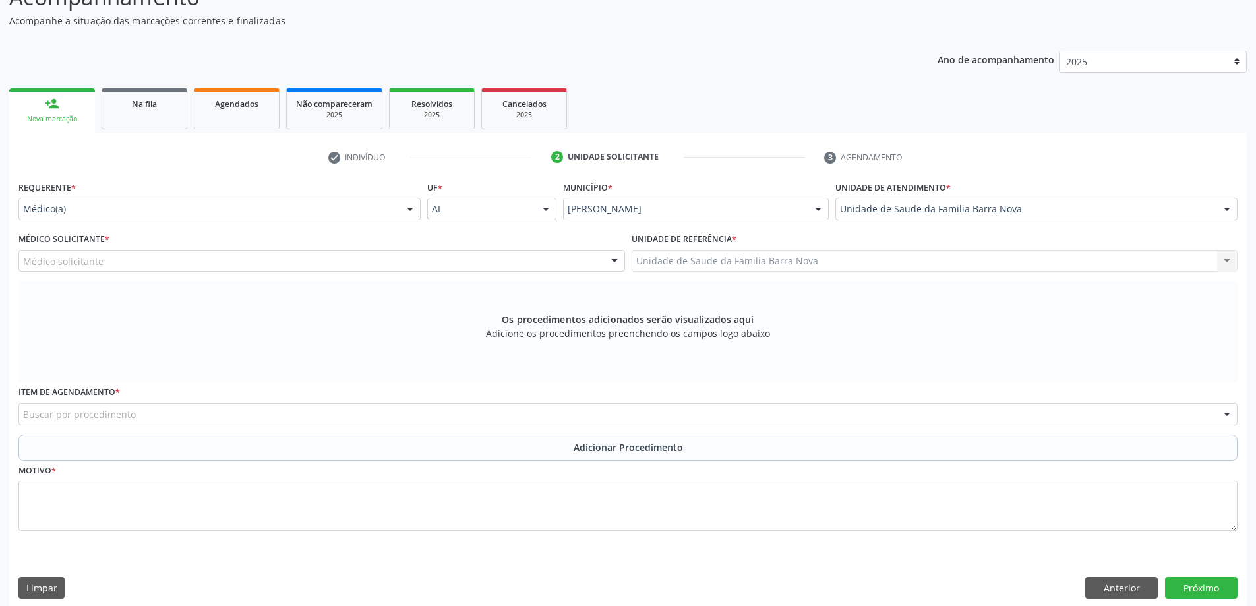
click at [152, 264] on div "Médico solicitante" at bounding box center [321, 261] width 607 height 22
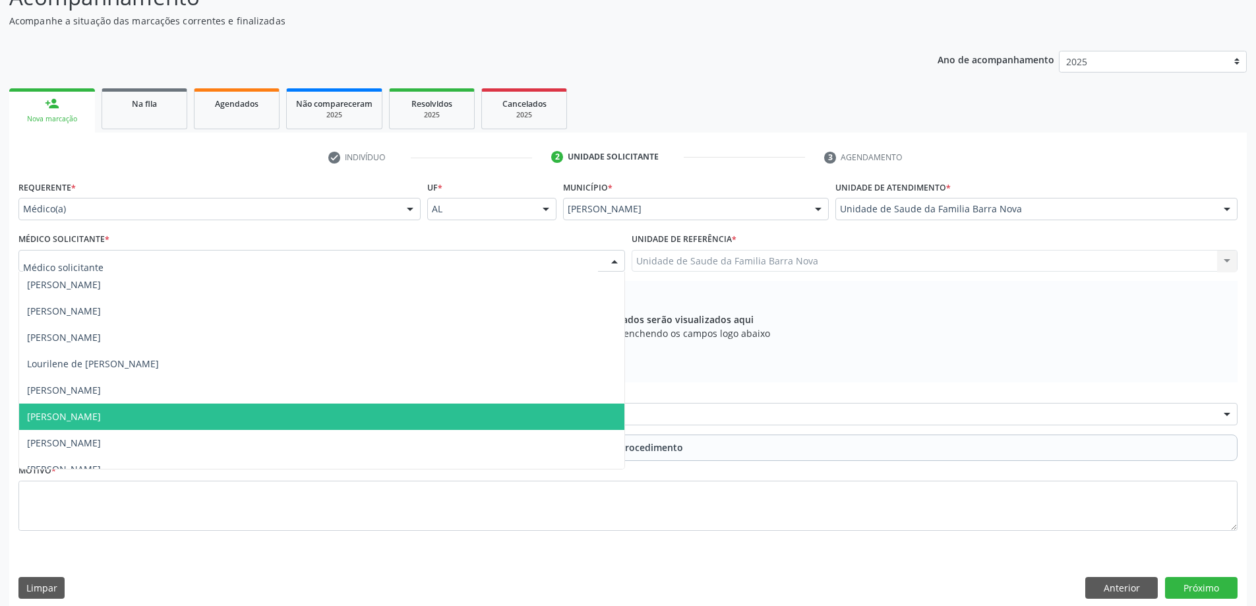
click at [193, 419] on span "[PERSON_NAME]" at bounding box center [321, 417] width 605 height 26
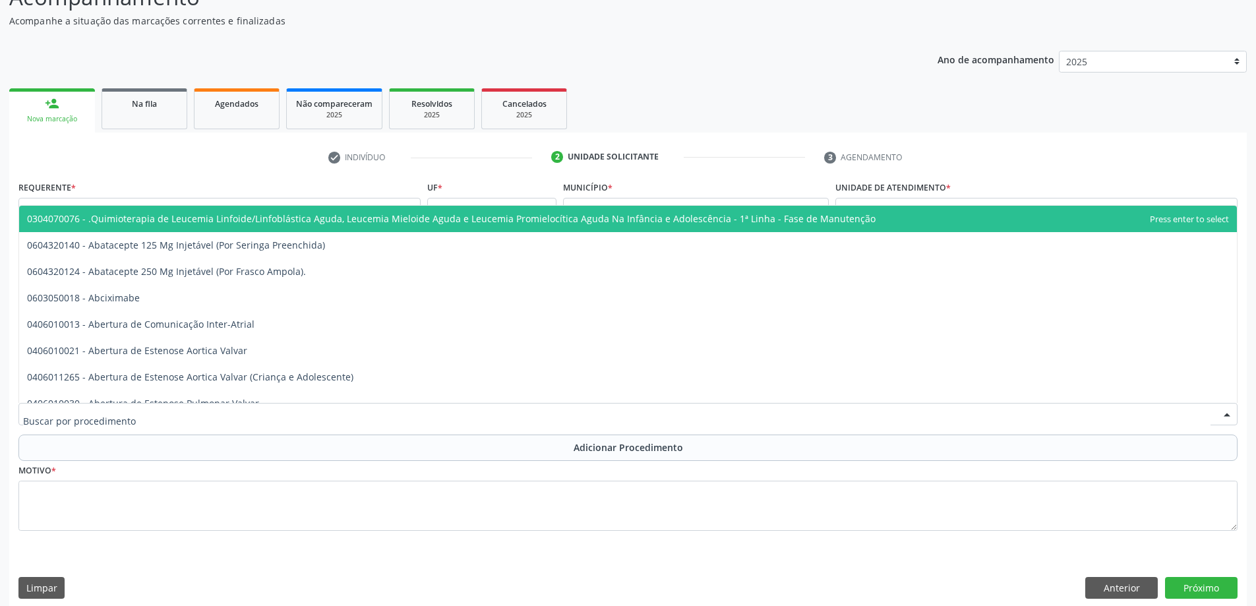
click at [334, 422] on div at bounding box center [627, 414] width 1219 height 22
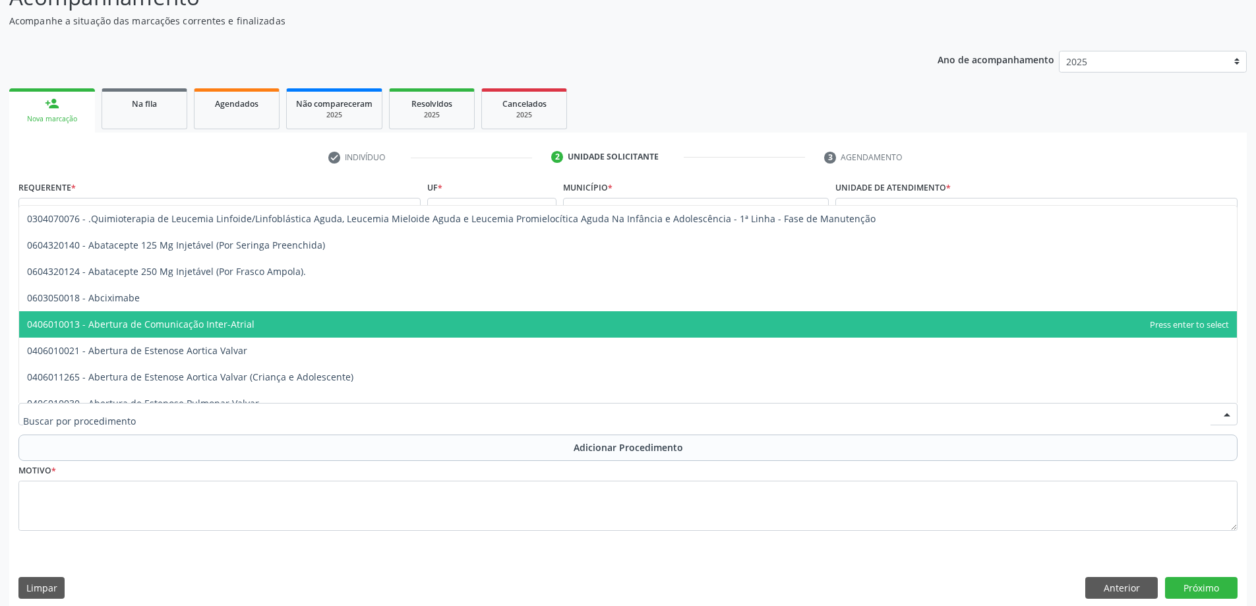
type input "N"
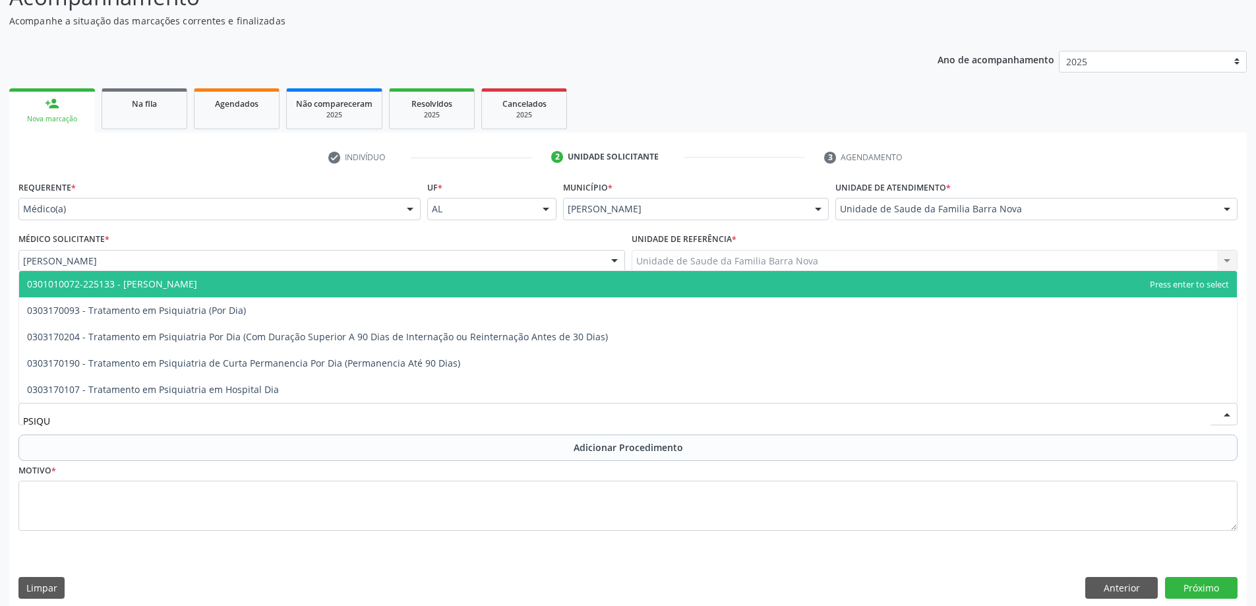
type input "PSIQUI"
click at [322, 288] on span "0301010072-225133 - [PERSON_NAME]" at bounding box center [628, 284] width 1218 height 26
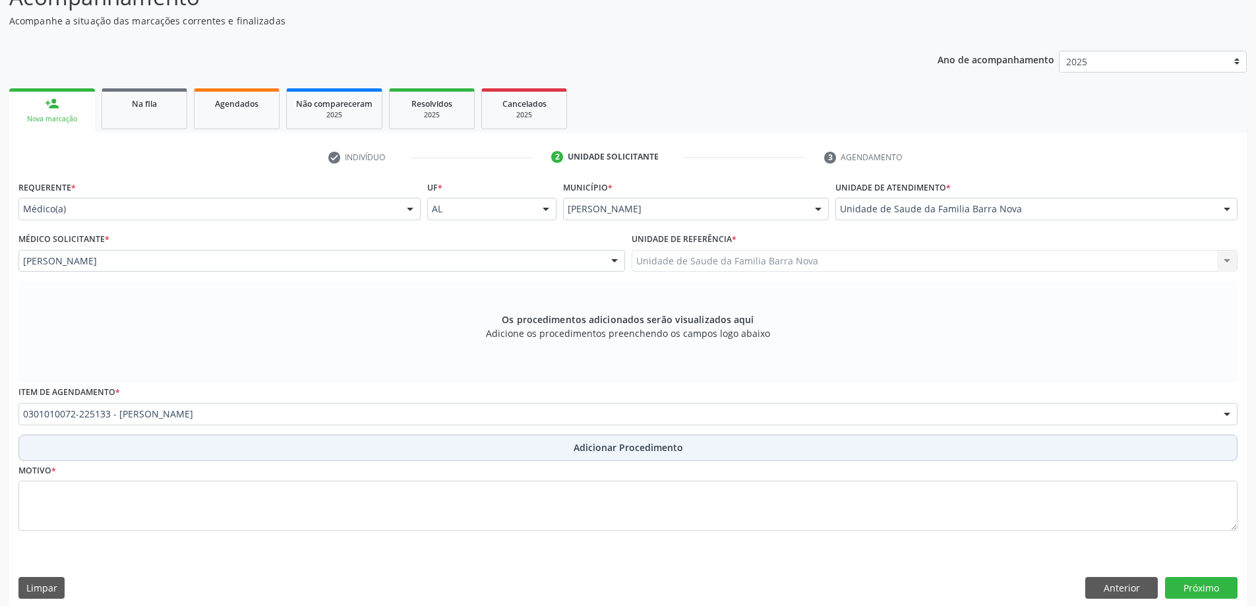
click at [689, 453] on button "Adicionar Procedimento" at bounding box center [627, 448] width 1219 height 26
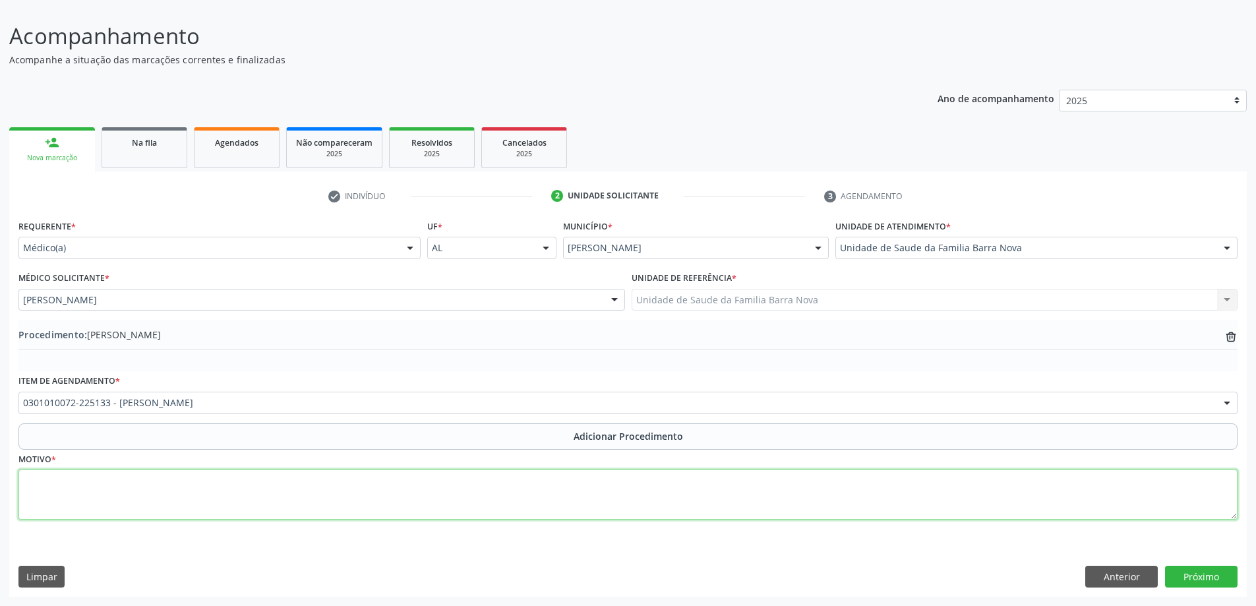
click at [239, 483] on textarea at bounding box center [627, 495] width 1219 height 50
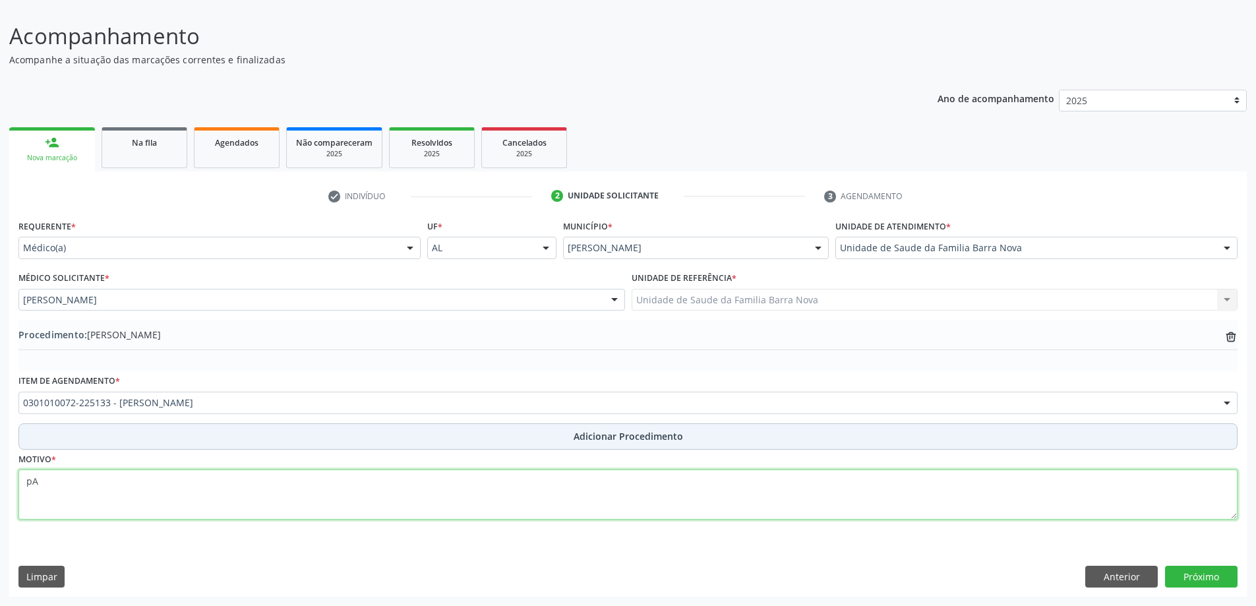
type textarea "p"
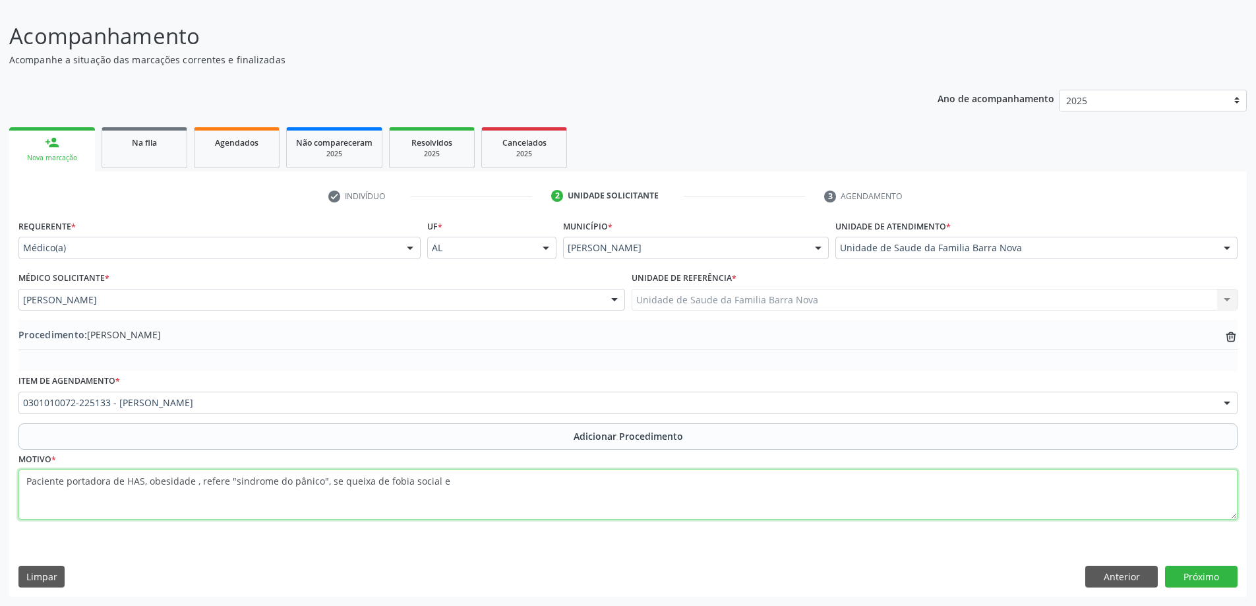
type textarea "Paciente portadora de HAS, obesidade , refere "sindrome do pânico", se queixa d…"
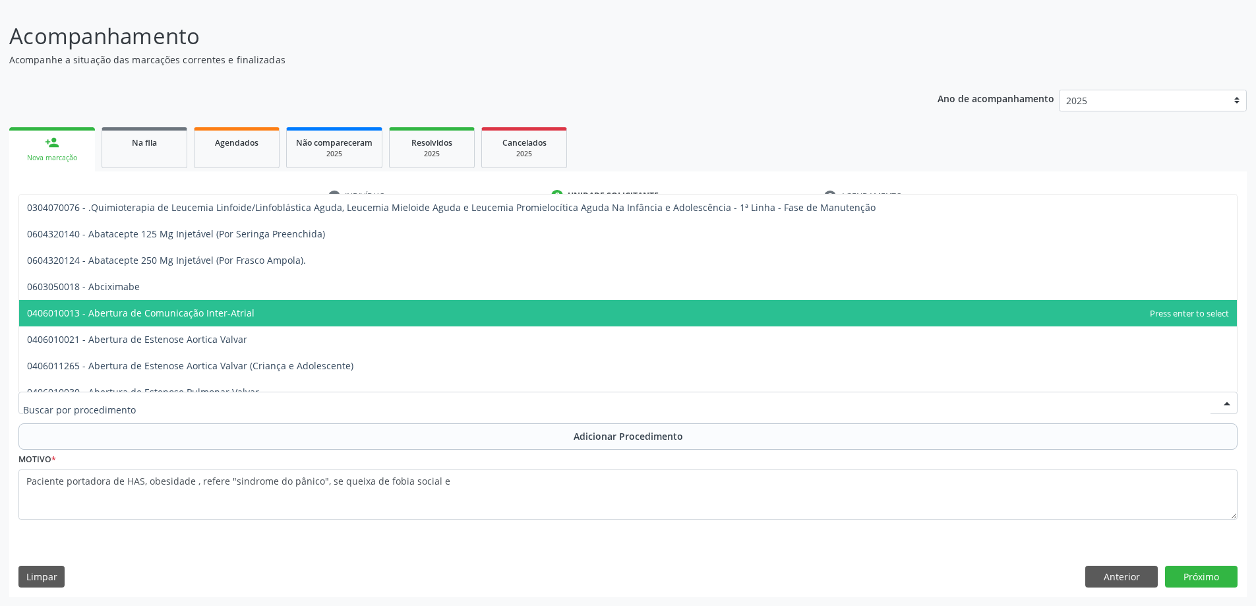
click at [481, 413] on div at bounding box center [627, 403] width 1219 height 22
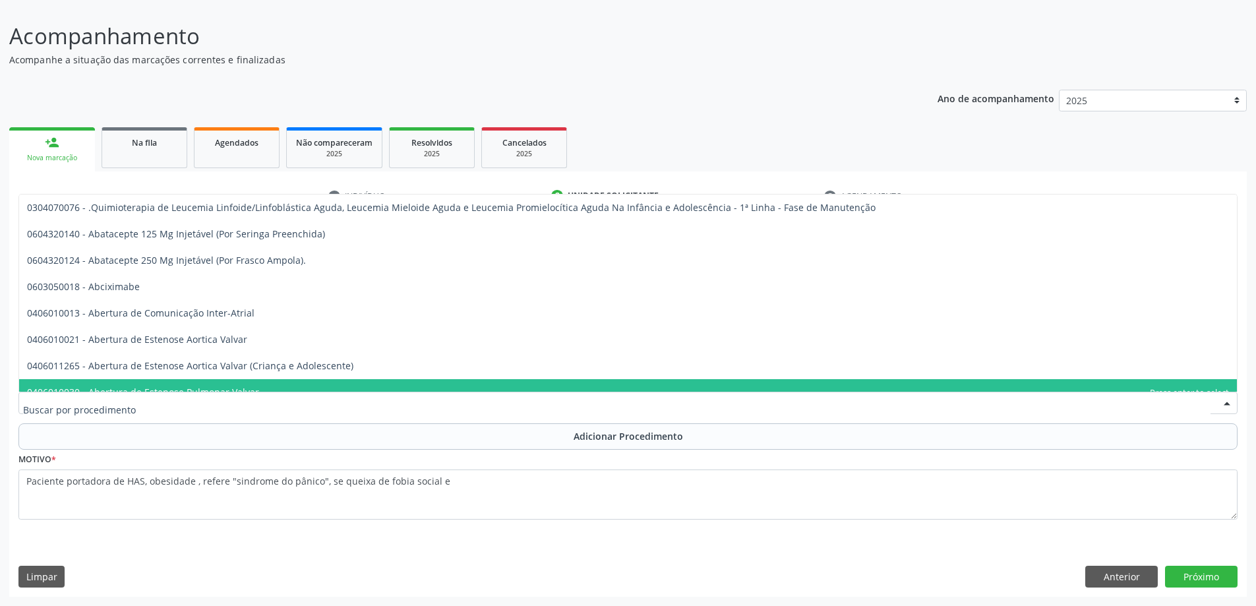
scroll to position [0, 0]
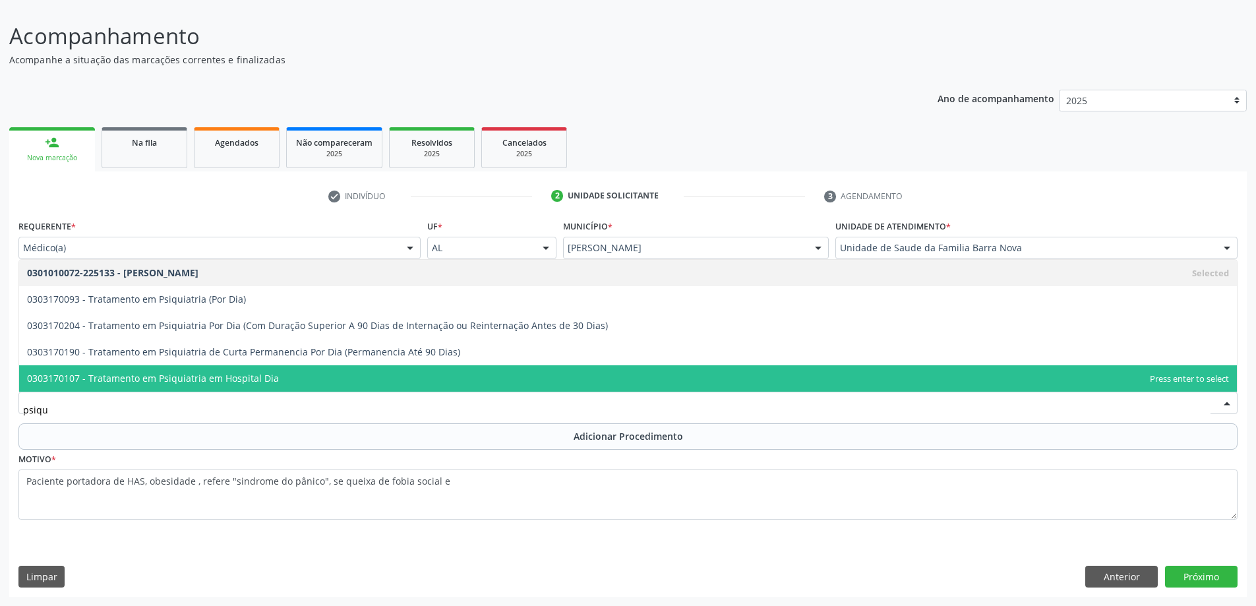
type input "psiqui"
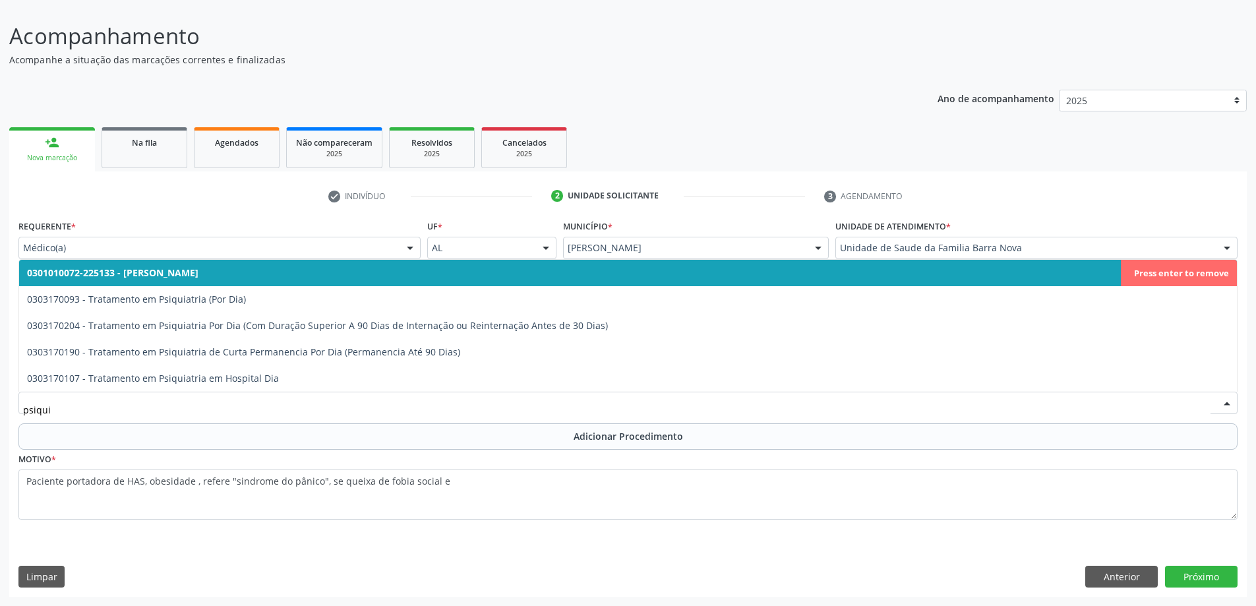
click at [363, 276] on span "0301010072-225133 - [PERSON_NAME]" at bounding box center [628, 273] width 1218 height 26
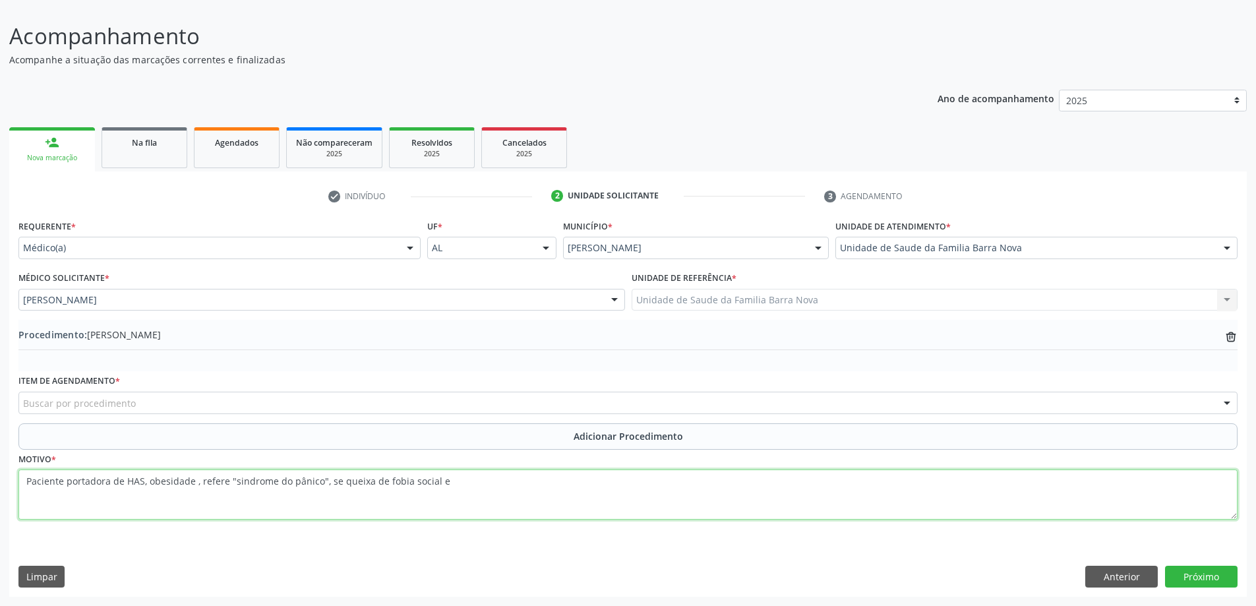
click at [468, 481] on textarea "Paciente portadora de HAS, obesidade , refere "sindrome do pânico", se queixa d…" at bounding box center [627, 495] width 1219 height 50
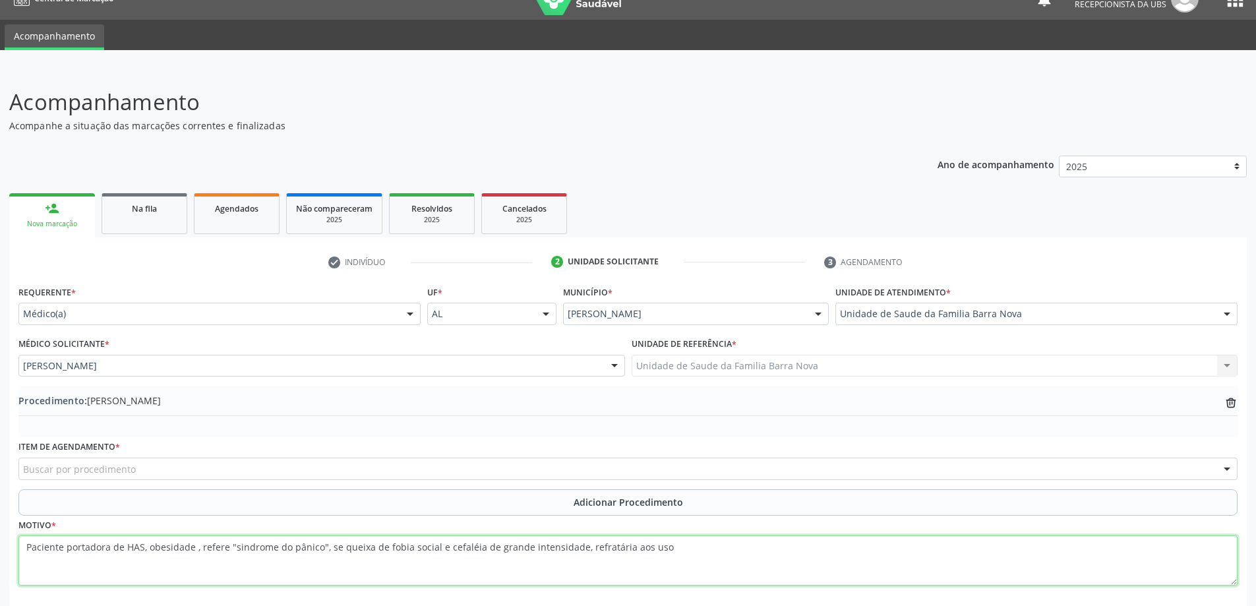
click at [634, 547] on textarea "Paciente portadora de HAS, obesidade , refere "sindrome do pânico", se queixa d…" at bounding box center [627, 561] width 1219 height 50
click at [663, 543] on textarea "Paciente portadora de HAS, obesidade , refere "sindrome do pânico", se queixa d…" at bounding box center [627, 561] width 1219 height 50
click at [248, 565] on textarea "Paciente portadora de HAS, obesidade , refere "sindrome do pânico", se queixa d…" at bounding box center [627, 561] width 1219 height 50
click at [270, 562] on textarea "Paciente portadora de HAS, obesidade , refere "sindrome do pânico", se queixa d…" at bounding box center [627, 561] width 1219 height 50
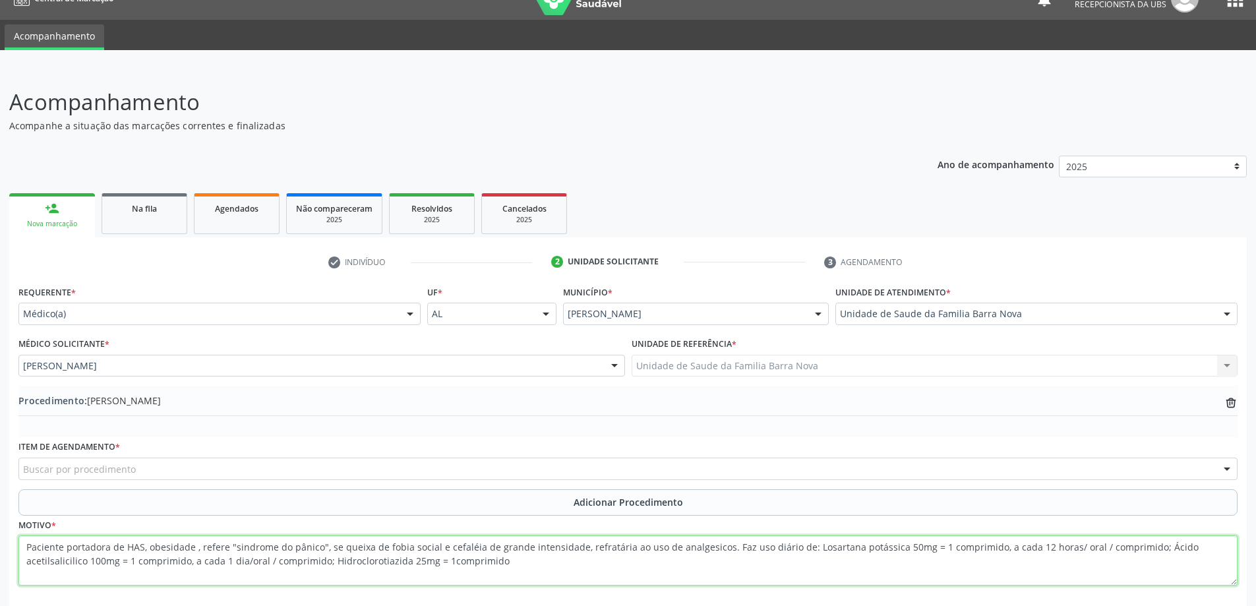
click at [443, 561] on textarea "Paciente portadora de HAS, obesidade , refere "sindrome do pânico", se queixa d…" at bounding box center [627, 561] width 1219 height 50
click at [500, 563] on textarea "Paciente portadora de HAS, obesidade , refere "sindrome do pânico", se queixa d…" at bounding box center [627, 561] width 1219 height 50
type textarea "Paciente portadora de HAS, obesidade , refere "sindrome do pânico", se queixa d…"
